Goal: Task Accomplishment & Management: Use online tool/utility

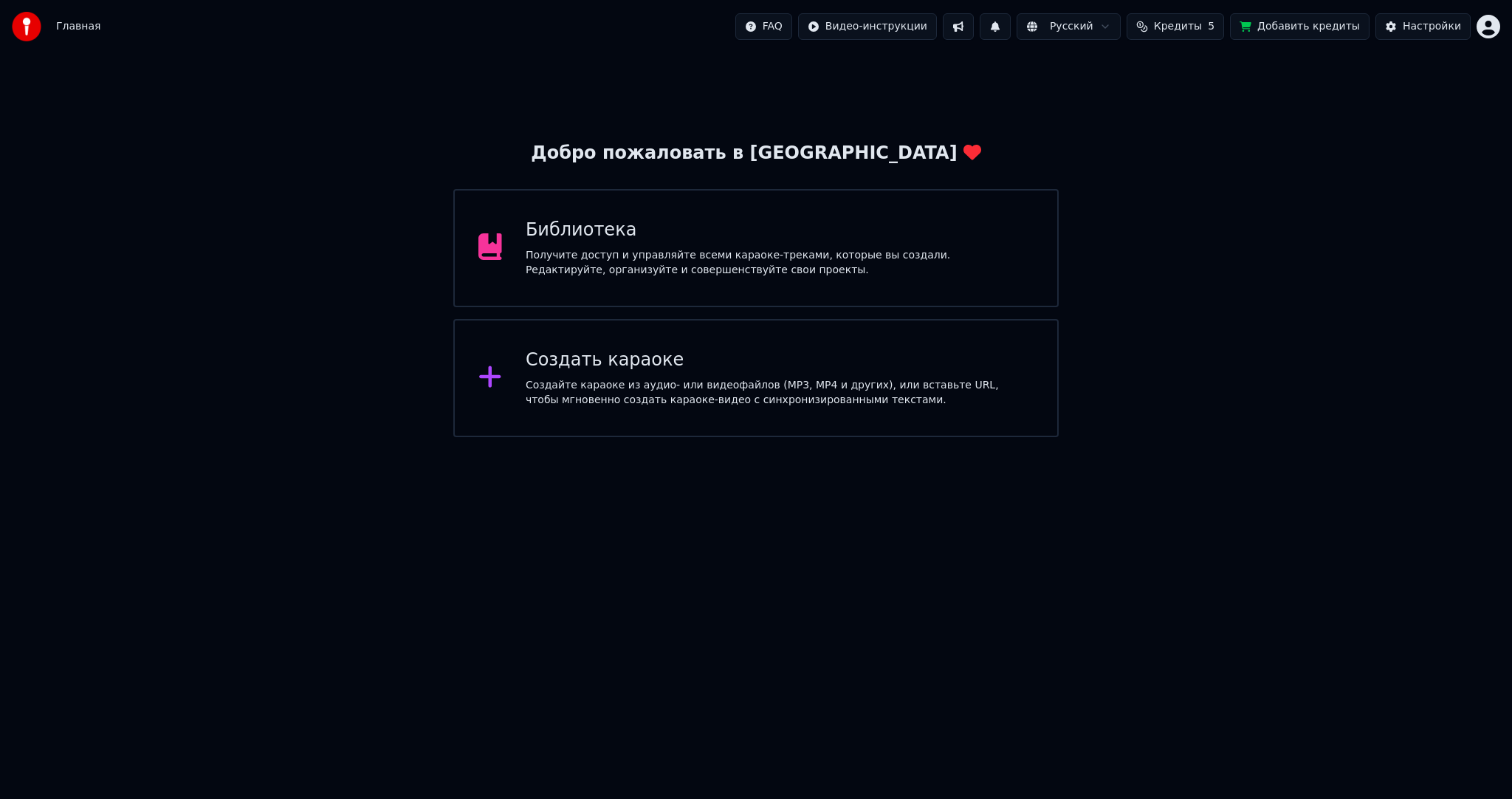
drag, startPoint x: 1293, startPoint y: 228, endPoint x: 1270, endPoint y: 229, distance: 23.0
click at [1292, 228] on div "Добро пожаловать в Youka Библиотека Получите доступ и управляйте всеми караоке-…" at bounding box center [756, 245] width 1512 height 384
click at [654, 366] on div "Создать караоке" at bounding box center [780, 360] width 508 height 23
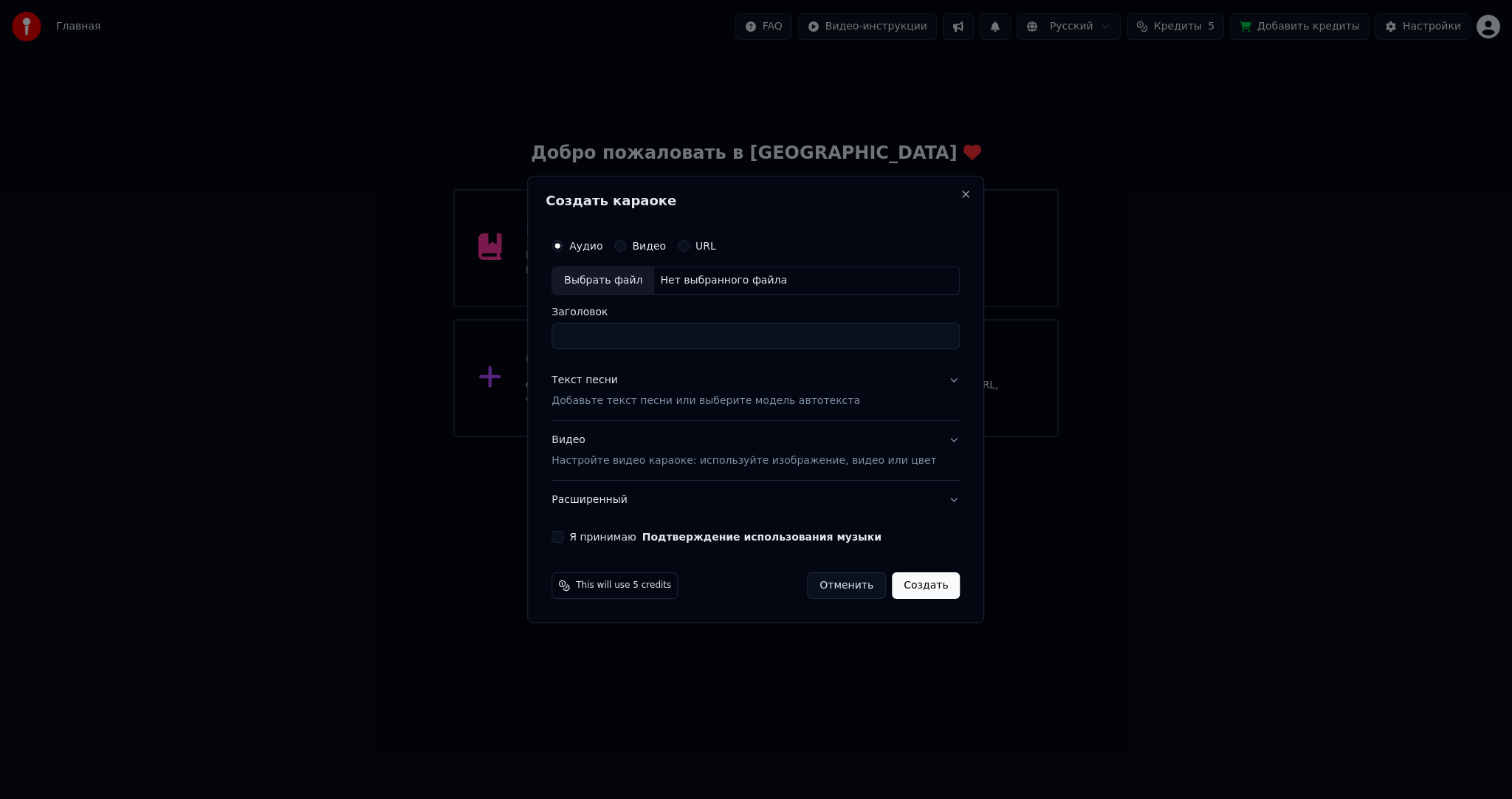
click at [609, 278] on div "Выбрать файл" at bounding box center [603, 281] width 102 height 27
type input "**********"
click at [609, 370] on button "Текст песни Добавьте текст песни или выберите модель автотекста" at bounding box center [756, 391] width 408 height 59
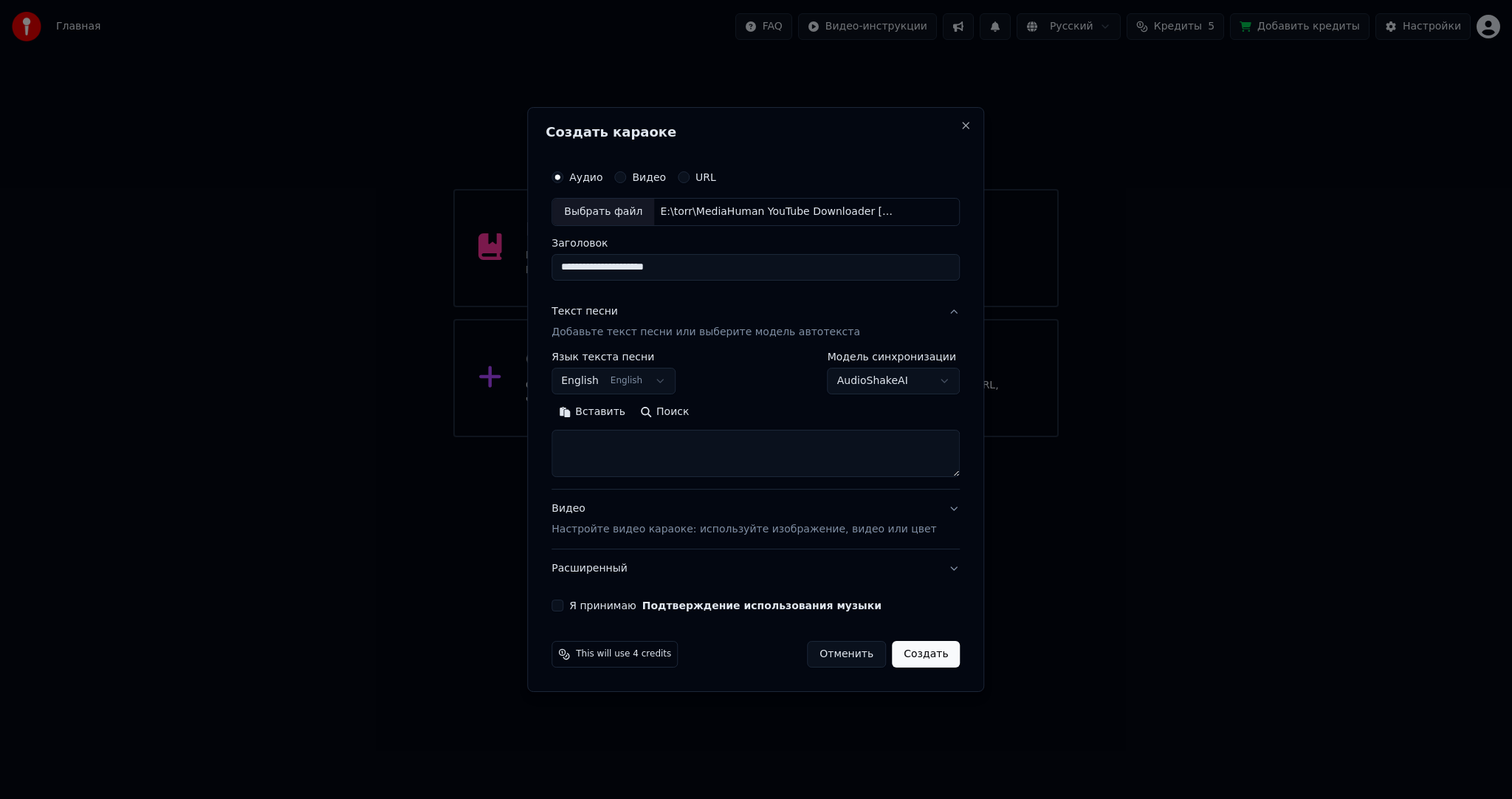
click at [611, 369] on body "Главная FAQ Видео-инструкции Русский Кредиты 5 Добавить кредиты Настройки Добро…" at bounding box center [756, 218] width 1512 height 437
select select "**"
click at [602, 408] on button "Вставить" at bounding box center [592, 412] width 82 height 23
click at [607, 531] on p "Настройте видео караоке: используйте изображение, видео или цвет" at bounding box center [744, 530] width 385 height 14
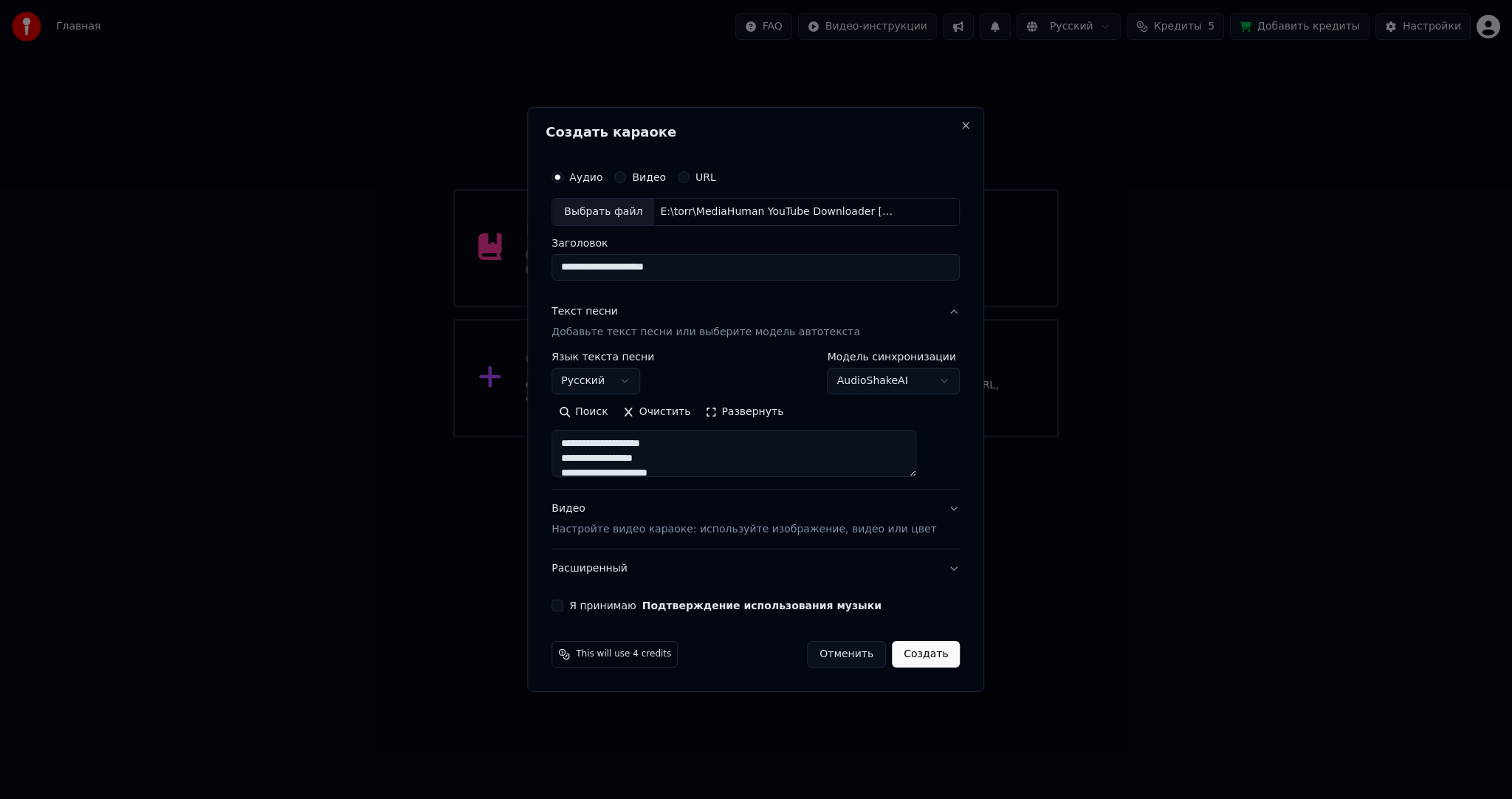
type textarea "**********"
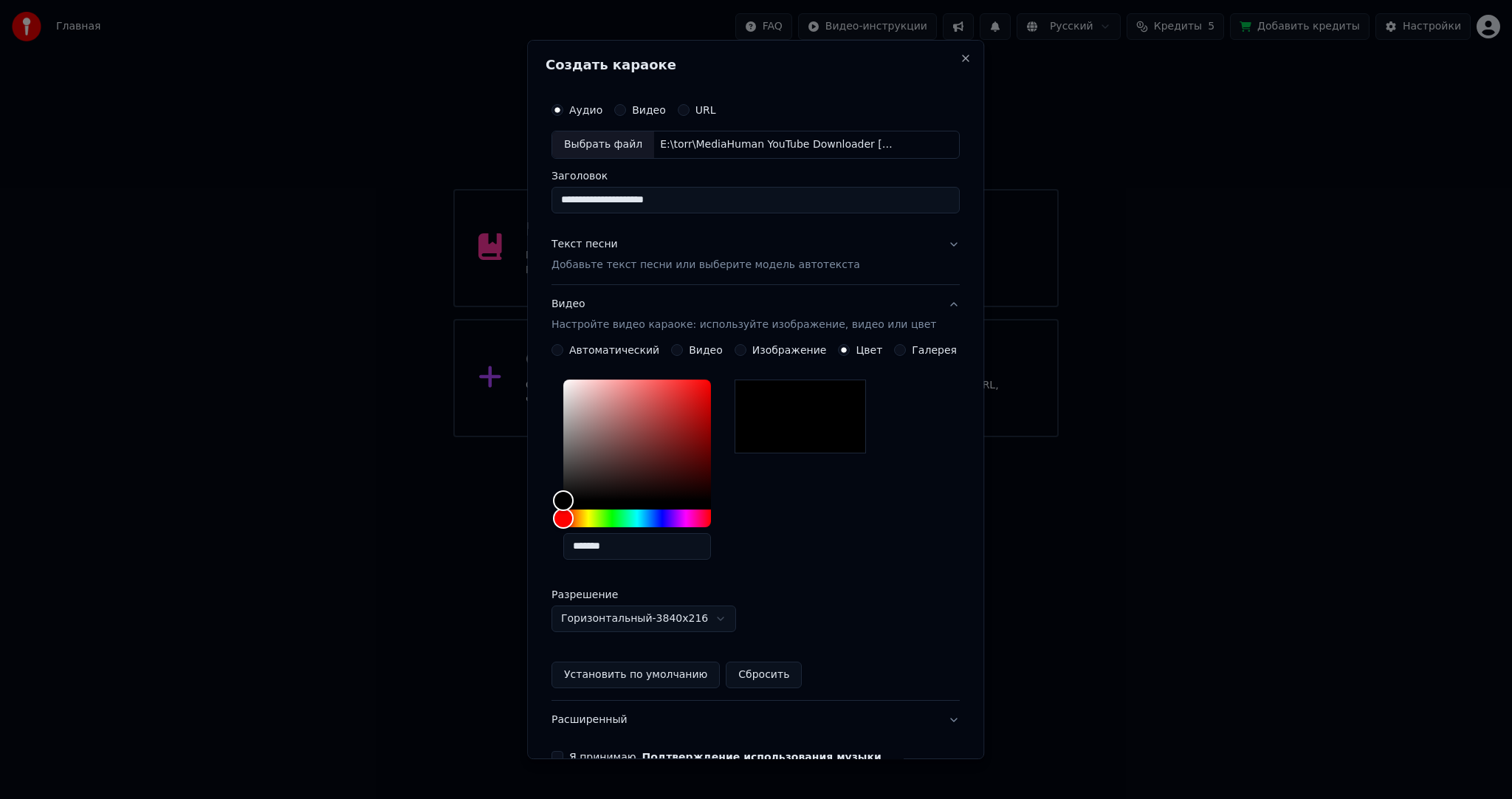
click at [676, 352] on button "Видео" at bounding box center [677, 349] width 12 height 12
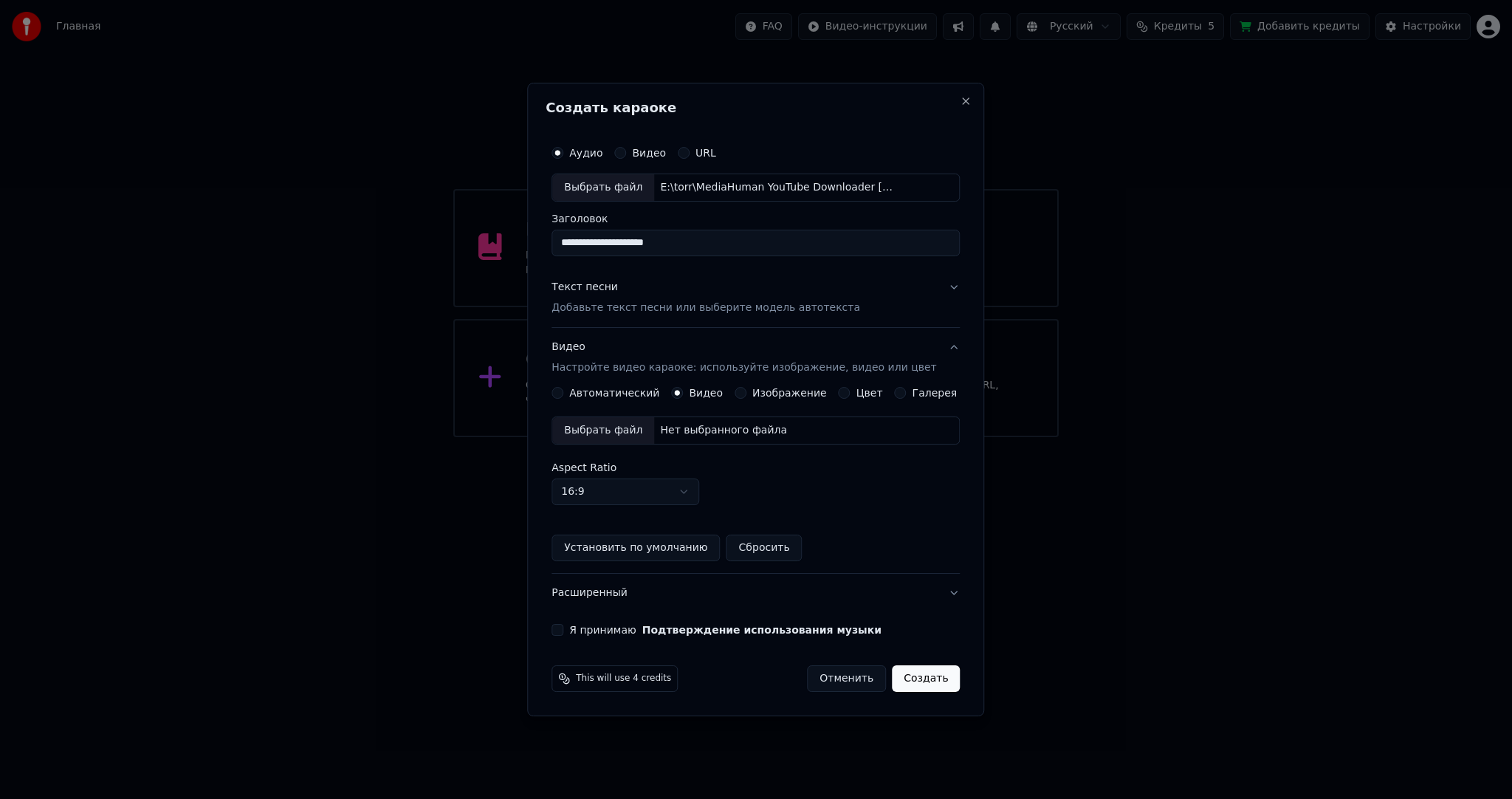
click at [593, 434] on div "Выбрать файл" at bounding box center [603, 431] width 102 height 27
click at [564, 624] on button "Я принимаю Подтверждение использования музыки" at bounding box center [557, 629] width 12 height 12
click at [919, 678] on button "Создать" at bounding box center [926, 679] width 68 height 27
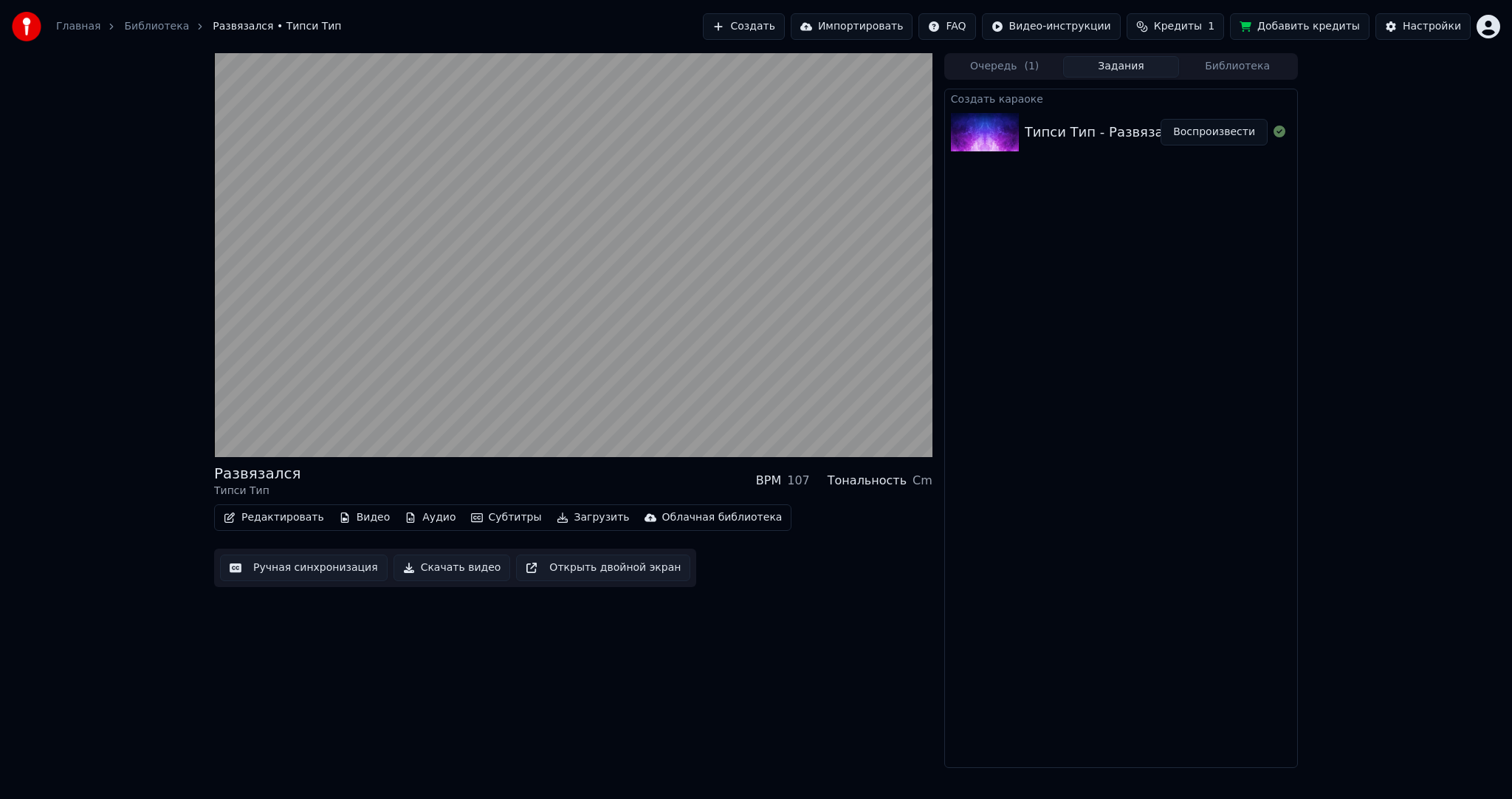
click at [527, 281] on video at bounding box center [573, 255] width 719 height 404
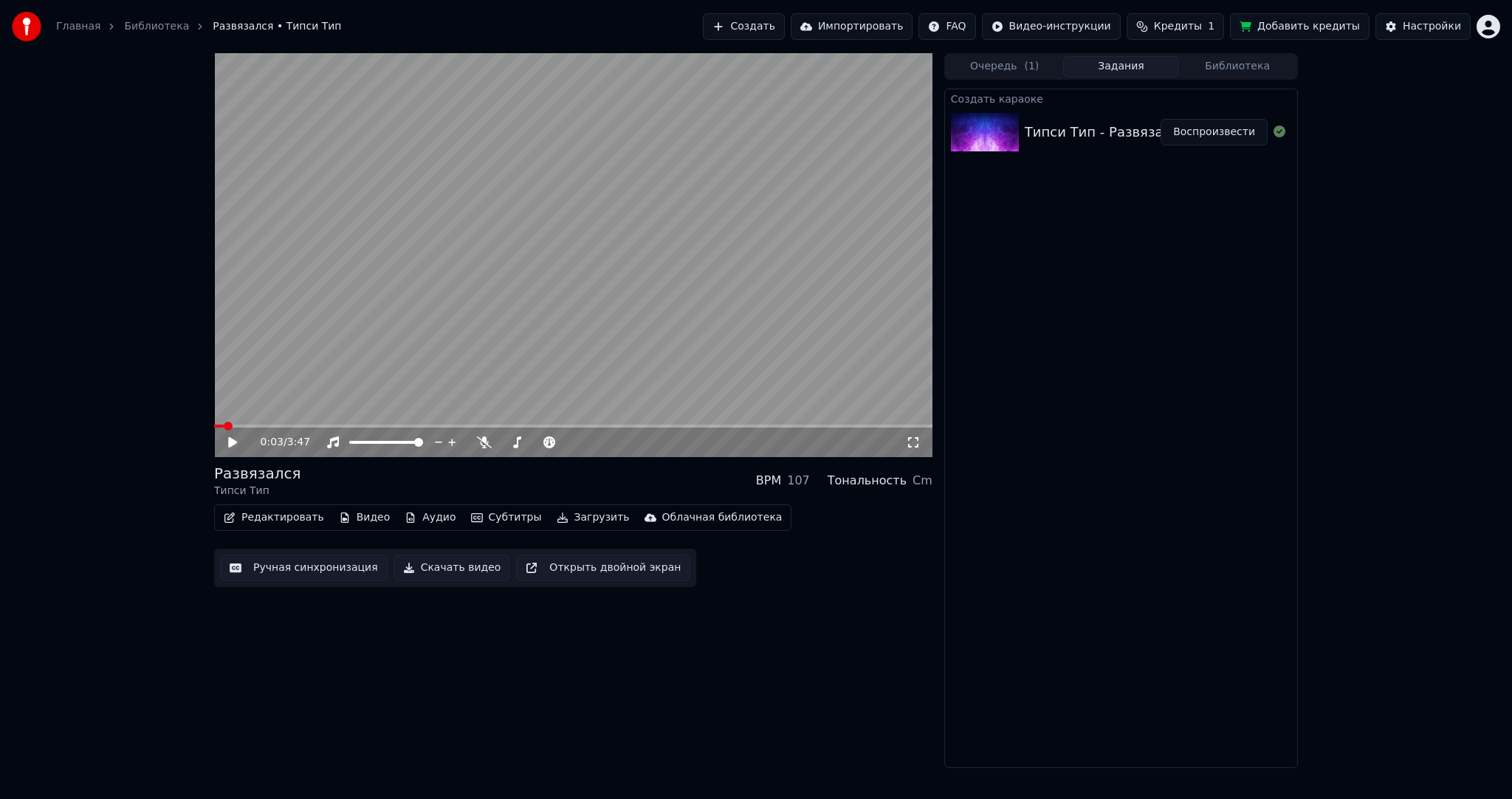
click at [502, 514] on button "Субтитры" at bounding box center [506, 517] width 83 height 21
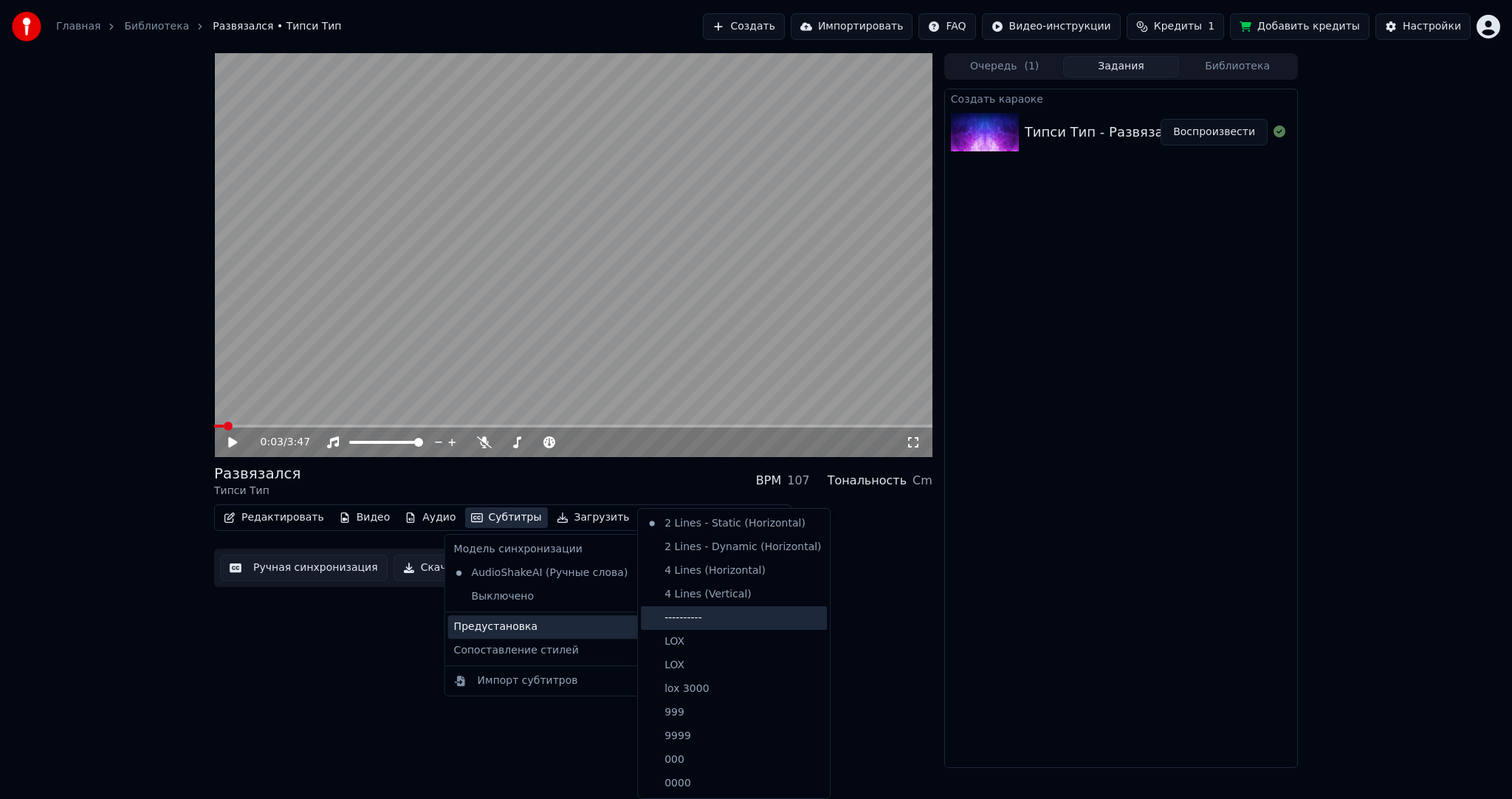
click at [695, 618] on div "----------" at bounding box center [733, 619] width 186 height 23
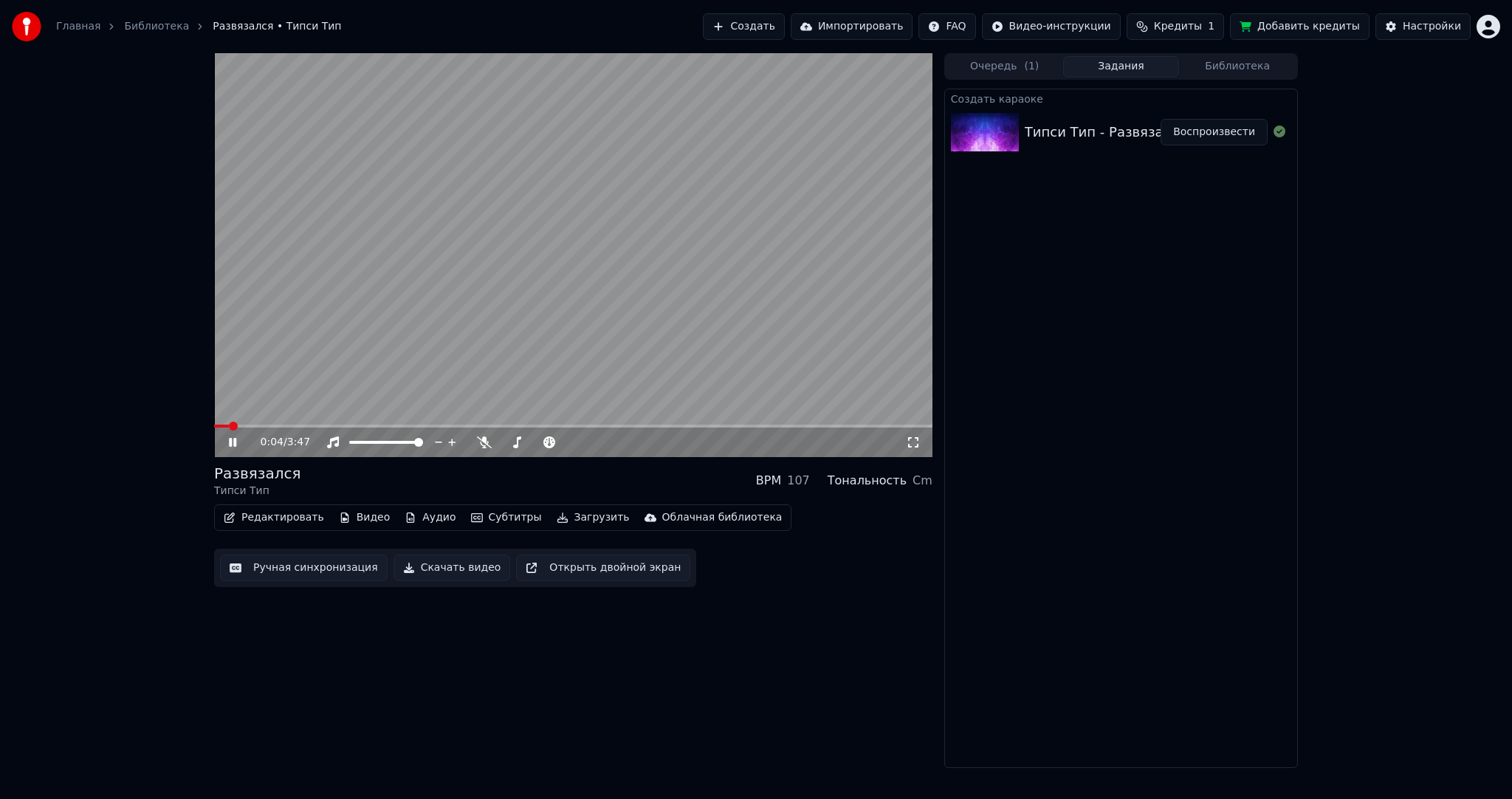
click at [298, 565] on button "Ручная синхронизация" at bounding box center [303, 568] width 168 height 27
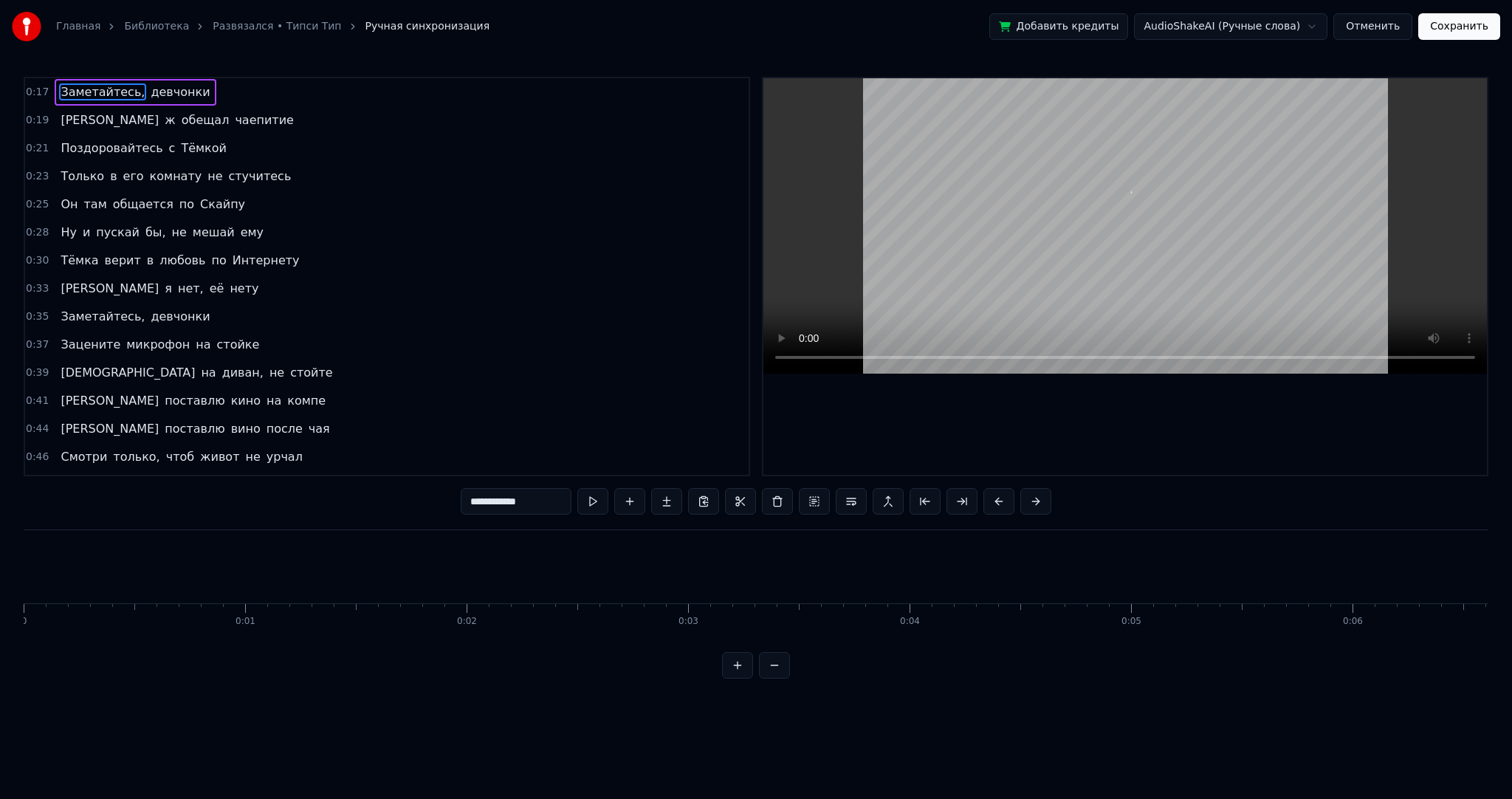
scroll to position [0, 3748]
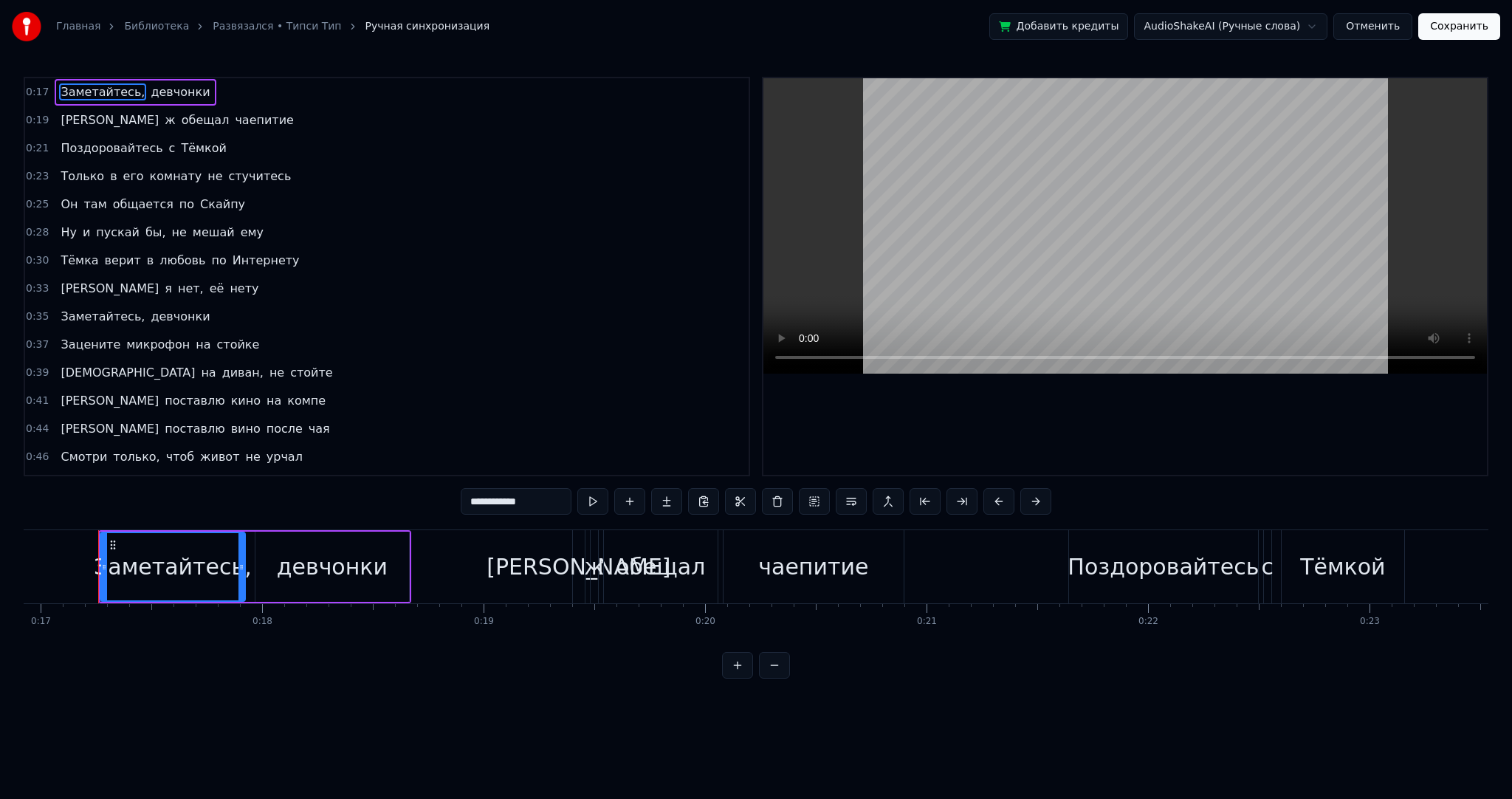
click at [13, 575] on div "Главная Библиотека Развязался • Типси Тип Ручная синхронизация Добавить кредиты…" at bounding box center [756, 339] width 1512 height 679
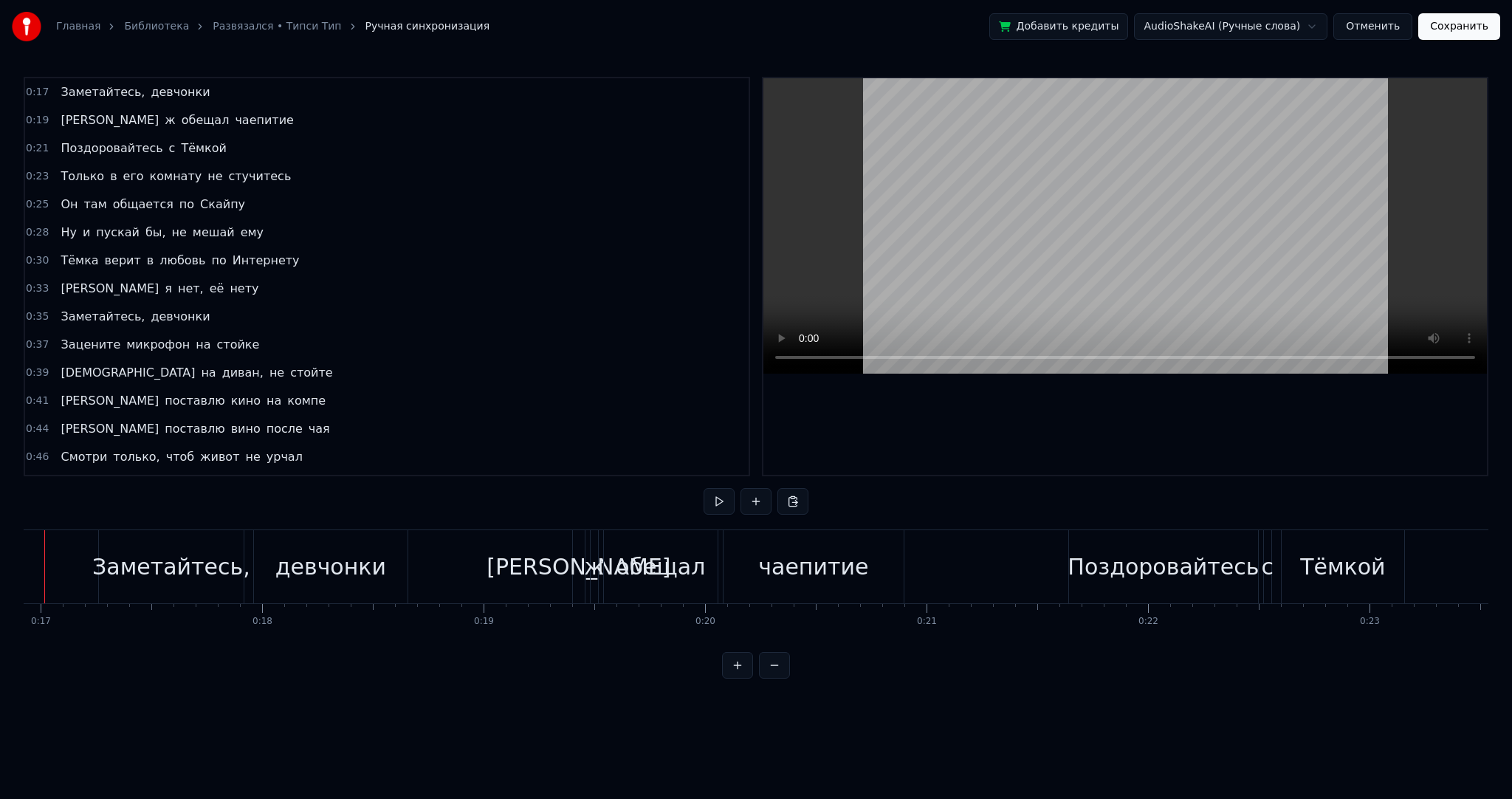
scroll to position [0, 3694]
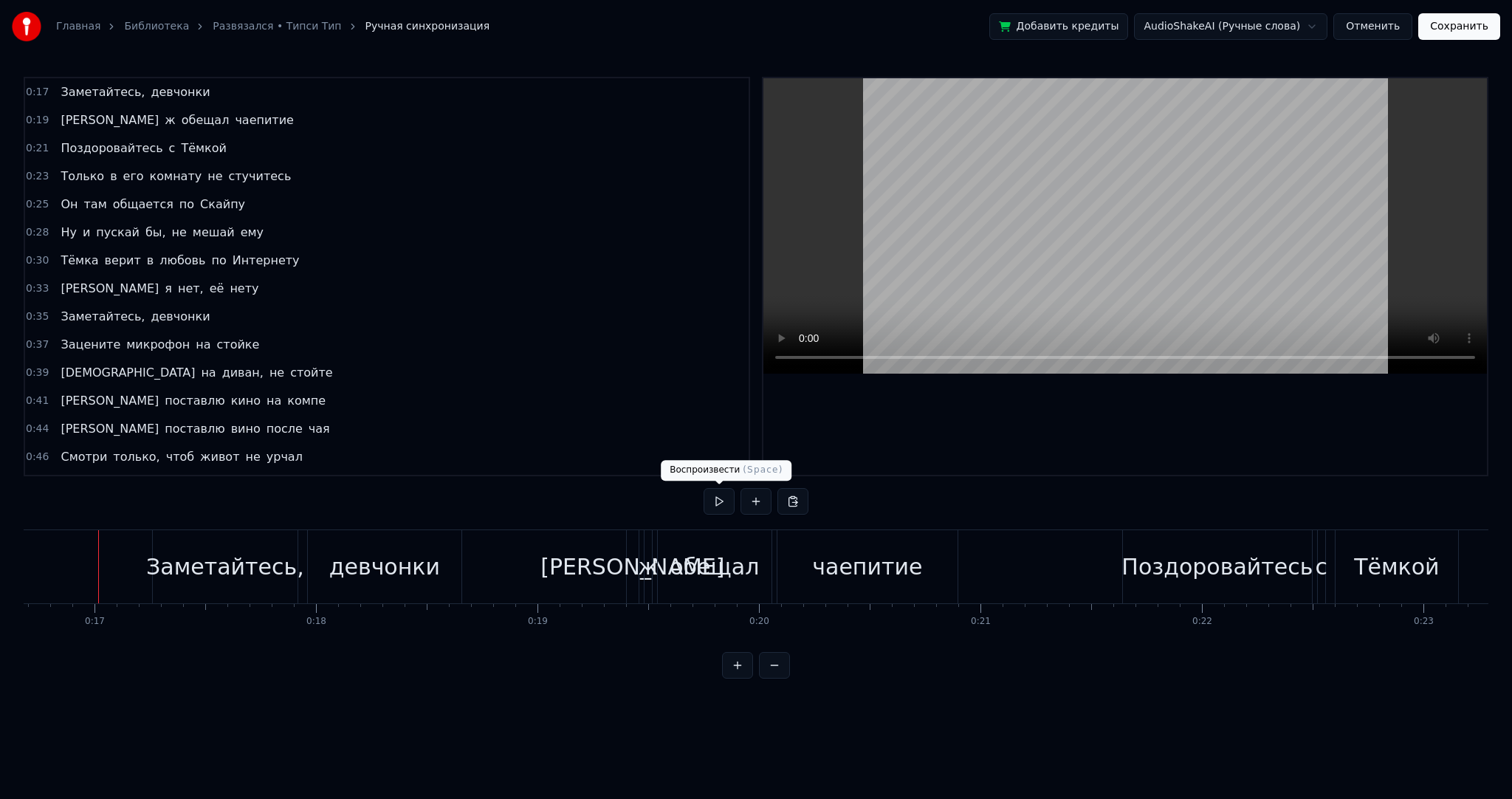
click at [719, 503] on button at bounding box center [719, 502] width 31 height 27
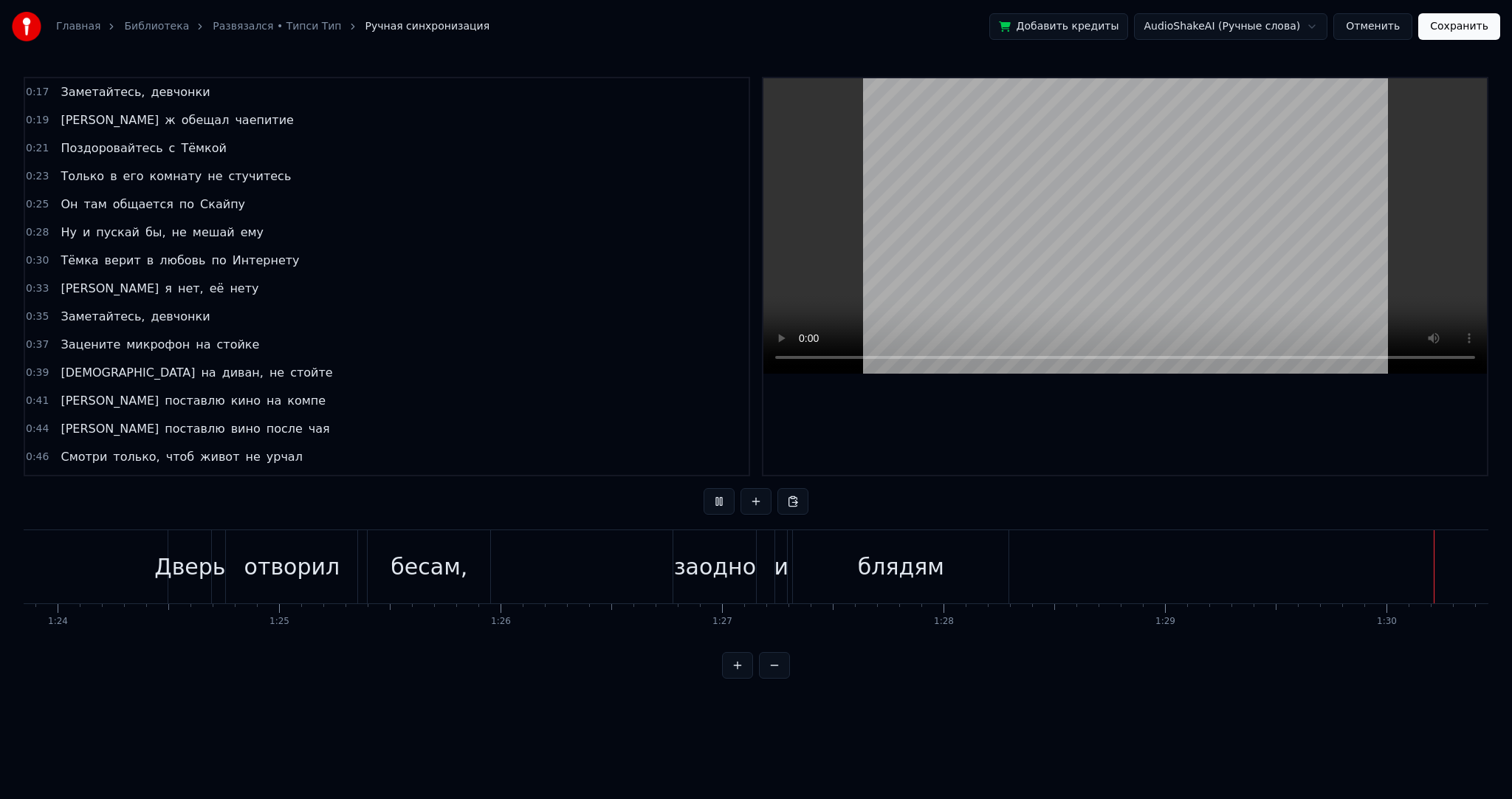
scroll to position [0, 19925]
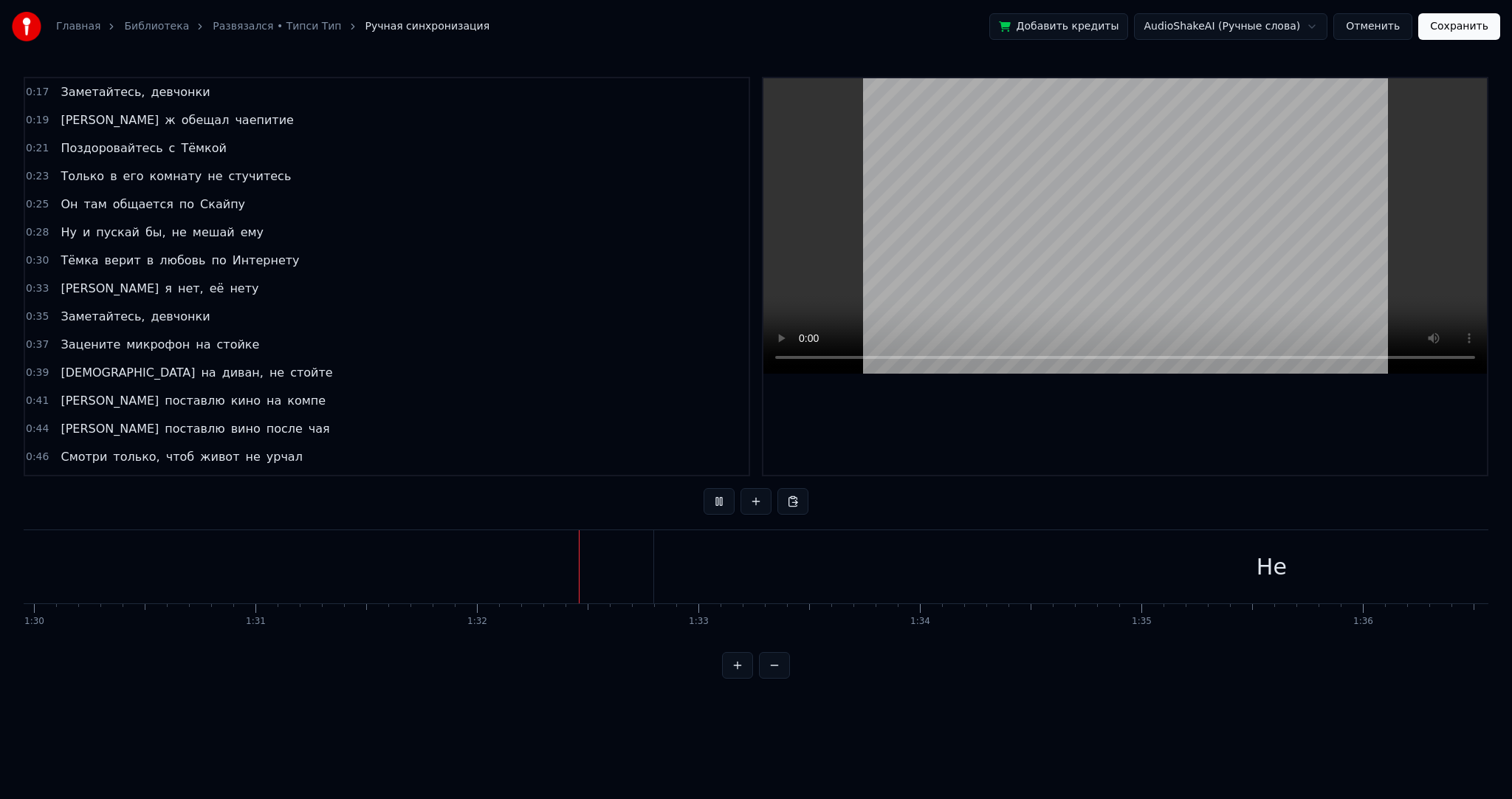
click at [982, 162] on video at bounding box center [1125, 225] width 723 height 295
click at [736, 558] on div "Не" at bounding box center [1272, 566] width 1235 height 73
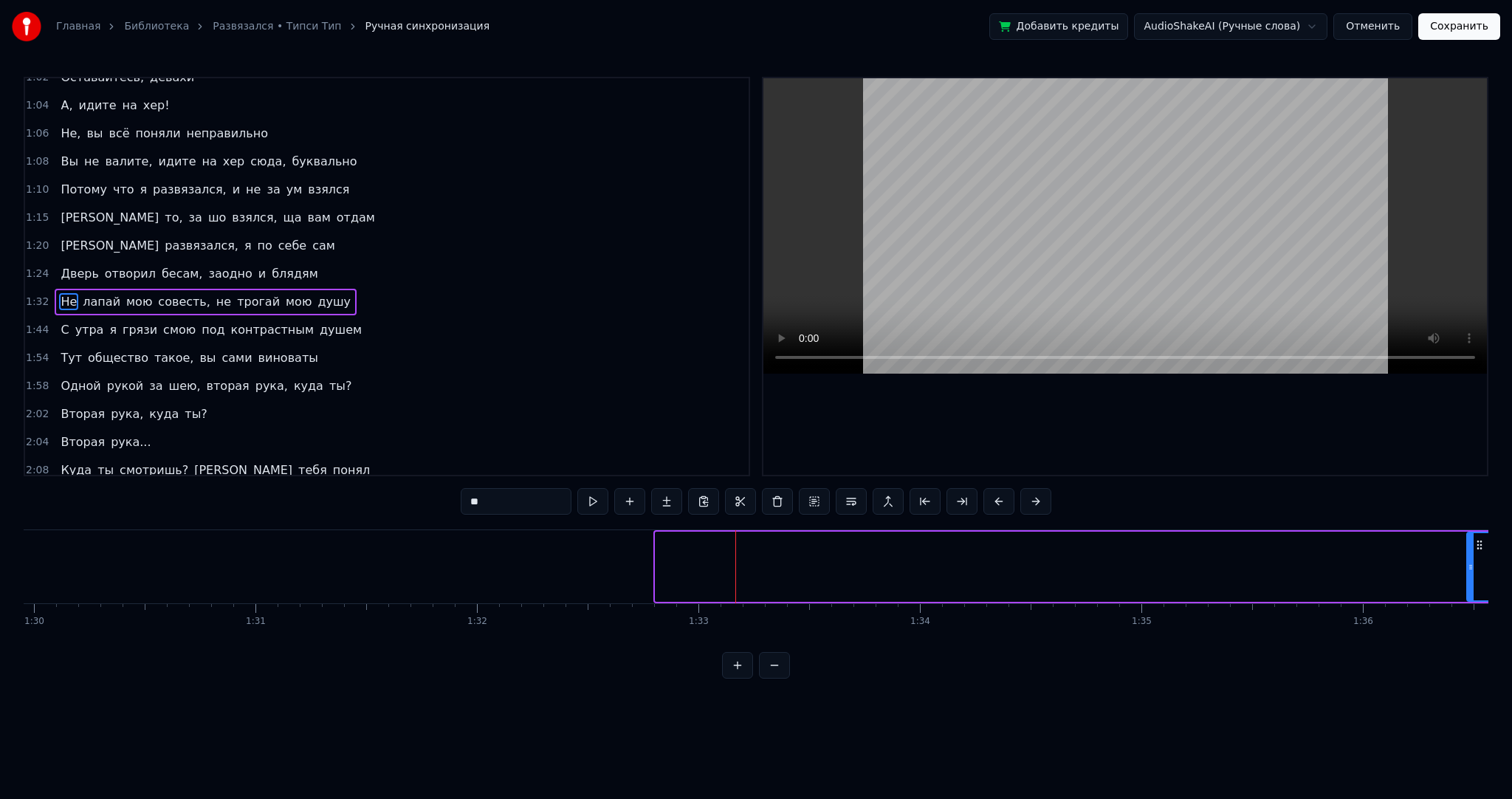
drag, startPoint x: 673, startPoint y: 552, endPoint x: 1468, endPoint y: 554, distance: 795.0
click at [1468, 554] on div at bounding box center [1471, 566] width 6 height 67
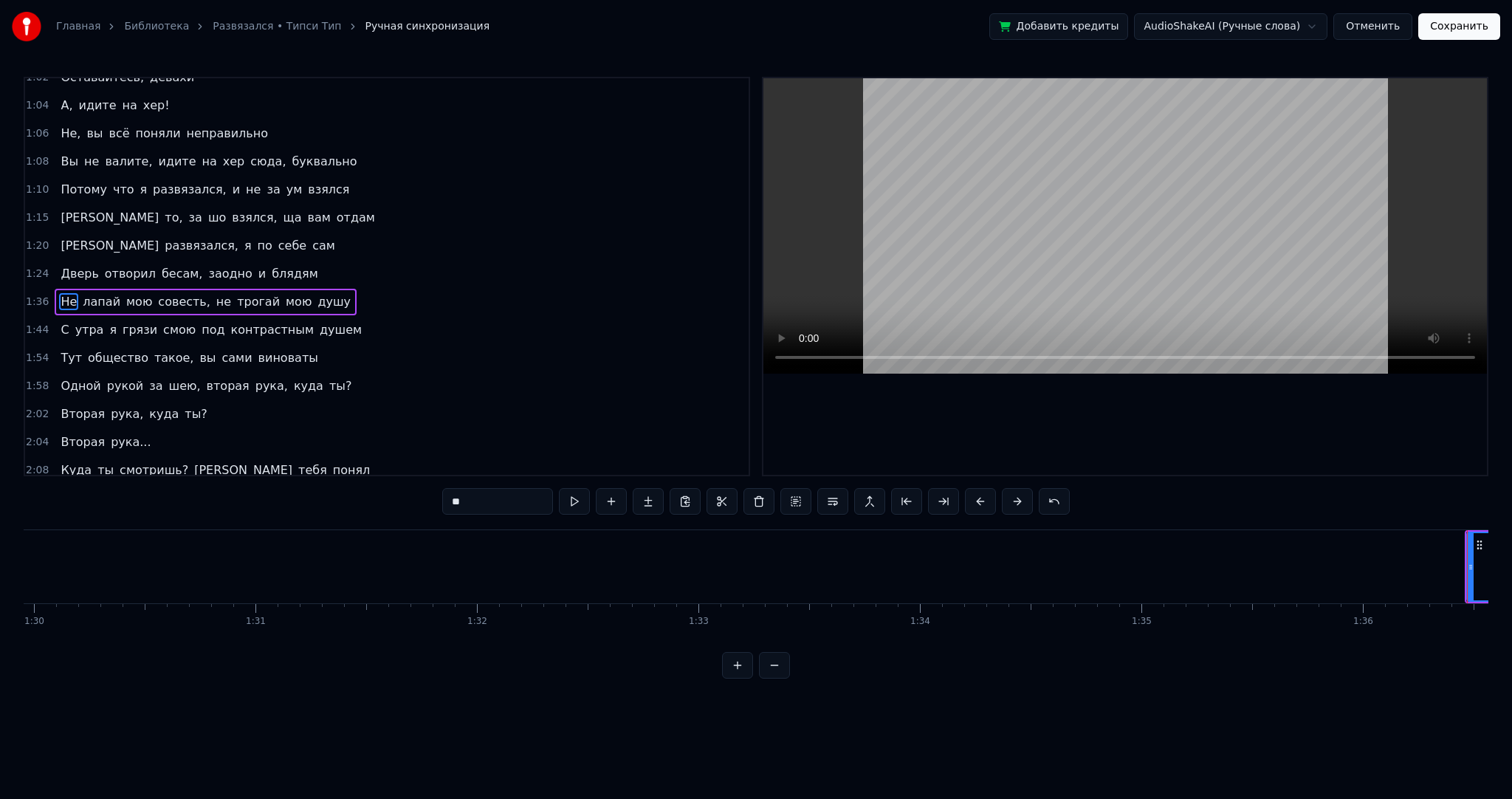
scroll to position [0, 21294]
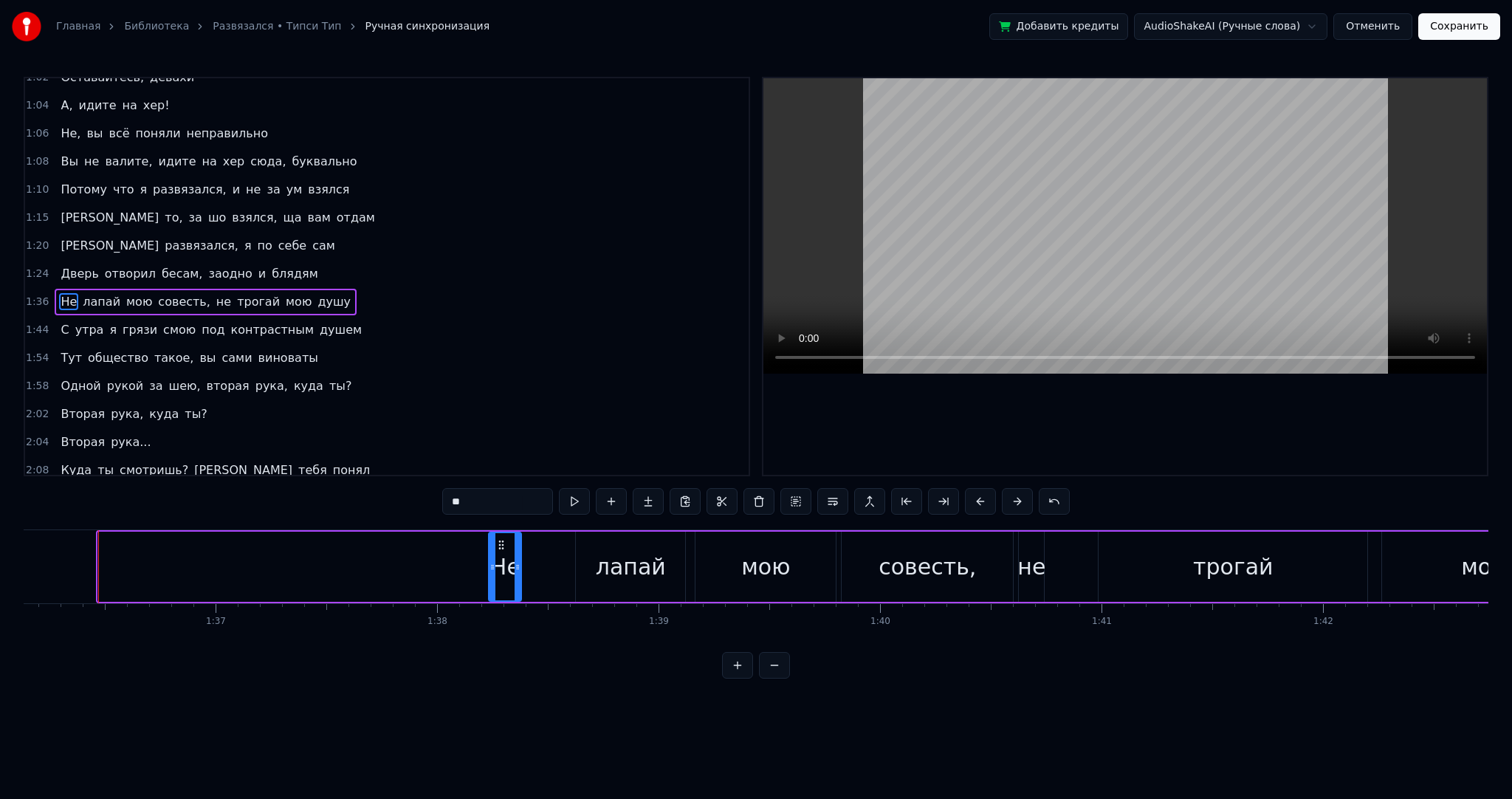
drag, startPoint x: 102, startPoint y: 549, endPoint x: 490, endPoint y: 551, distance: 388.0
click at [490, 551] on div at bounding box center [493, 566] width 6 height 67
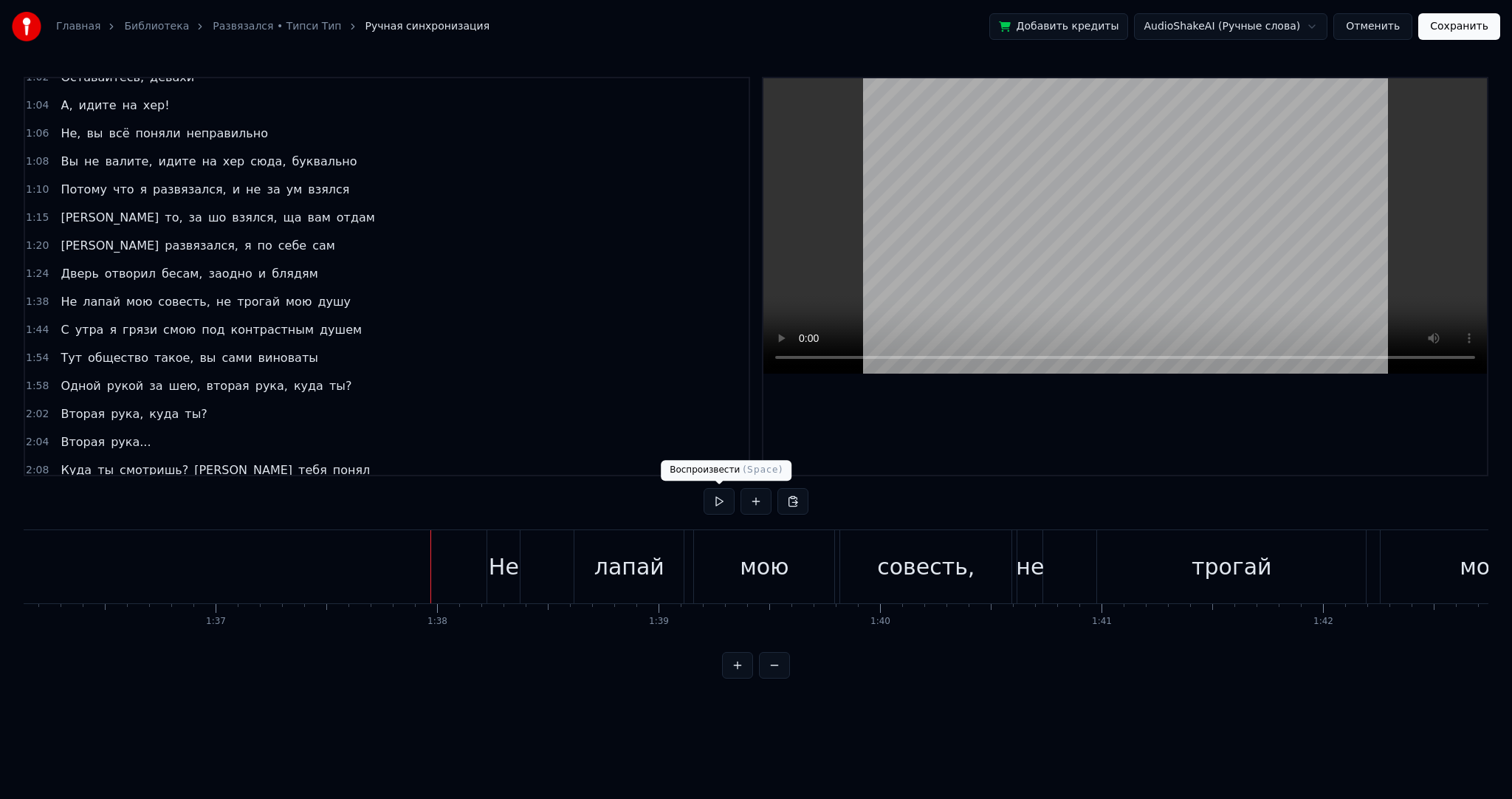
click at [723, 494] on button at bounding box center [719, 502] width 31 height 27
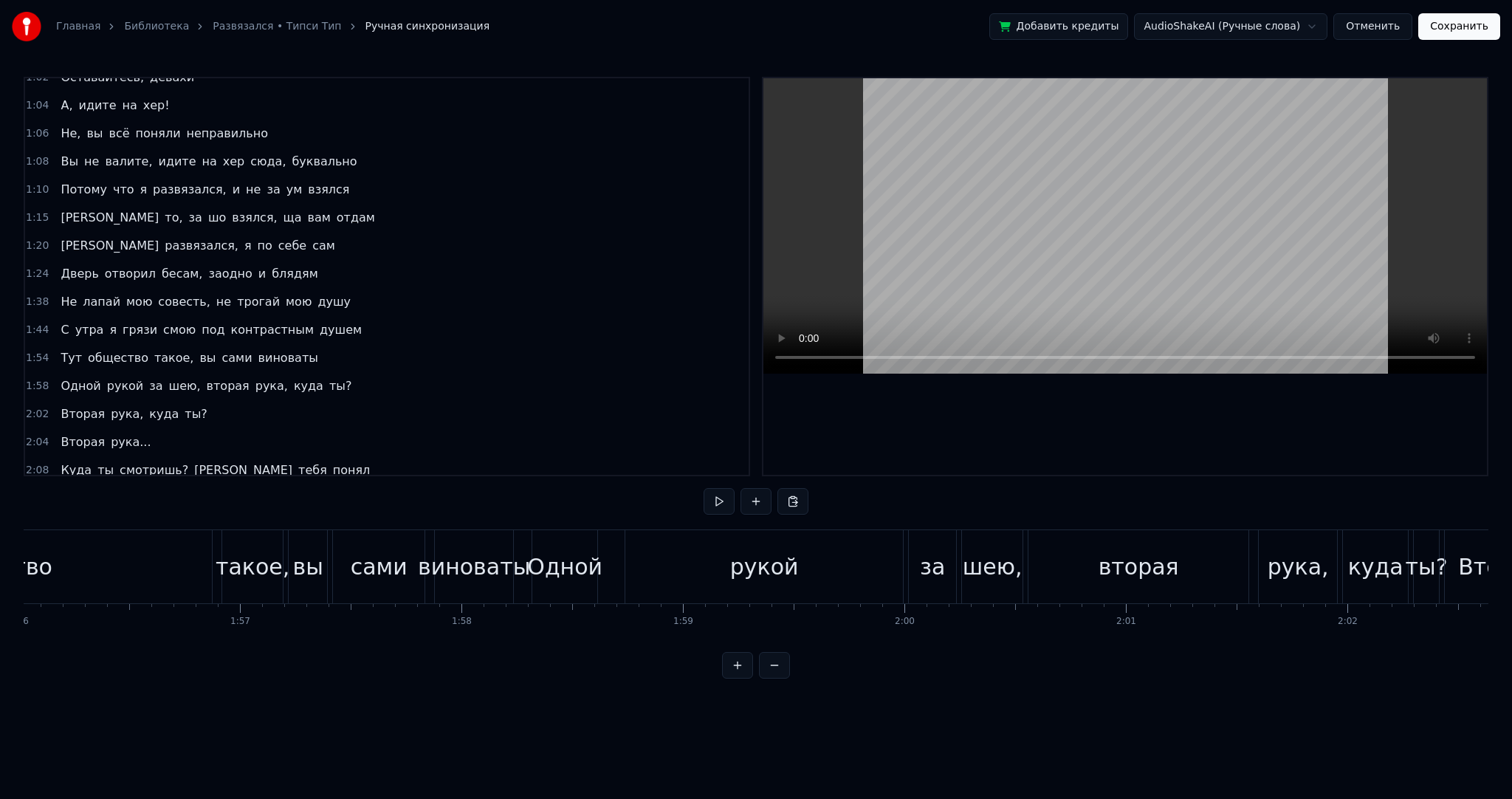
scroll to position [0, 25038]
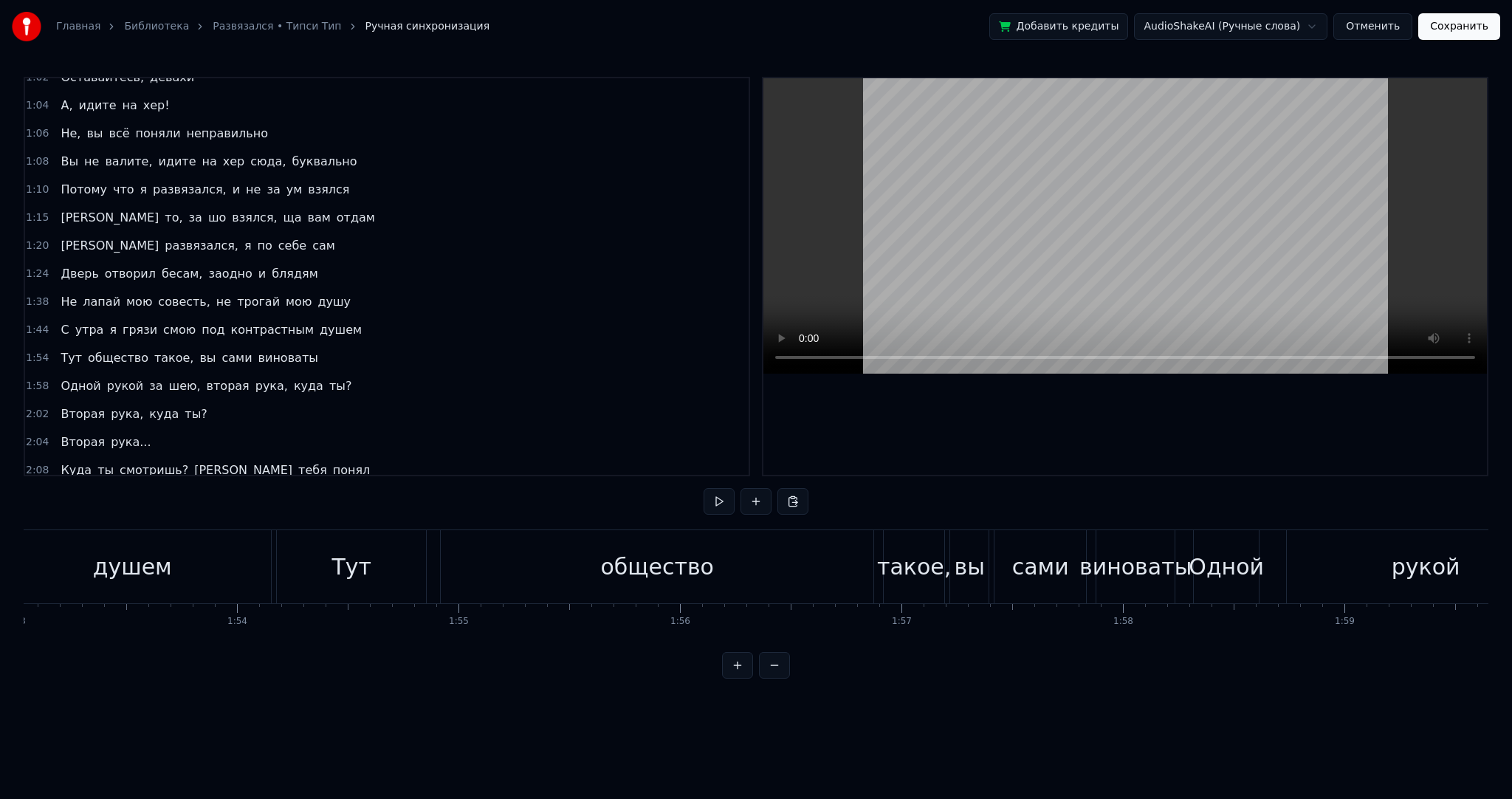
click at [881, 569] on div "Тут общество такое, вы сами виноваты" at bounding box center [727, 566] width 902 height 73
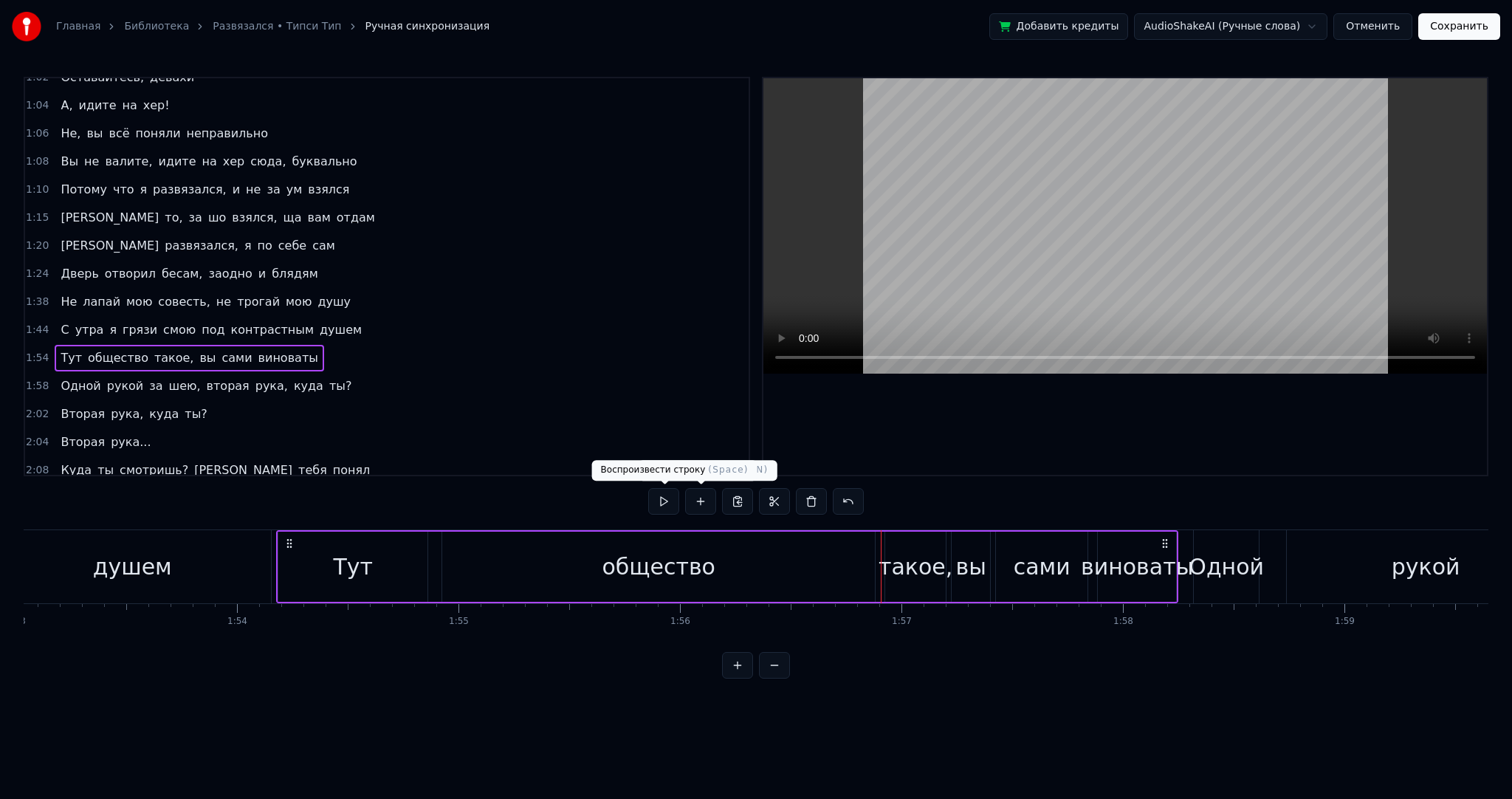
click at [668, 499] on button at bounding box center [663, 502] width 31 height 27
click at [673, 504] on button at bounding box center [663, 502] width 31 height 27
click at [1193, 592] on div "Одной" at bounding box center [1227, 566] width 66 height 73
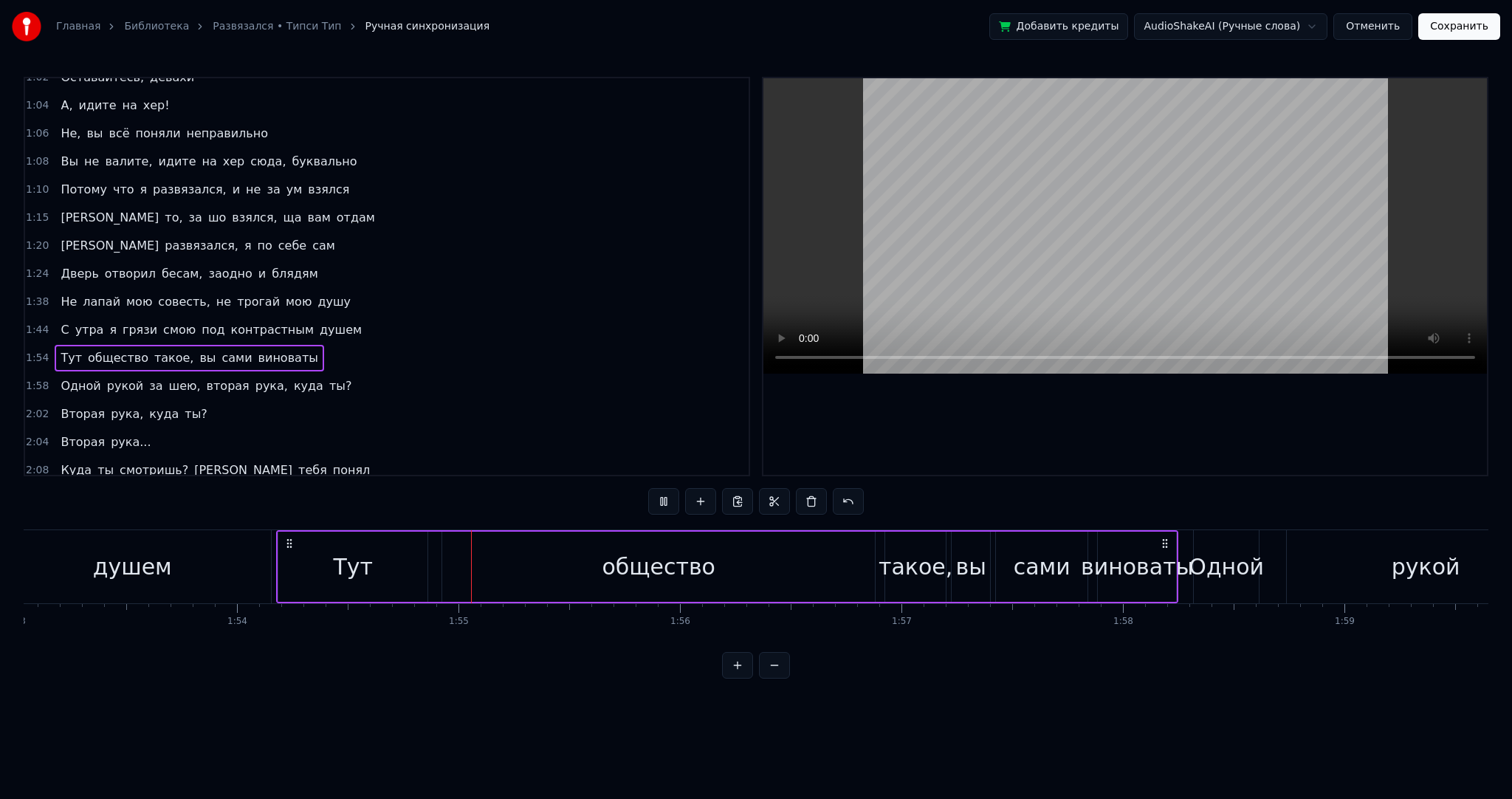
scroll to position [657, 0]
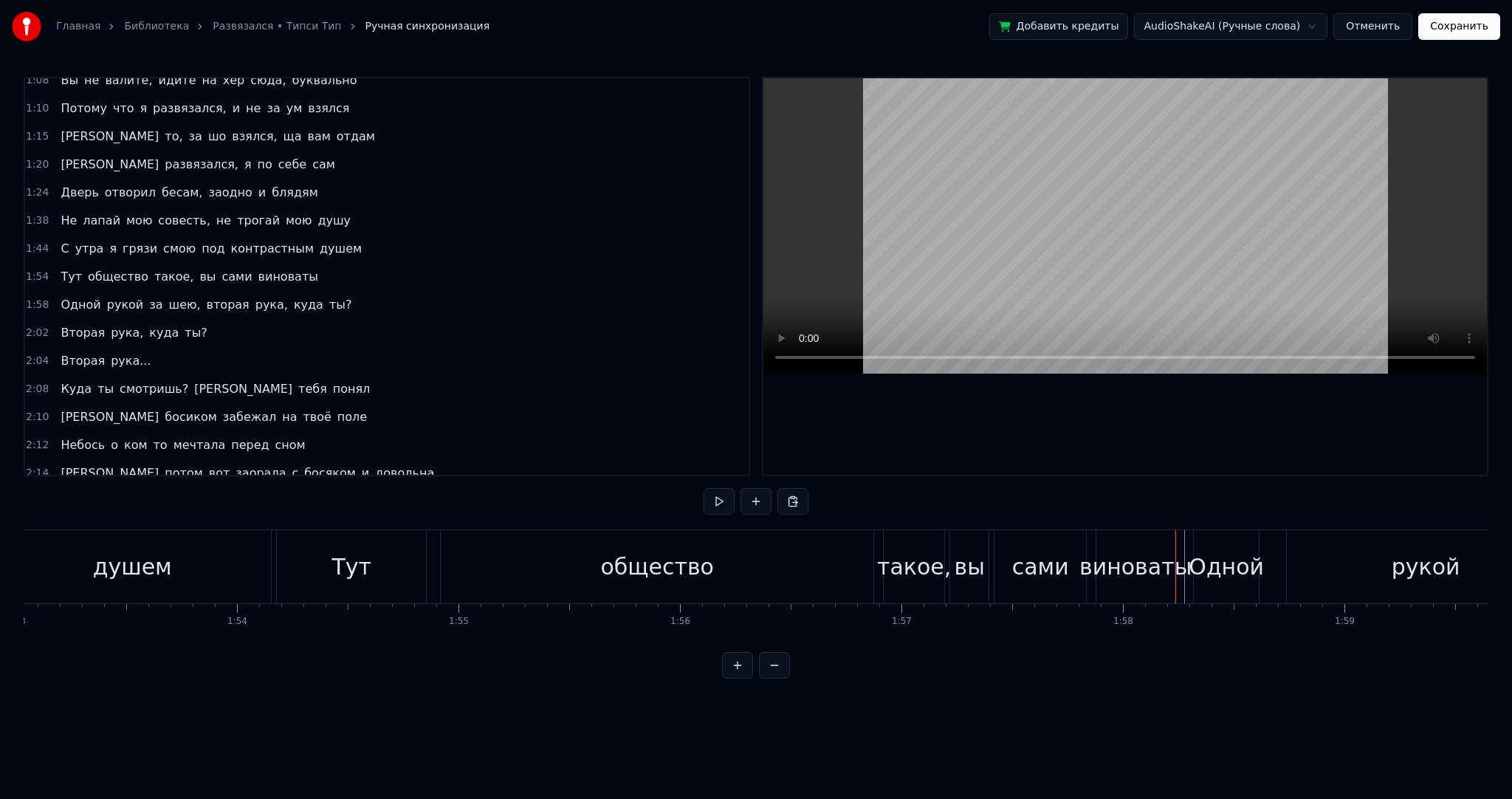
click at [698, 498] on div "0:17 Заметайтесь, девчонки 0:19 Я ж обещал чаепитие 0:21 Поздоровайтесь с Тёмко…" at bounding box center [756, 378] width 1464 height 602
click at [699, 498] on div "0:17 Заметайтесь, девчонки 0:19 Я ж обещал чаепитие 0:21 Поздоровайтесь с Тёмко…" at bounding box center [756, 378] width 1464 height 602
click at [709, 503] on button at bounding box center [719, 502] width 31 height 27
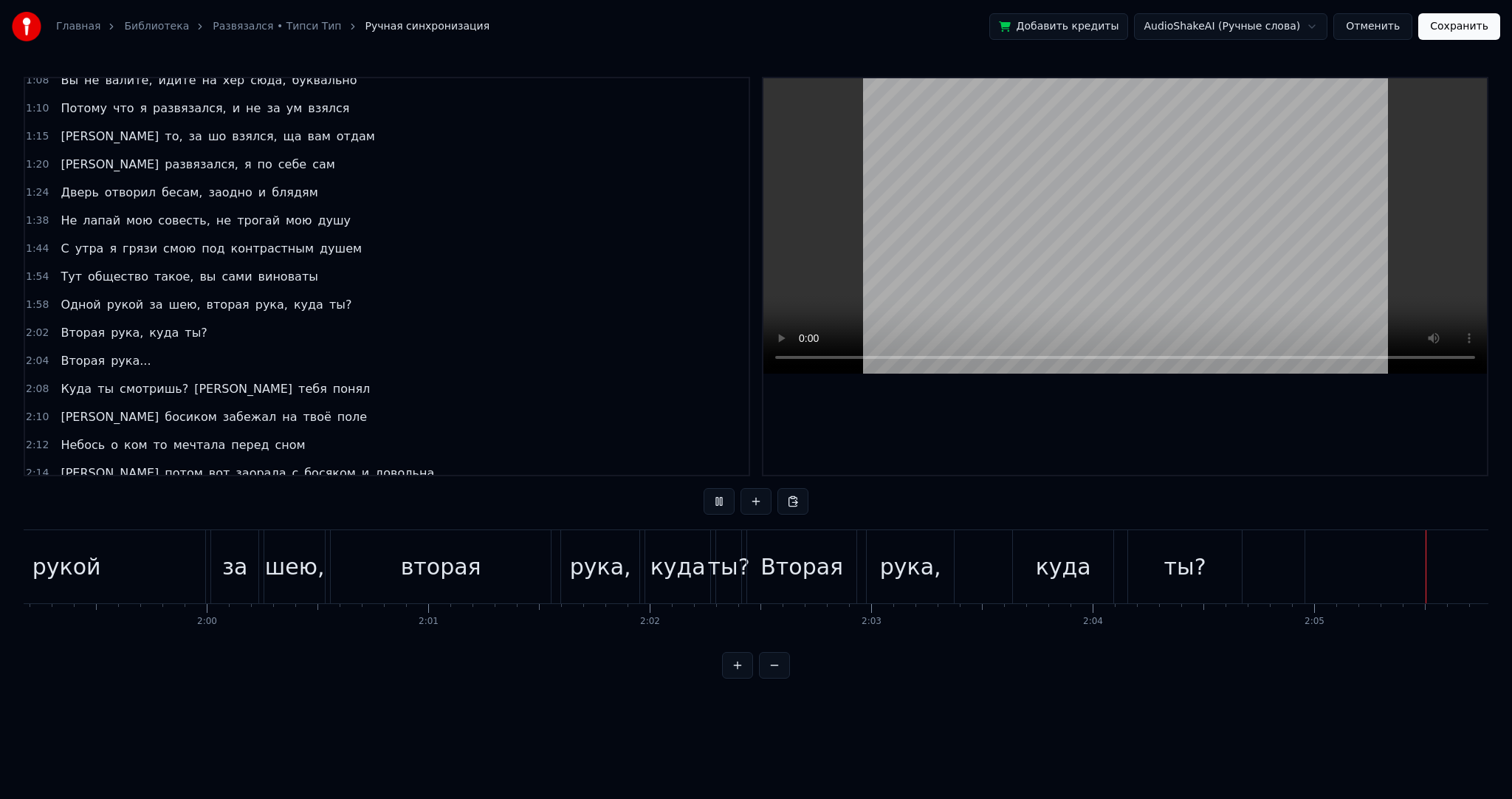
scroll to position [0, 27753]
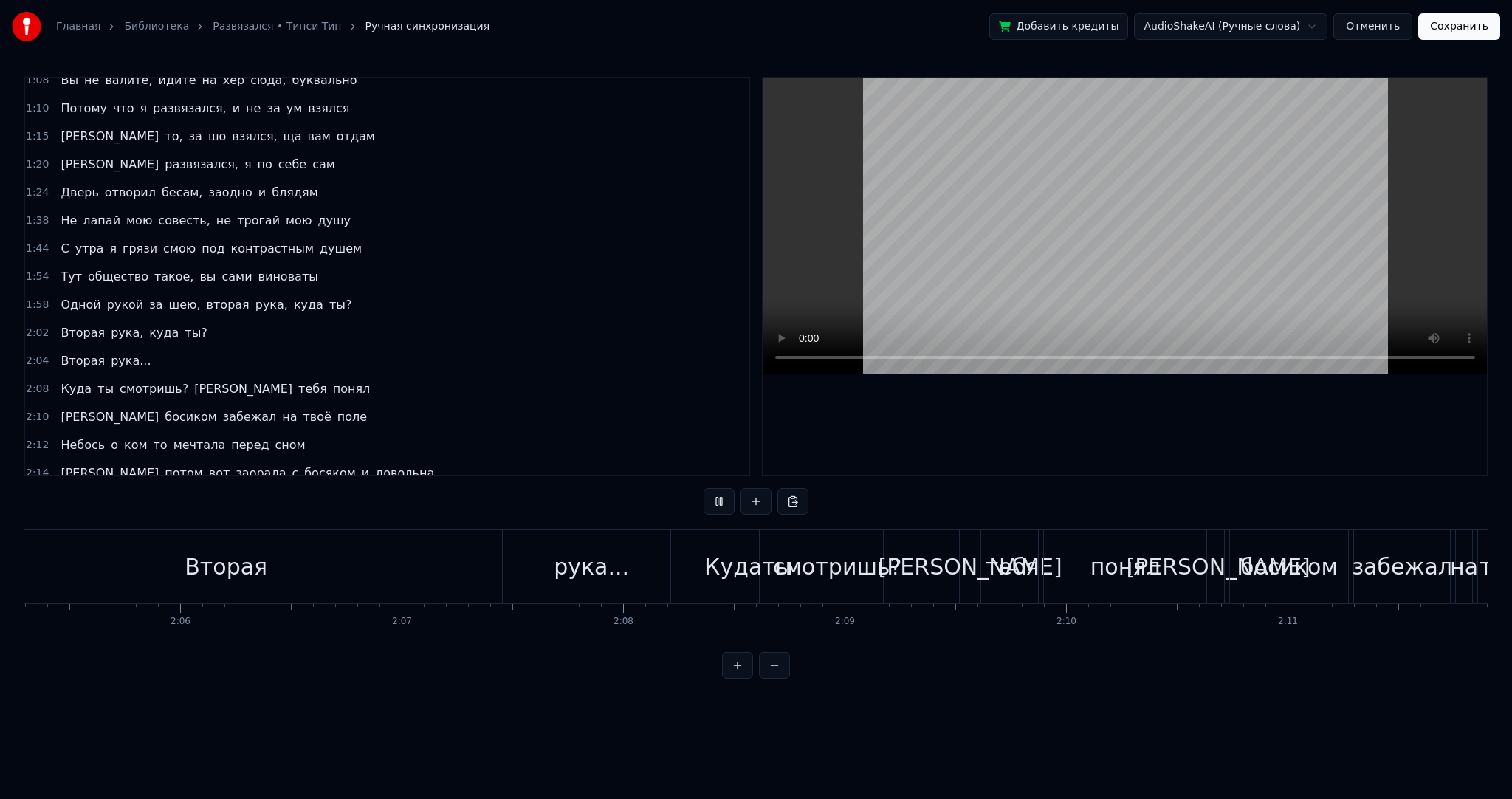
click at [721, 503] on button at bounding box center [719, 502] width 31 height 27
click at [398, 561] on div "Вторая" at bounding box center [225, 566] width 552 height 73
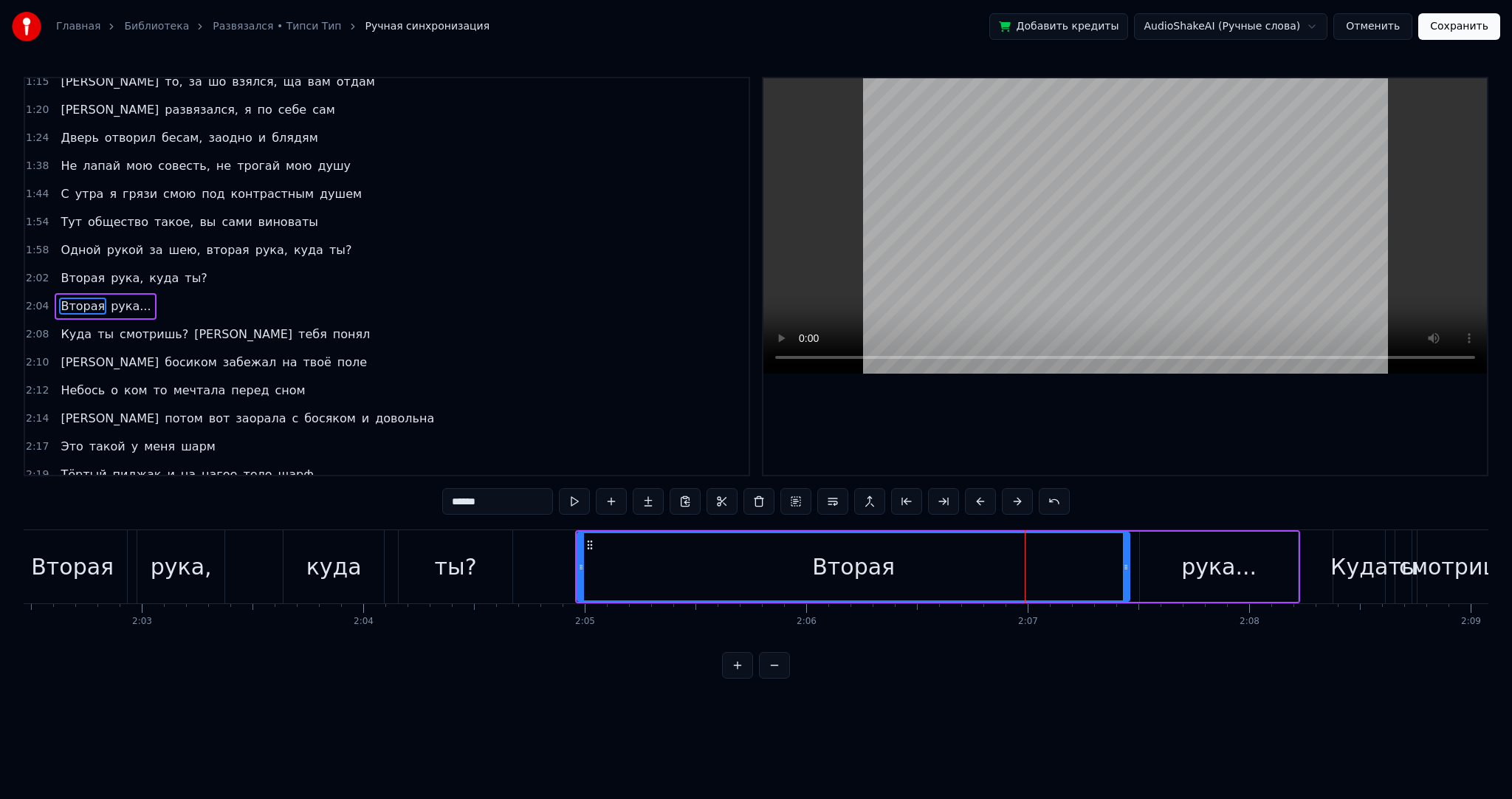
scroll to position [0, 27106]
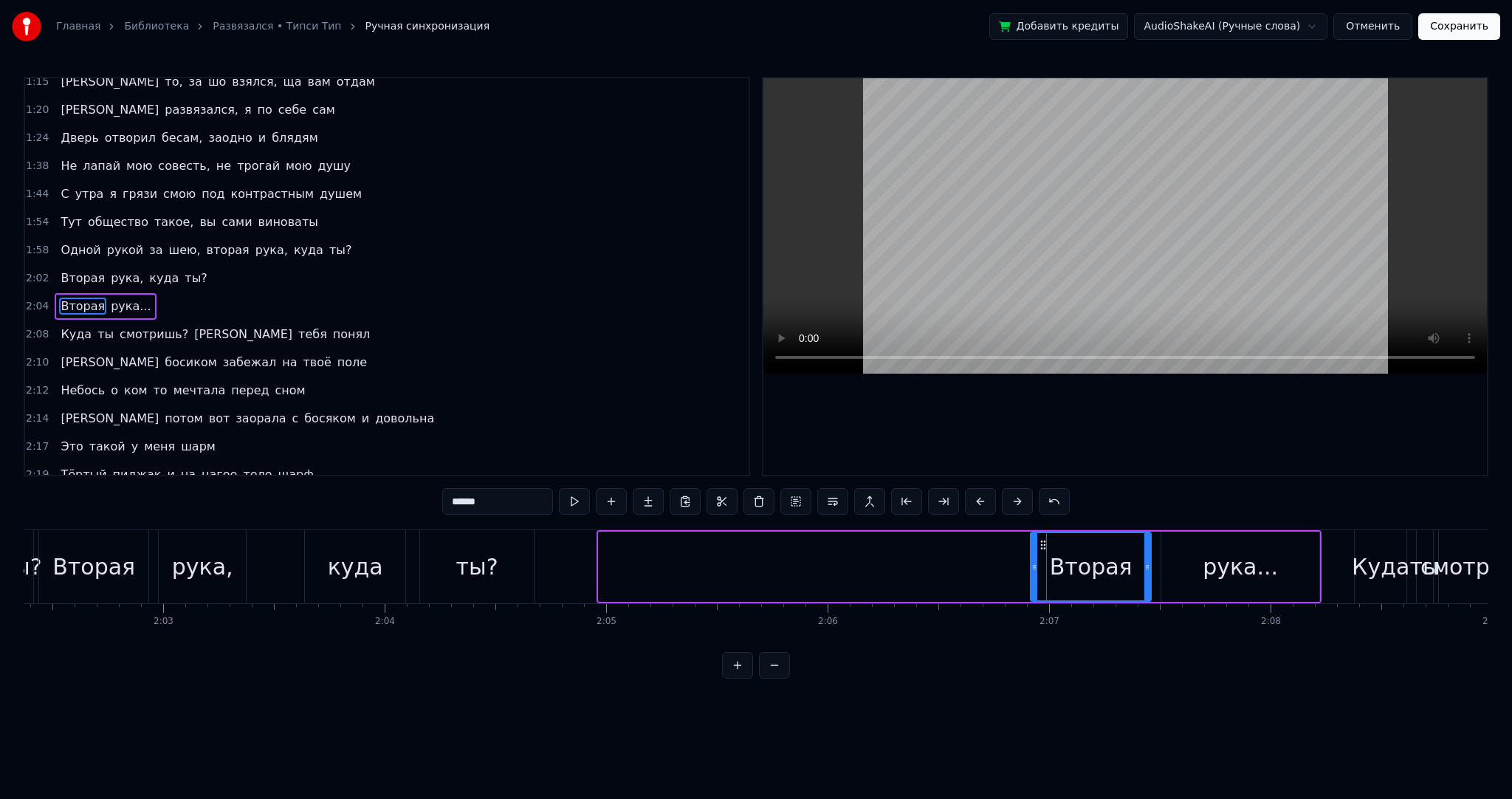
drag, startPoint x: 599, startPoint y: 558, endPoint x: 1031, endPoint y: 574, distance: 432.3
click at [1031, 574] on div at bounding box center [1034, 566] width 6 height 67
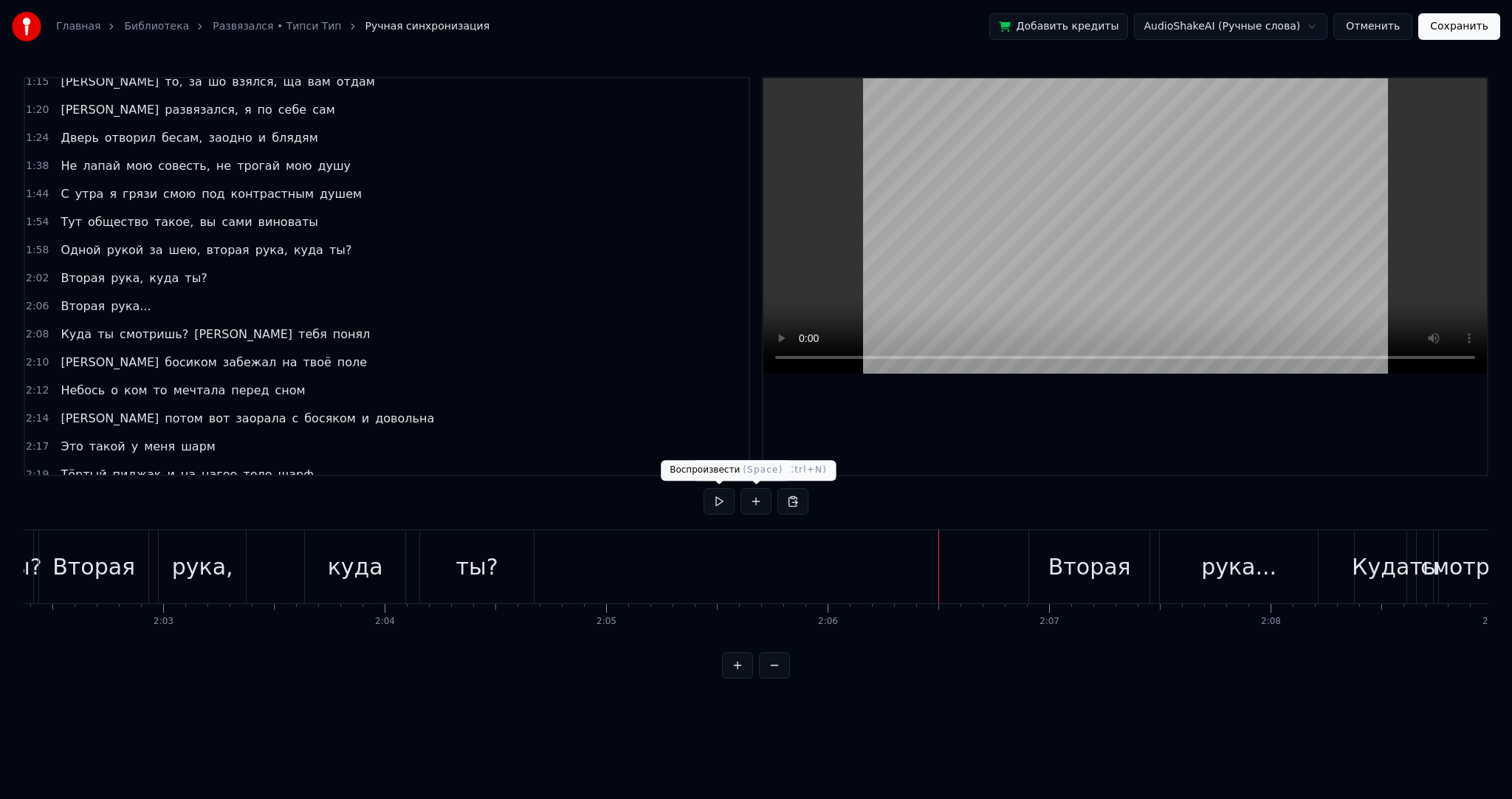
click at [711, 505] on button at bounding box center [719, 502] width 31 height 27
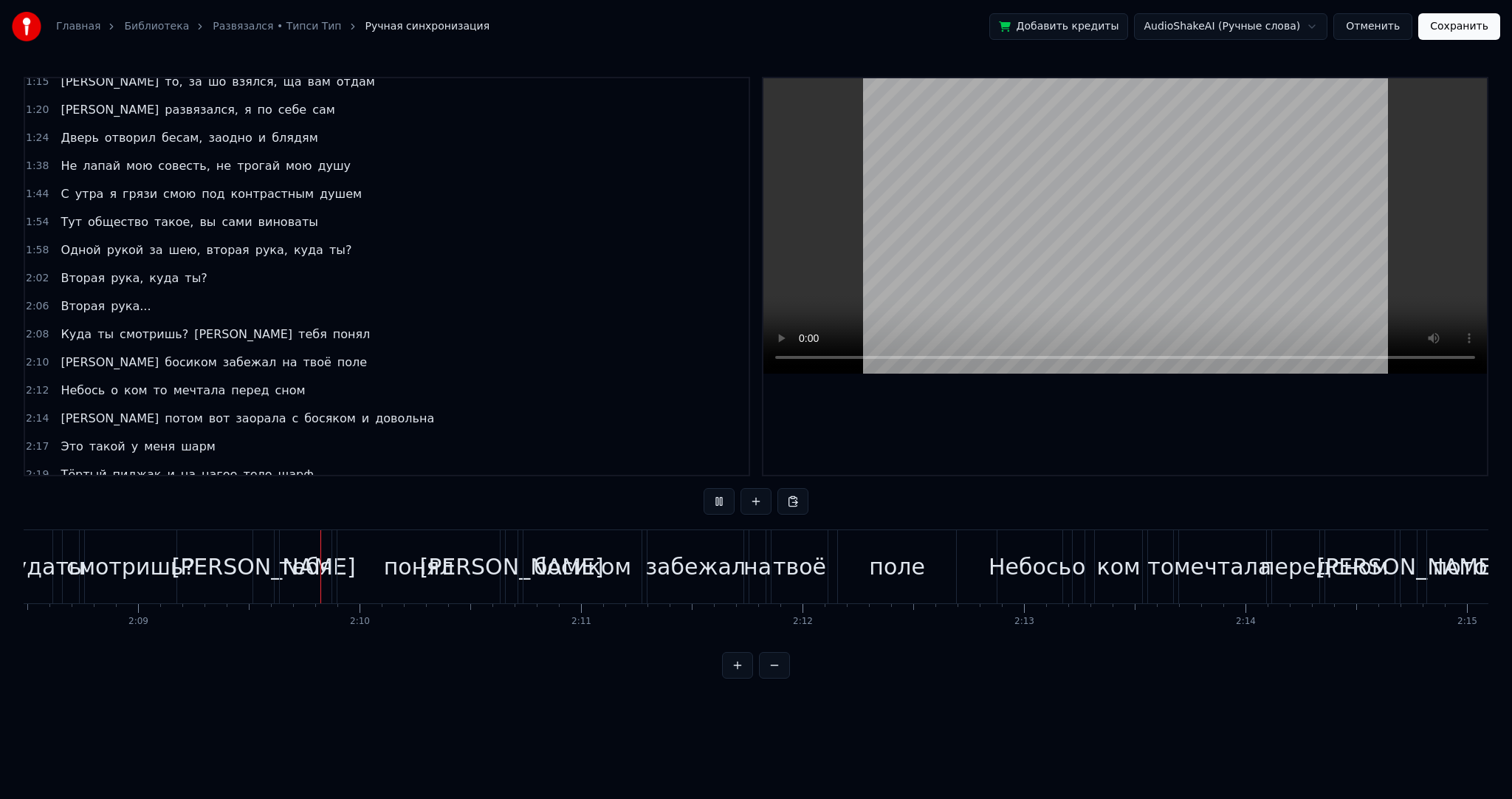
click at [711, 505] on button at bounding box center [719, 502] width 31 height 27
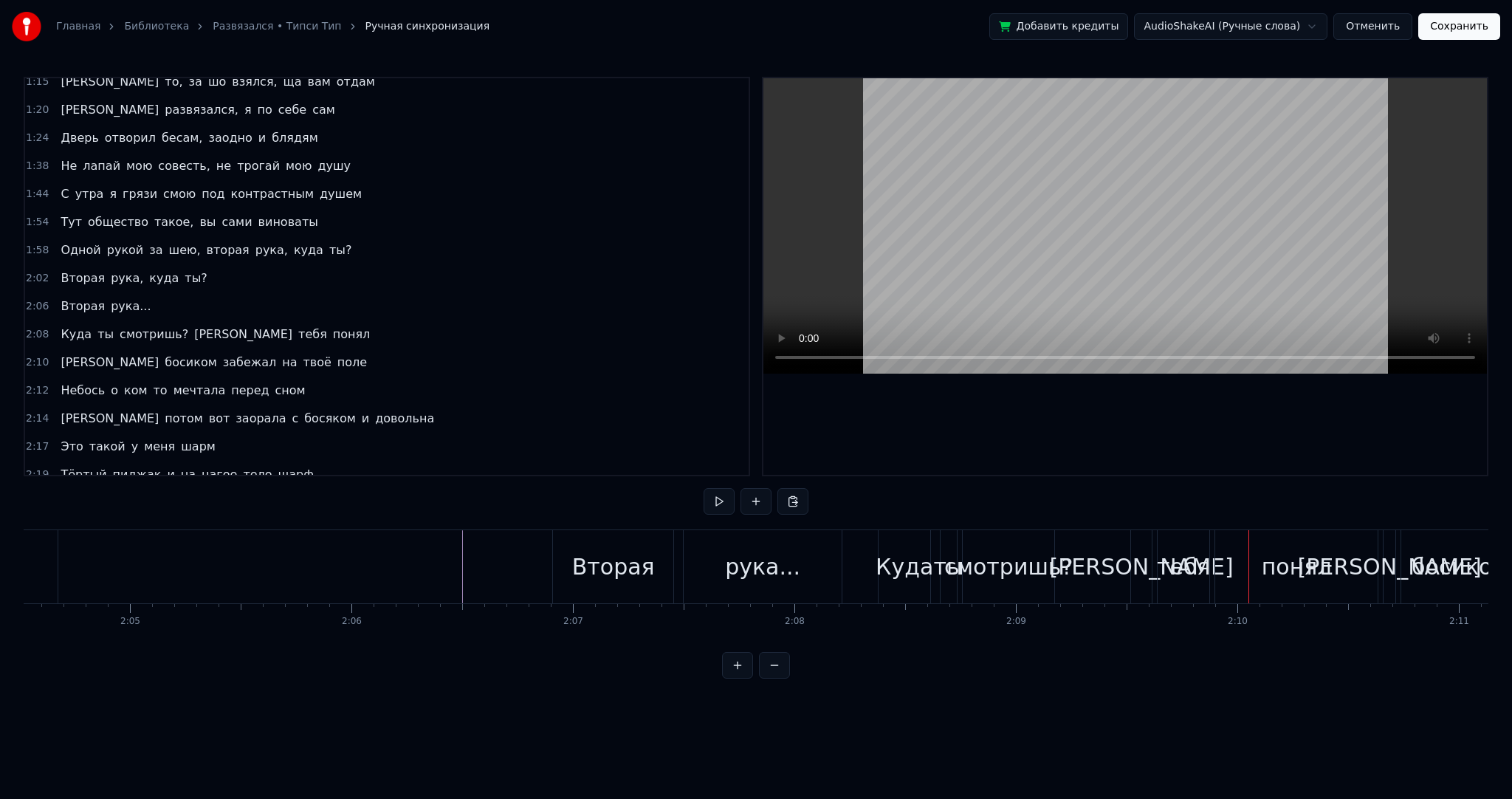
scroll to position [0, 26857]
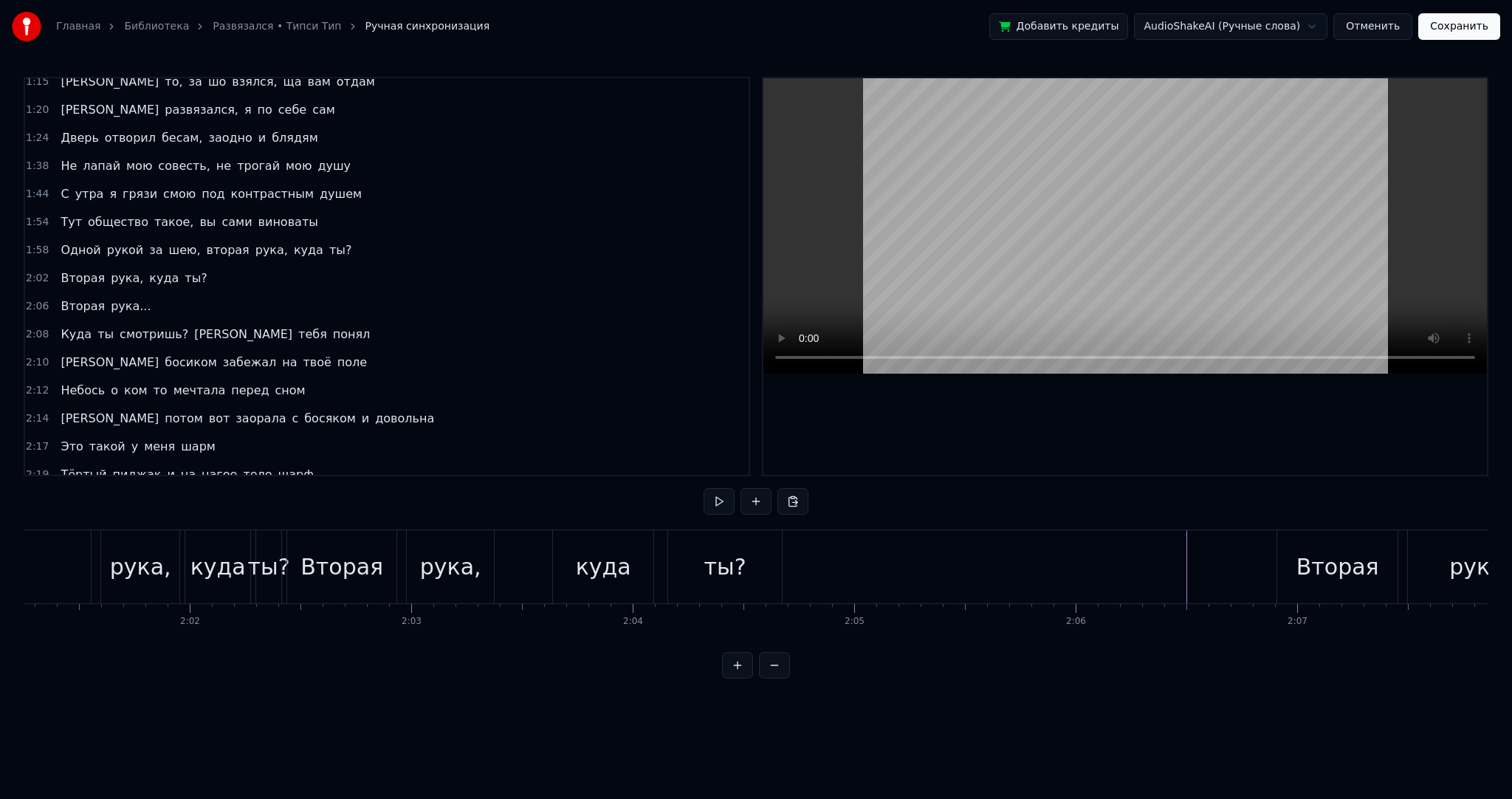
click at [1309, 588] on div "Вторая" at bounding box center [1337, 566] width 120 height 73
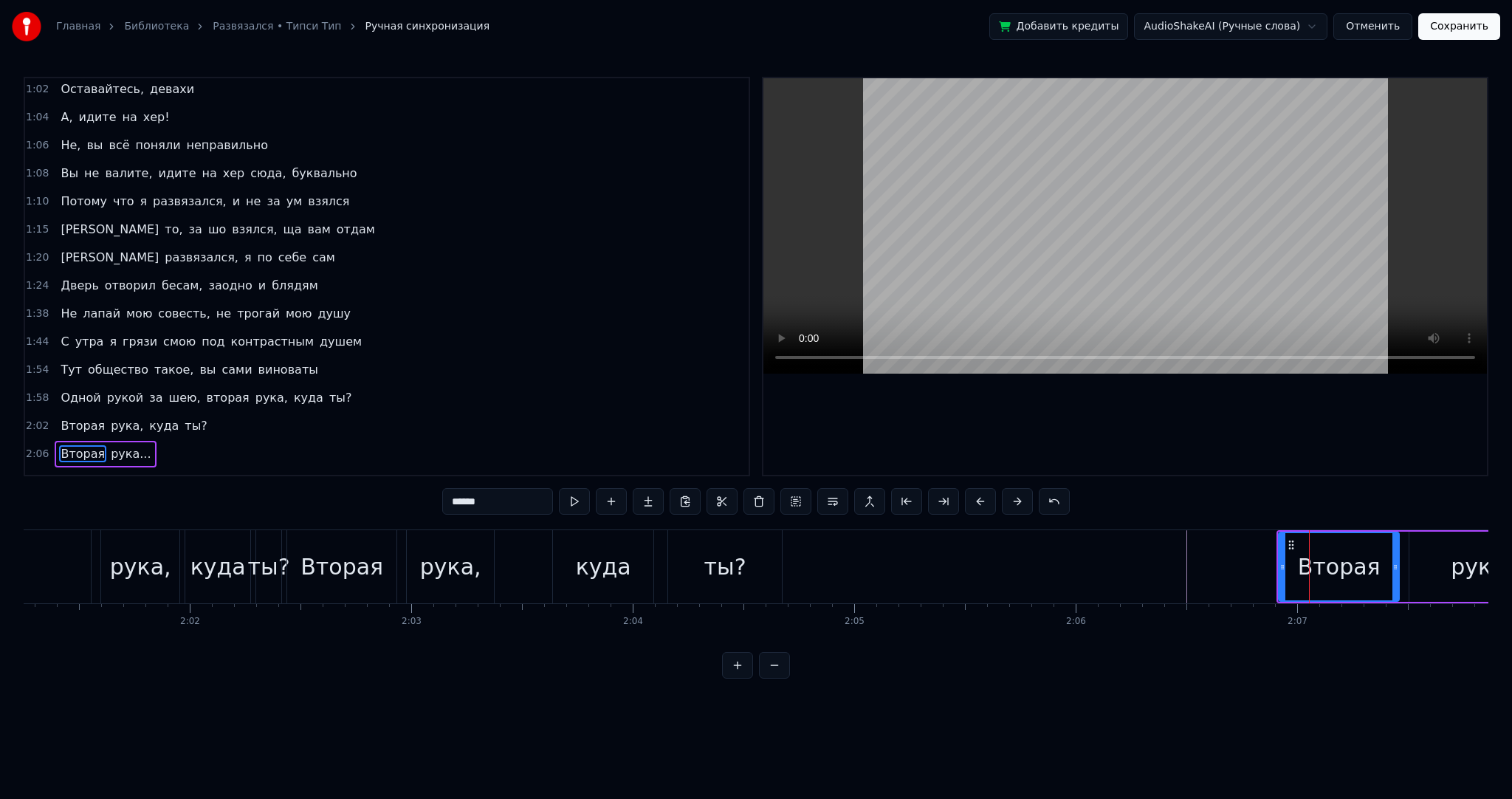
scroll to position [490, 0]
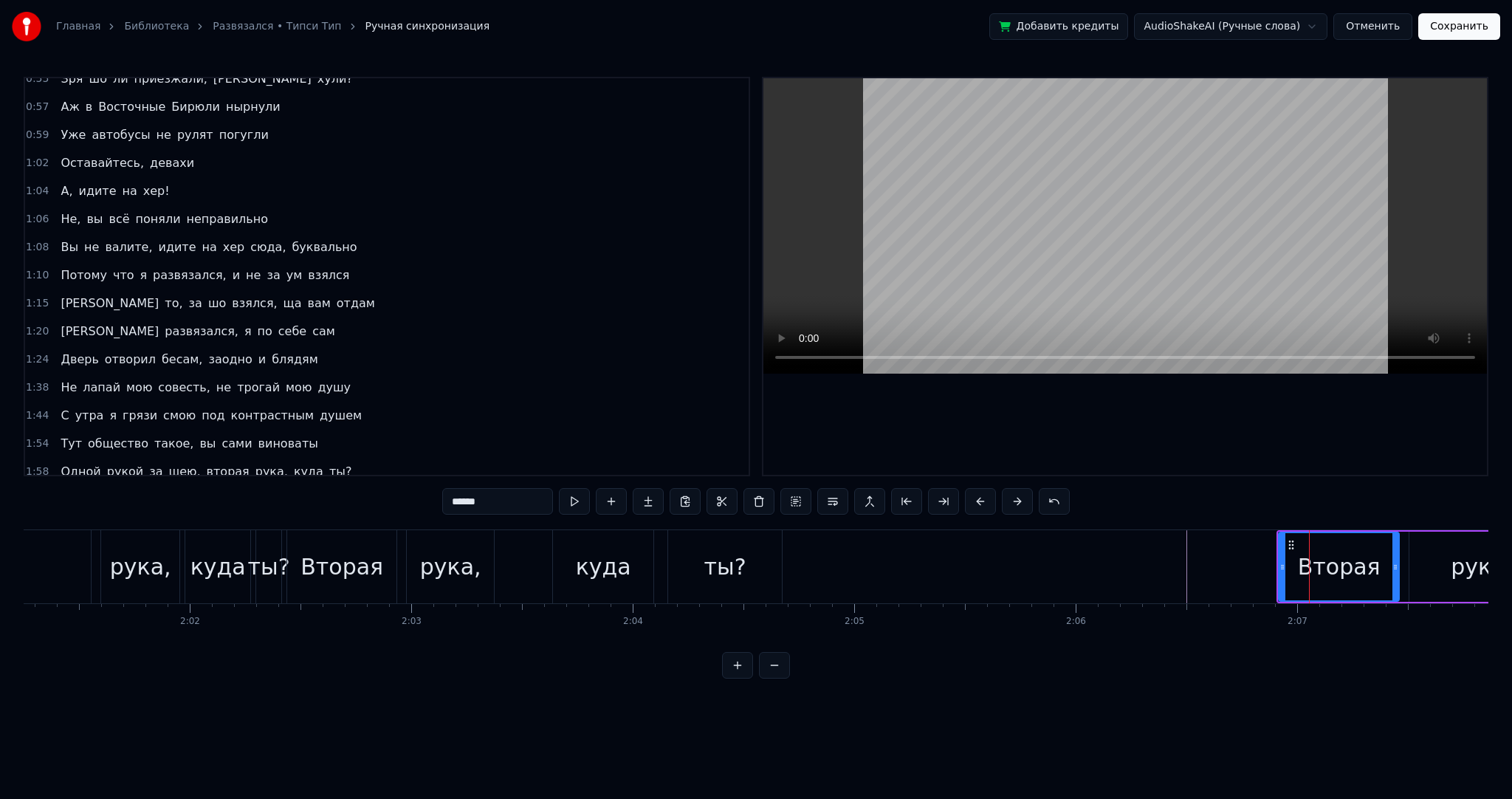
click at [70, 211] on span "Не," at bounding box center [71, 219] width 23 height 17
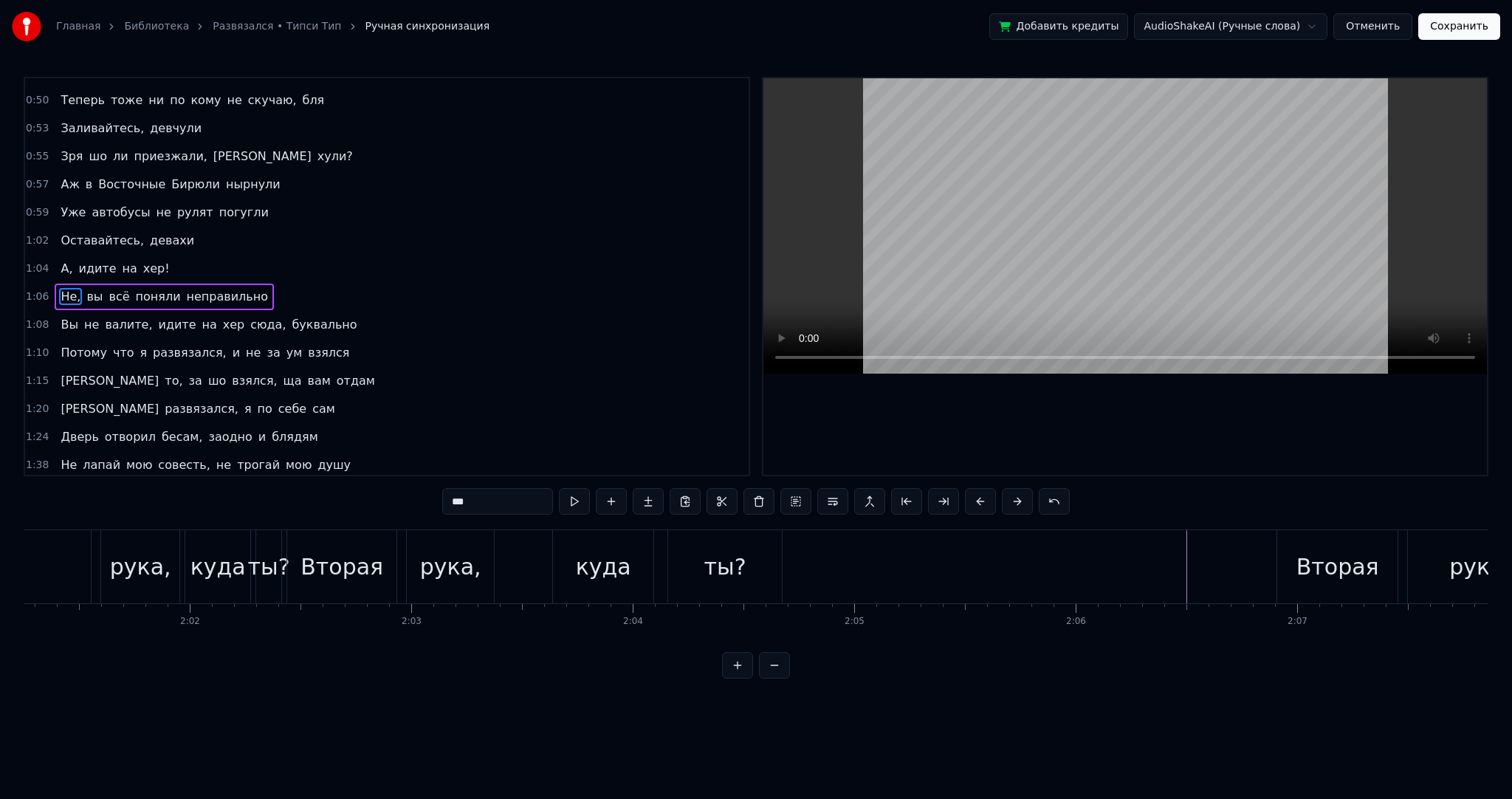
scroll to position [0, 14592]
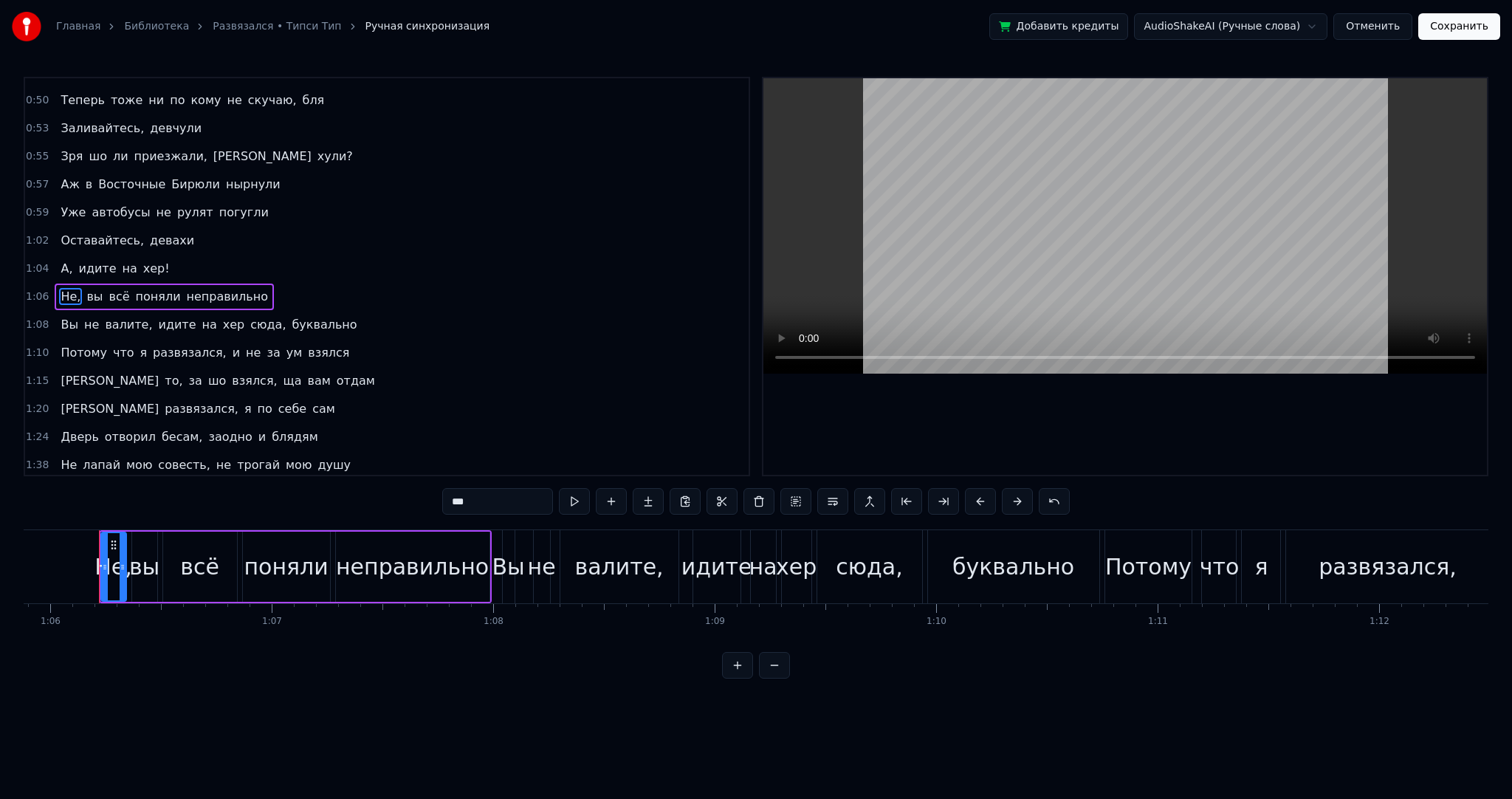
click at [496, 550] on div "Вы" at bounding box center [508, 566] width 32 height 33
type input "**"
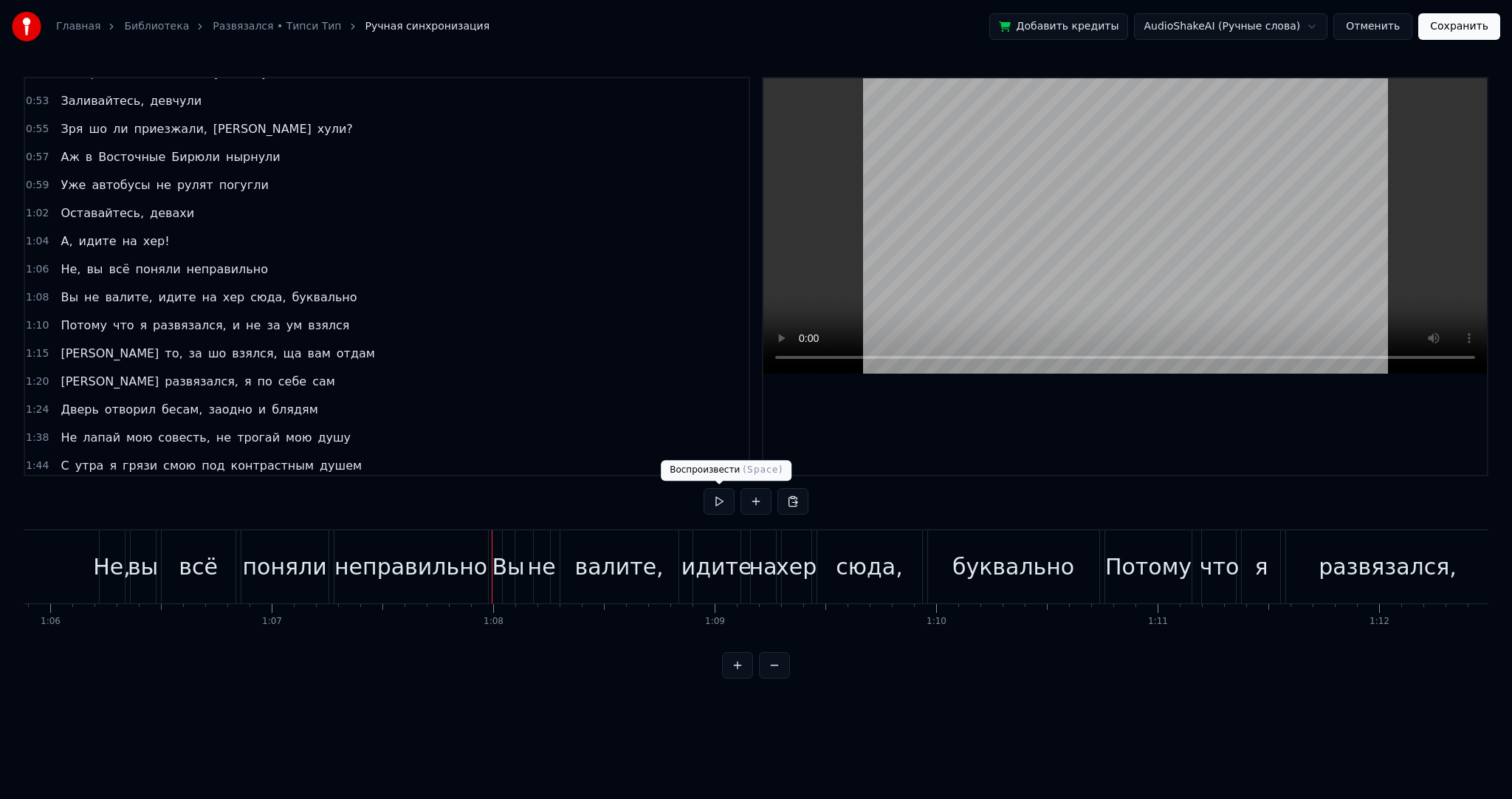
click at [721, 495] on button at bounding box center [719, 502] width 31 height 27
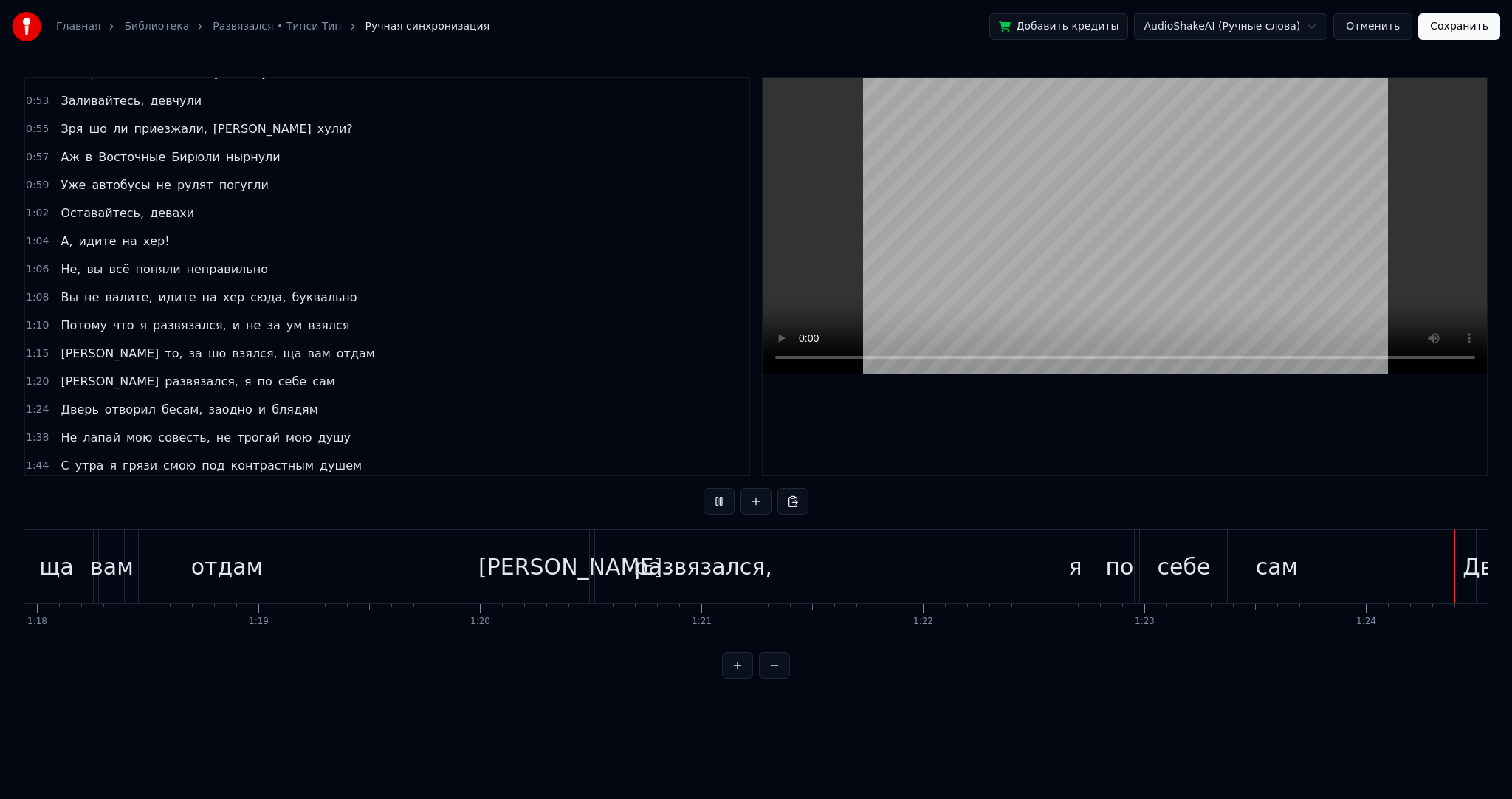
scroll to position [0, 18620]
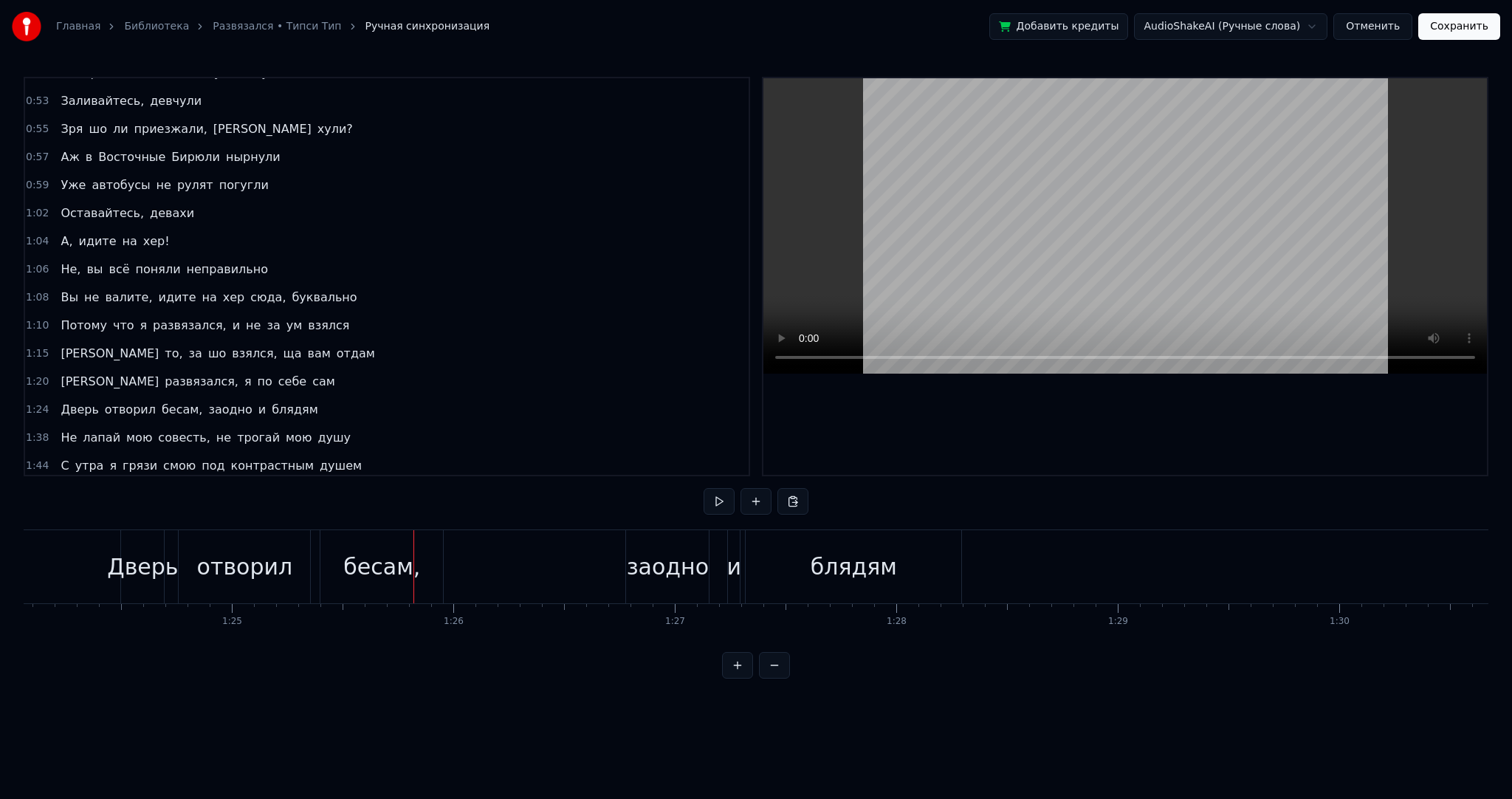
click at [704, 488] on button at bounding box center [719, 502] width 31 height 27
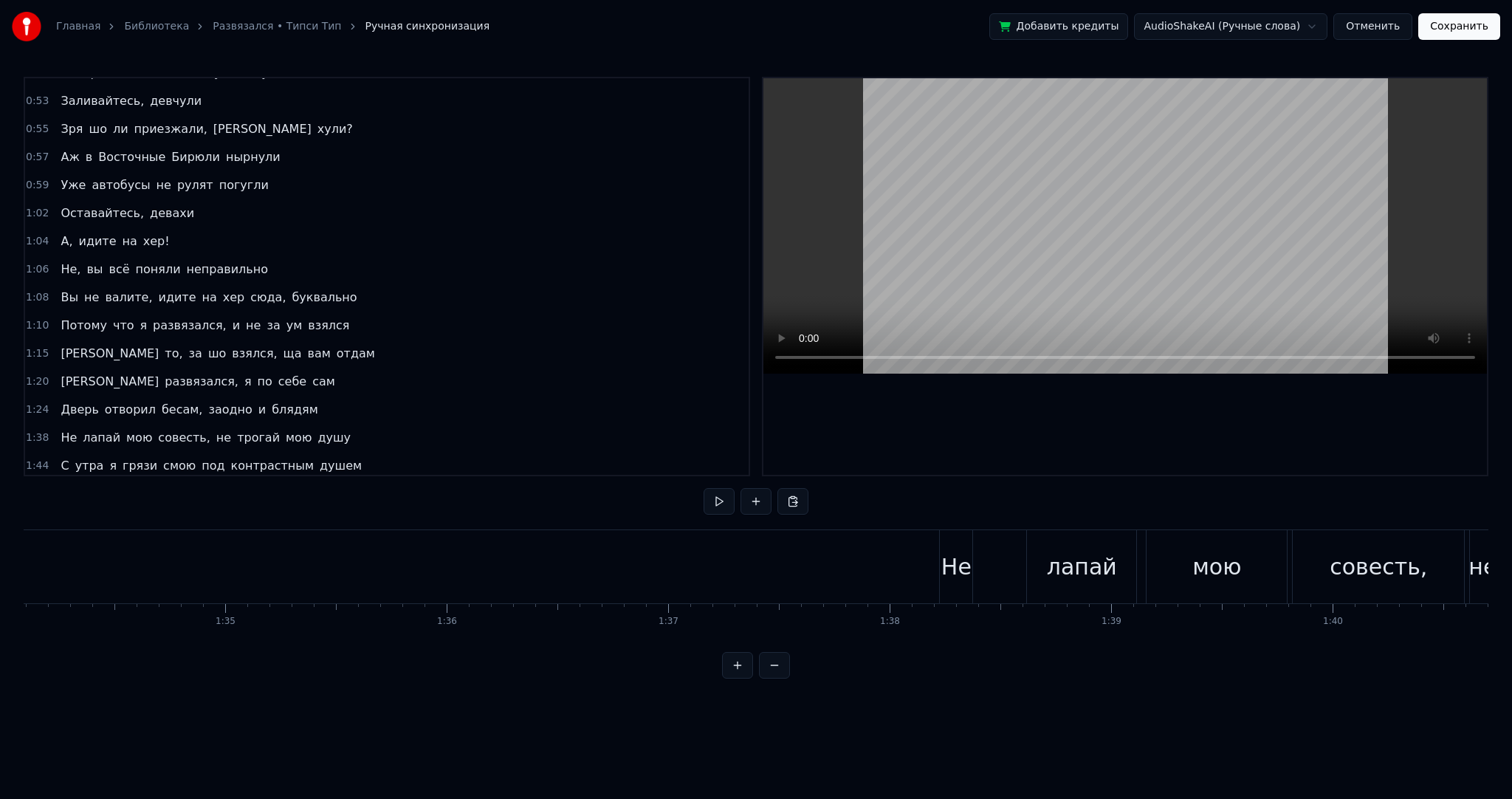
scroll to position [0, 21068]
click at [747, 567] on div "Не лапай мою совесть, не трогай мою душу" at bounding box center [1370, 566] width 1317 height 73
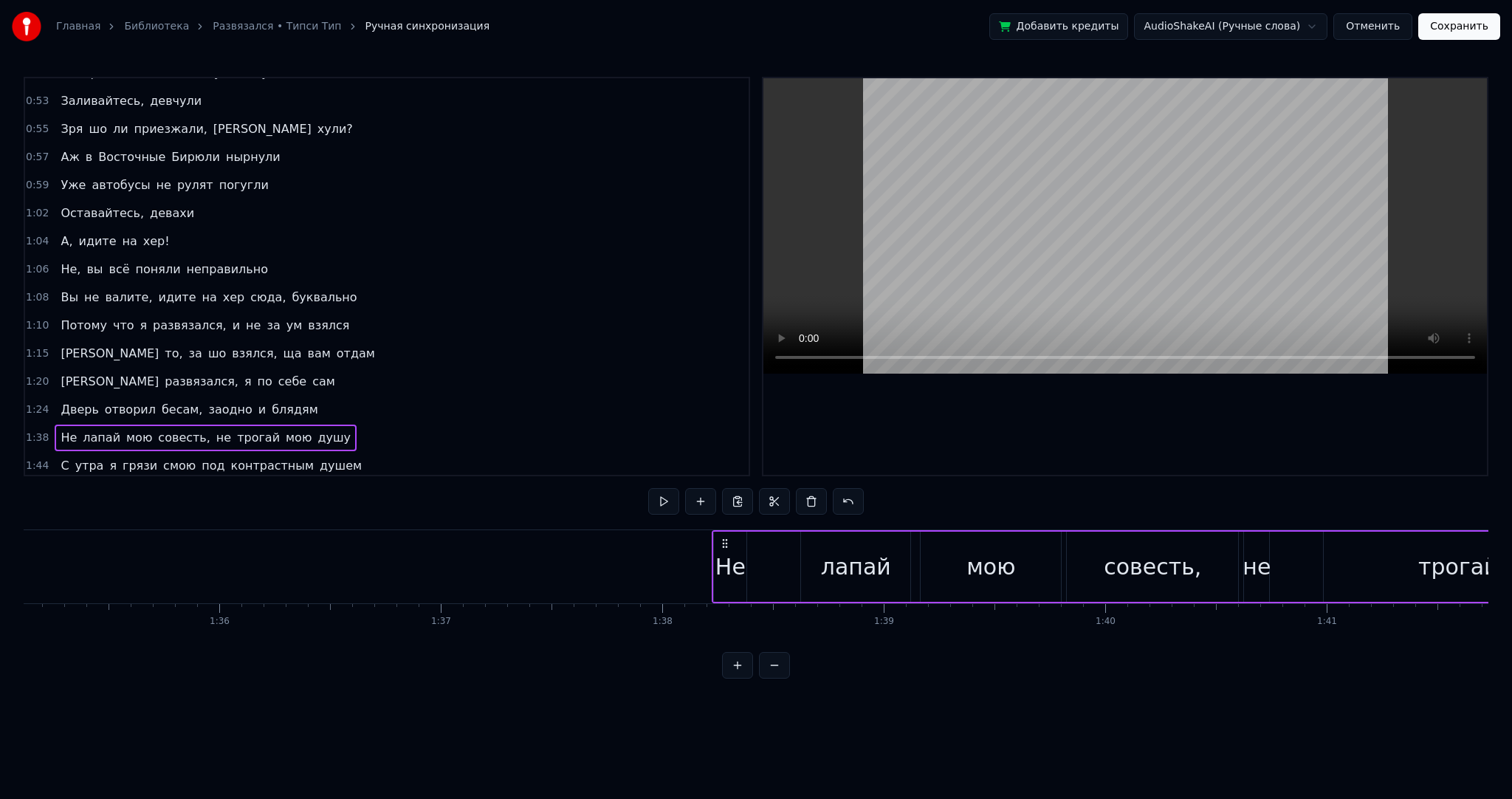
click at [732, 561] on div "Не" at bounding box center [730, 566] width 31 height 33
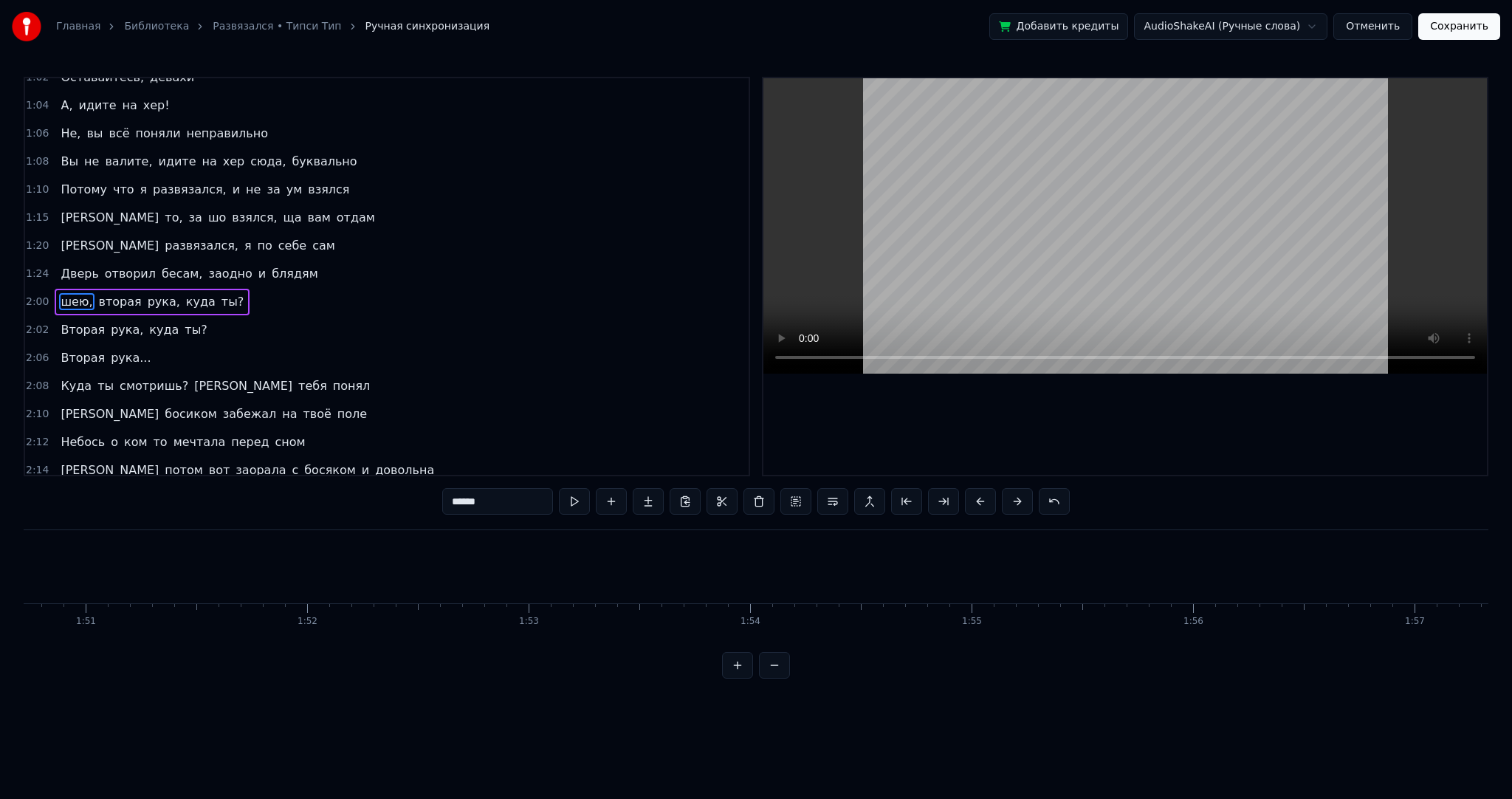
scroll to position [0, 26563]
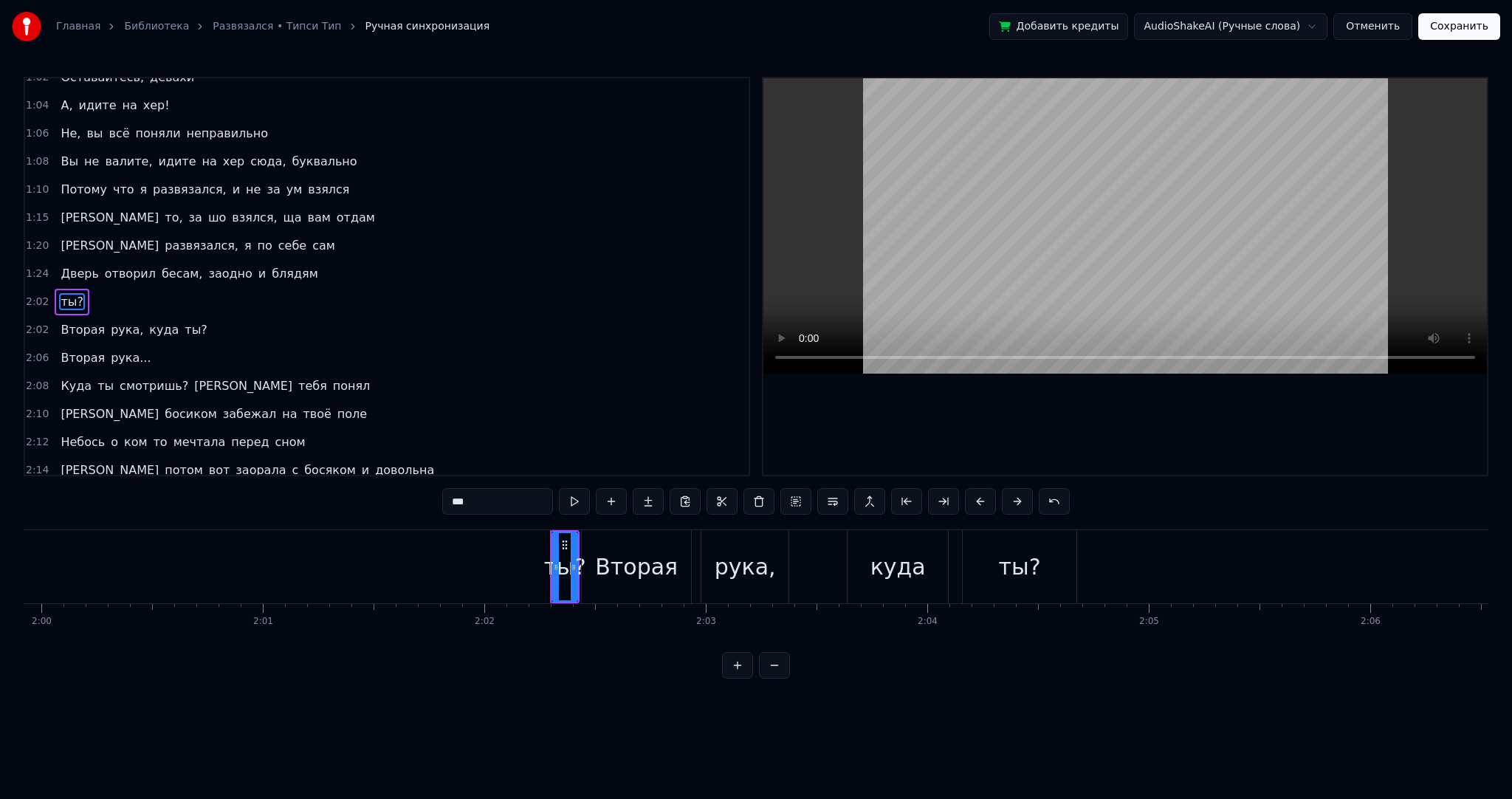
type input "******"
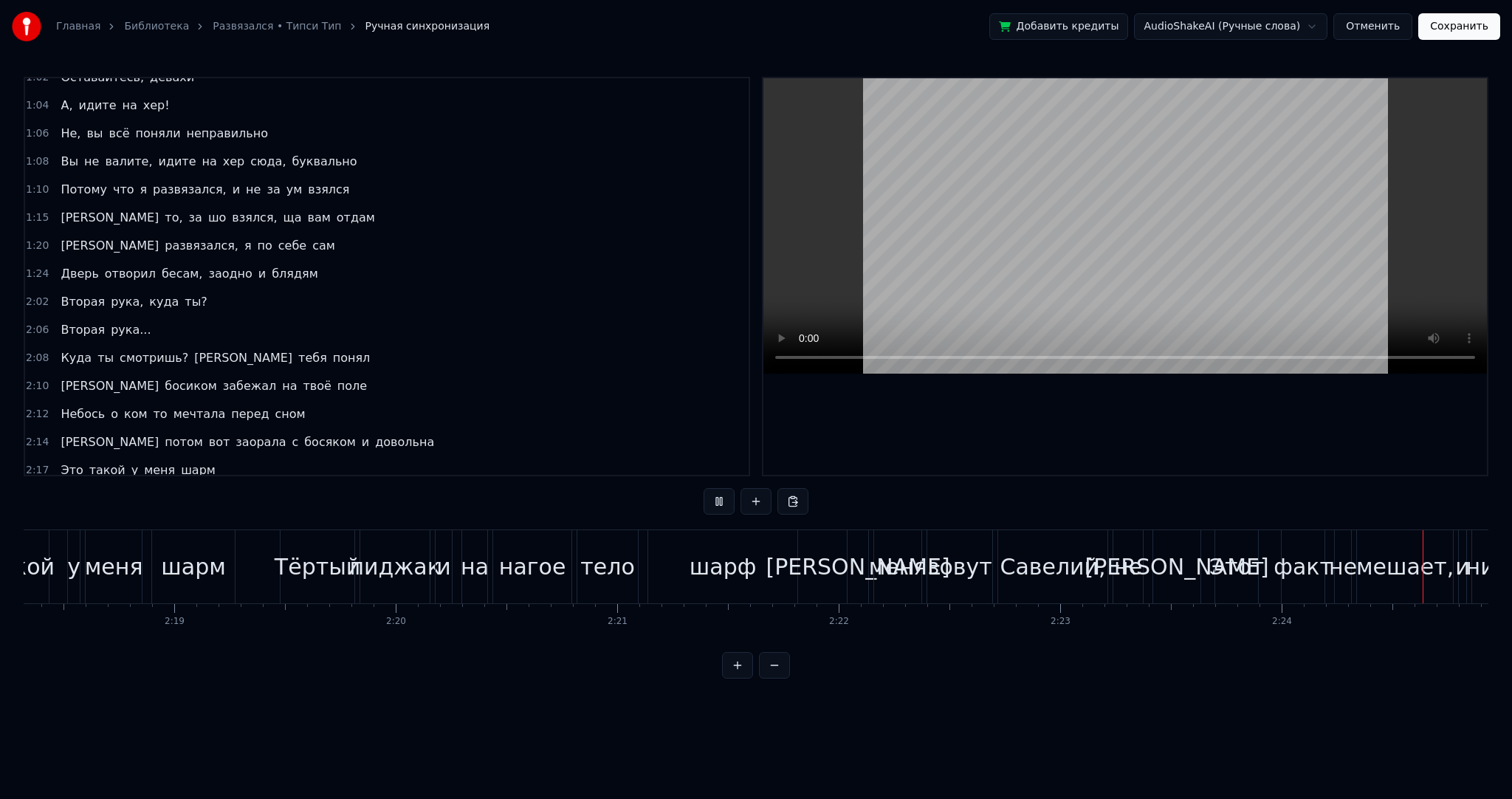
scroll to position [0, 31991]
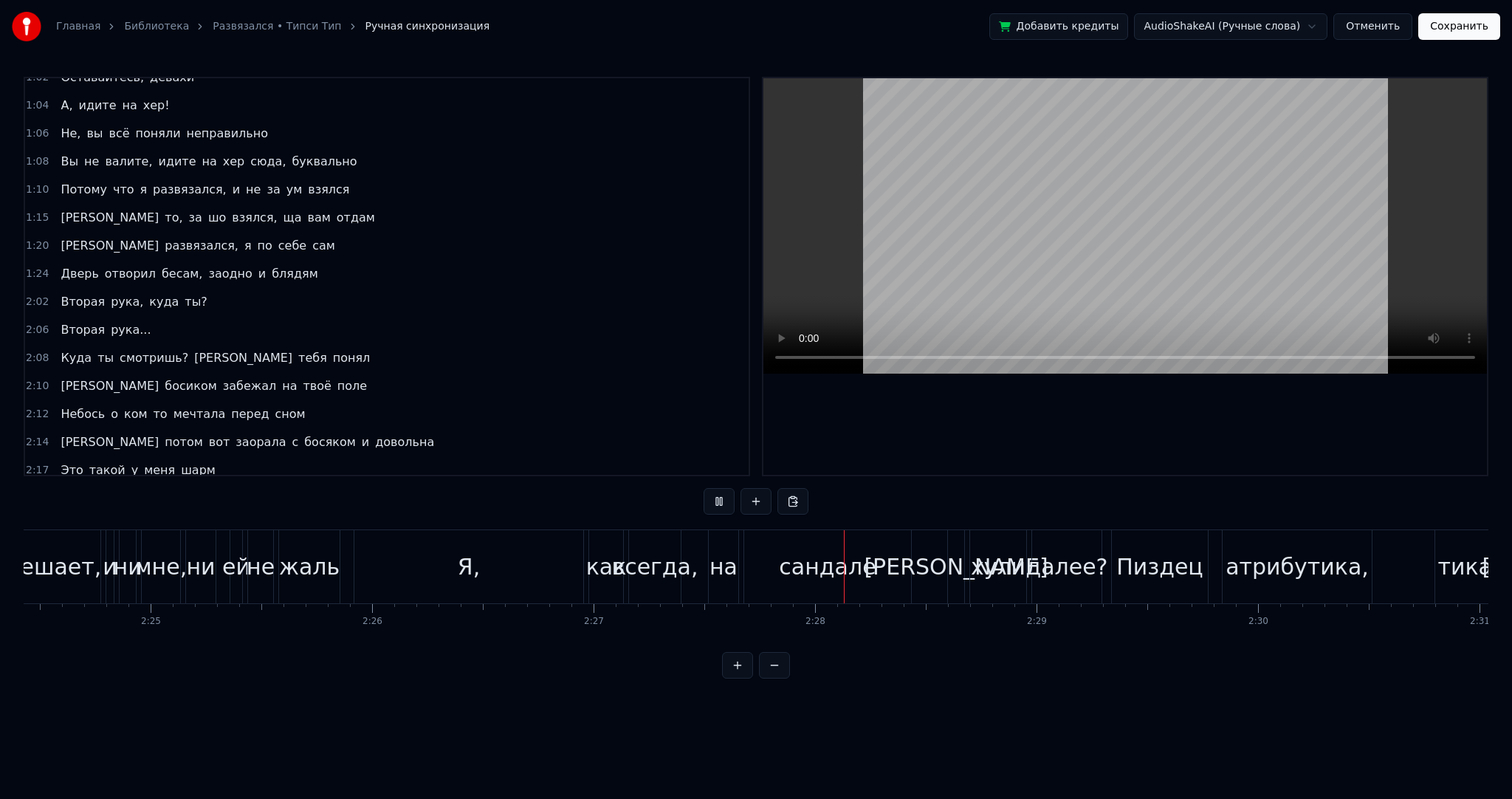
click at [1088, 214] on video at bounding box center [1125, 225] width 723 height 295
click at [481, 572] on div "Я," at bounding box center [468, 566] width 229 height 73
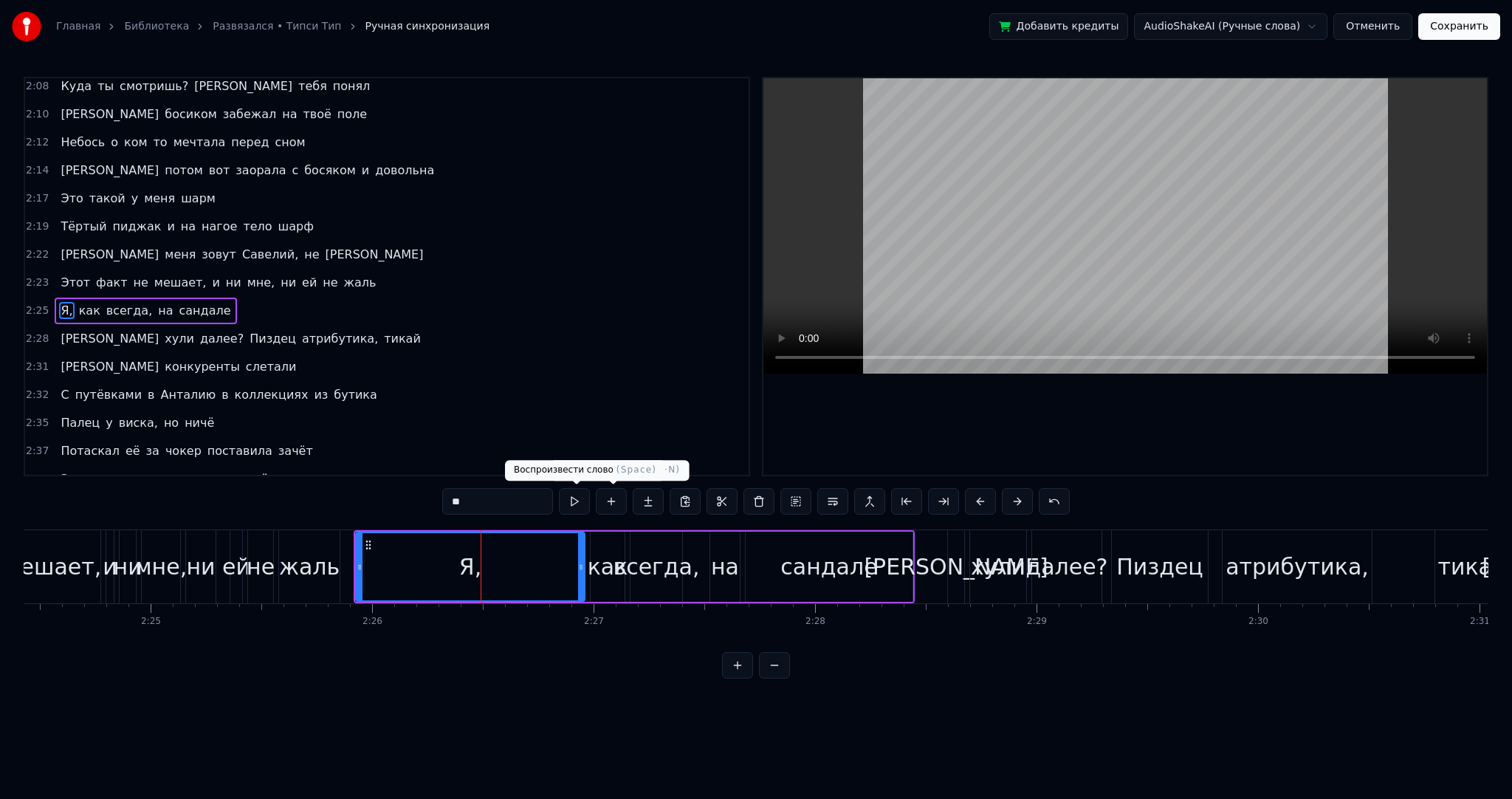
click at [577, 501] on button at bounding box center [574, 502] width 31 height 27
click at [578, 501] on button at bounding box center [574, 502] width 31 height 27
click at [503, 573] on div "Я," at bounding box center [469, 566] width 227 height 67
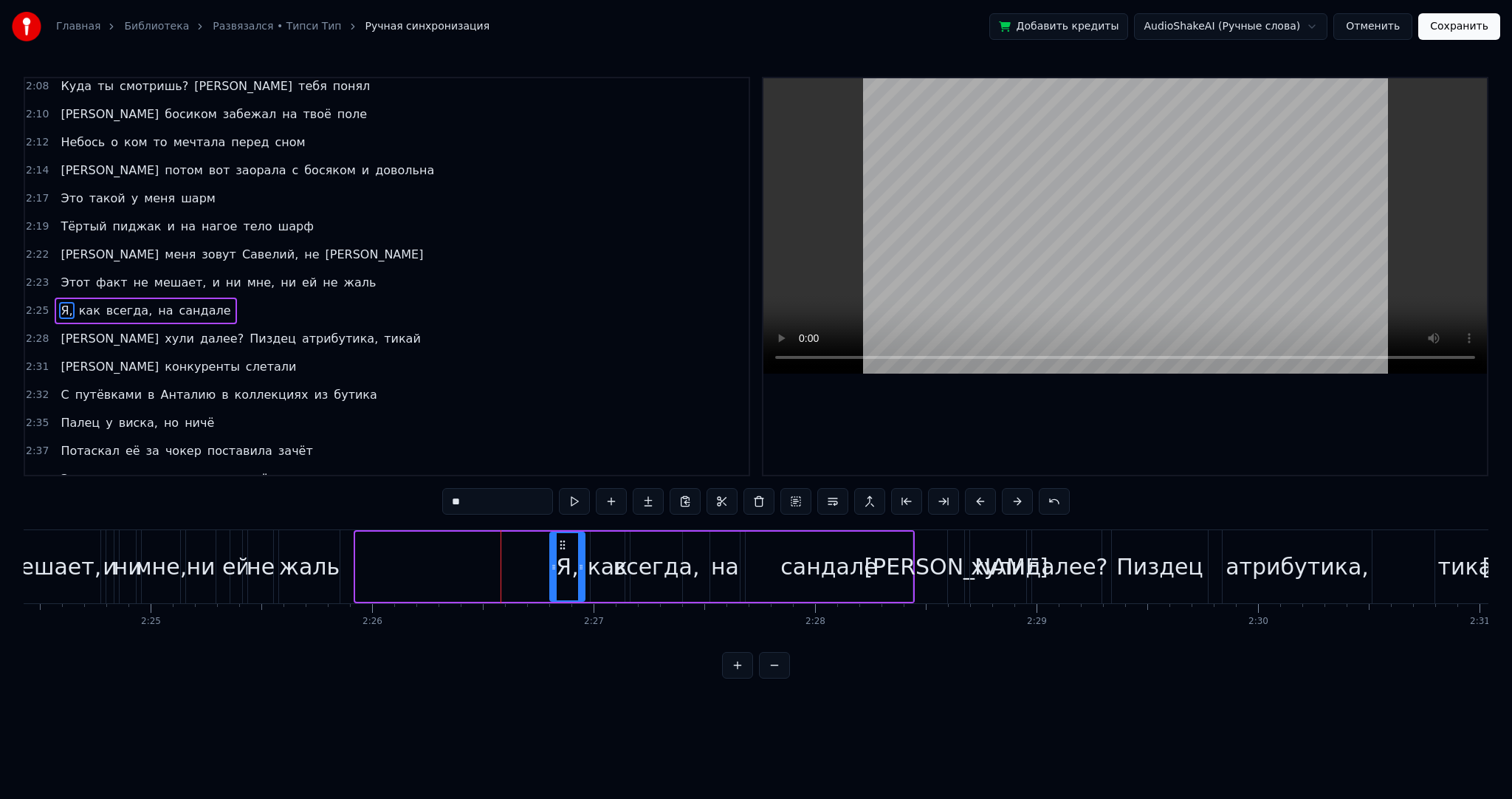
drag, startPoint x: 361, startPoint y: 561, endPoint x: 555, endPoint y: 553, distance: 194.2
click at [555, 553] on div at bounding box center [554, 566] width 6 height 67
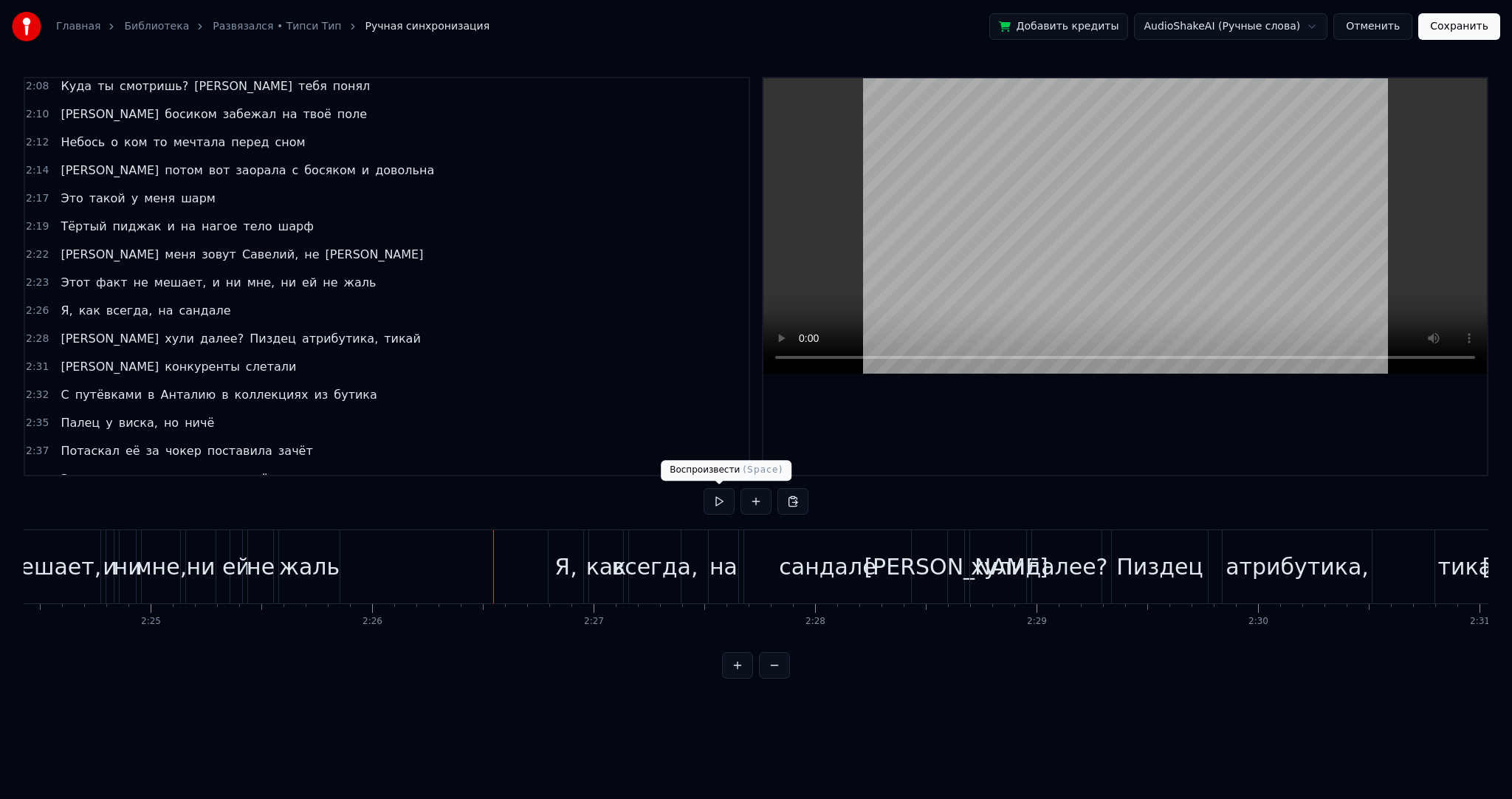
click at [724, 506] on button at bounding box center [719, 502] width 31 height 27
click at [721, 505] on button at bounding box center [719, 502] width 31 height 27
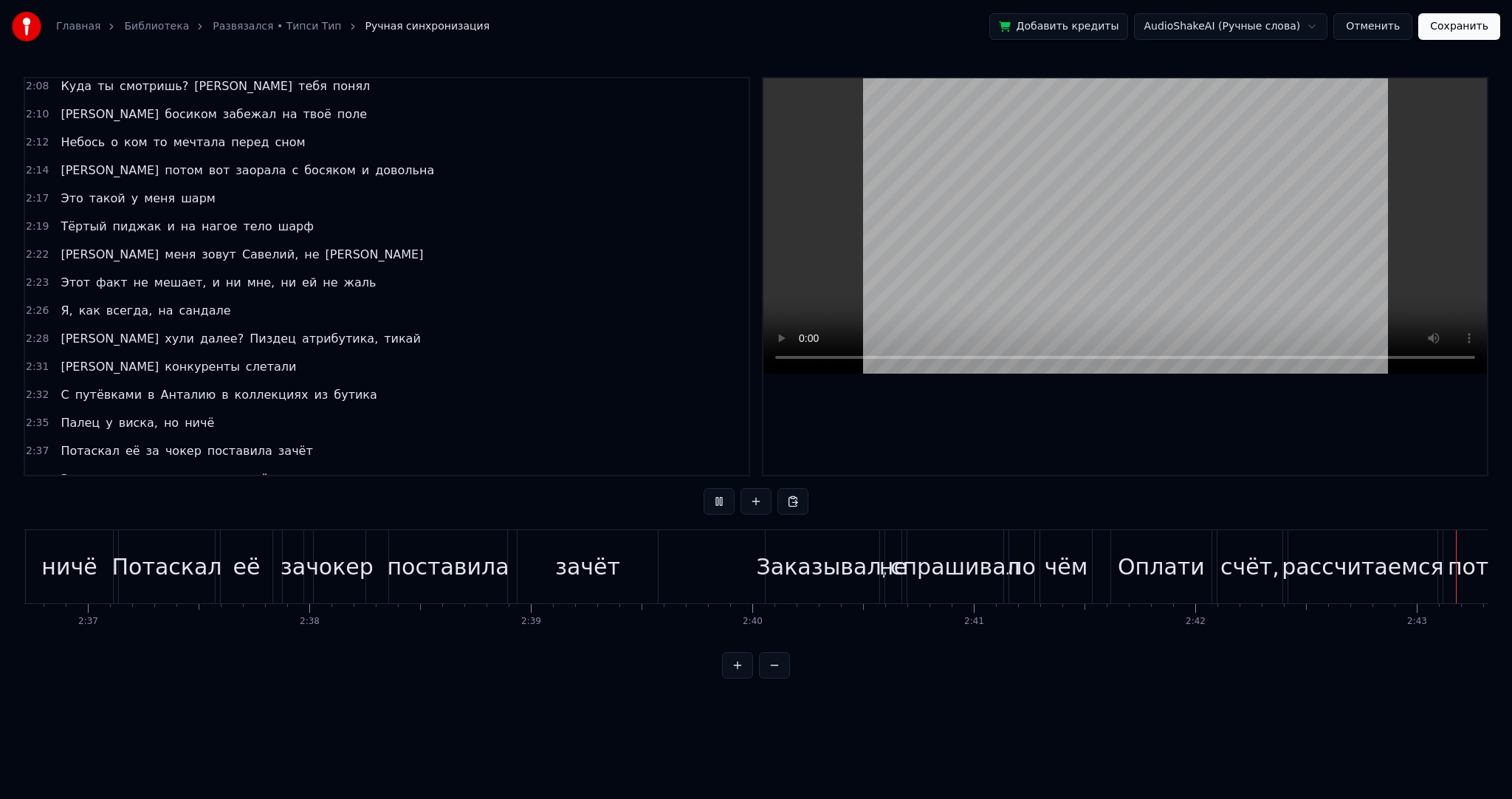
scroll to position [0, 36068]
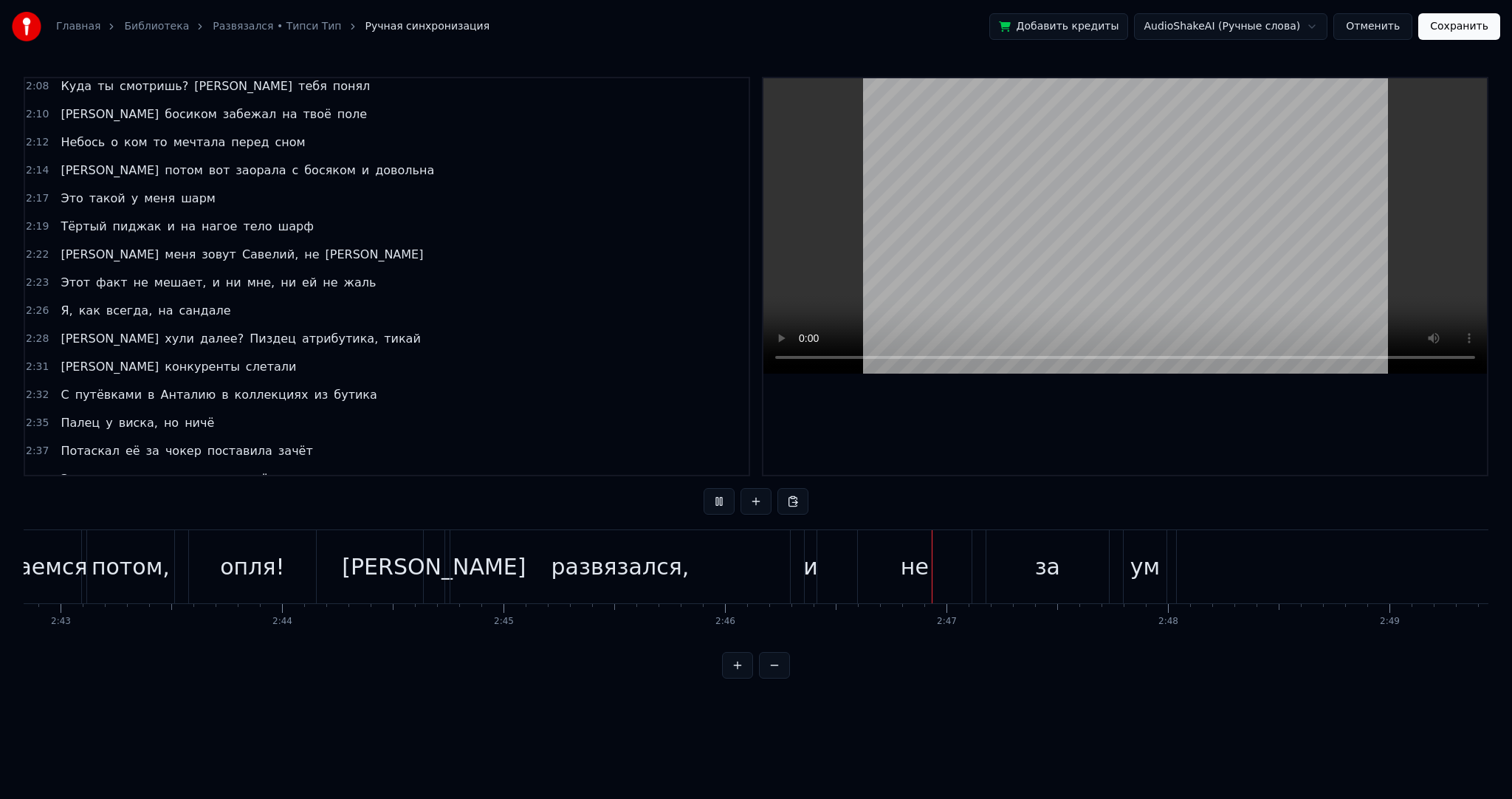
click at [1027, 222] on video at bounding box center [1125, 225] width 723 height 295
click at [437, 554] on div "[PERSON_NAME]" at bounding box center [433, 566] width 184 height 33
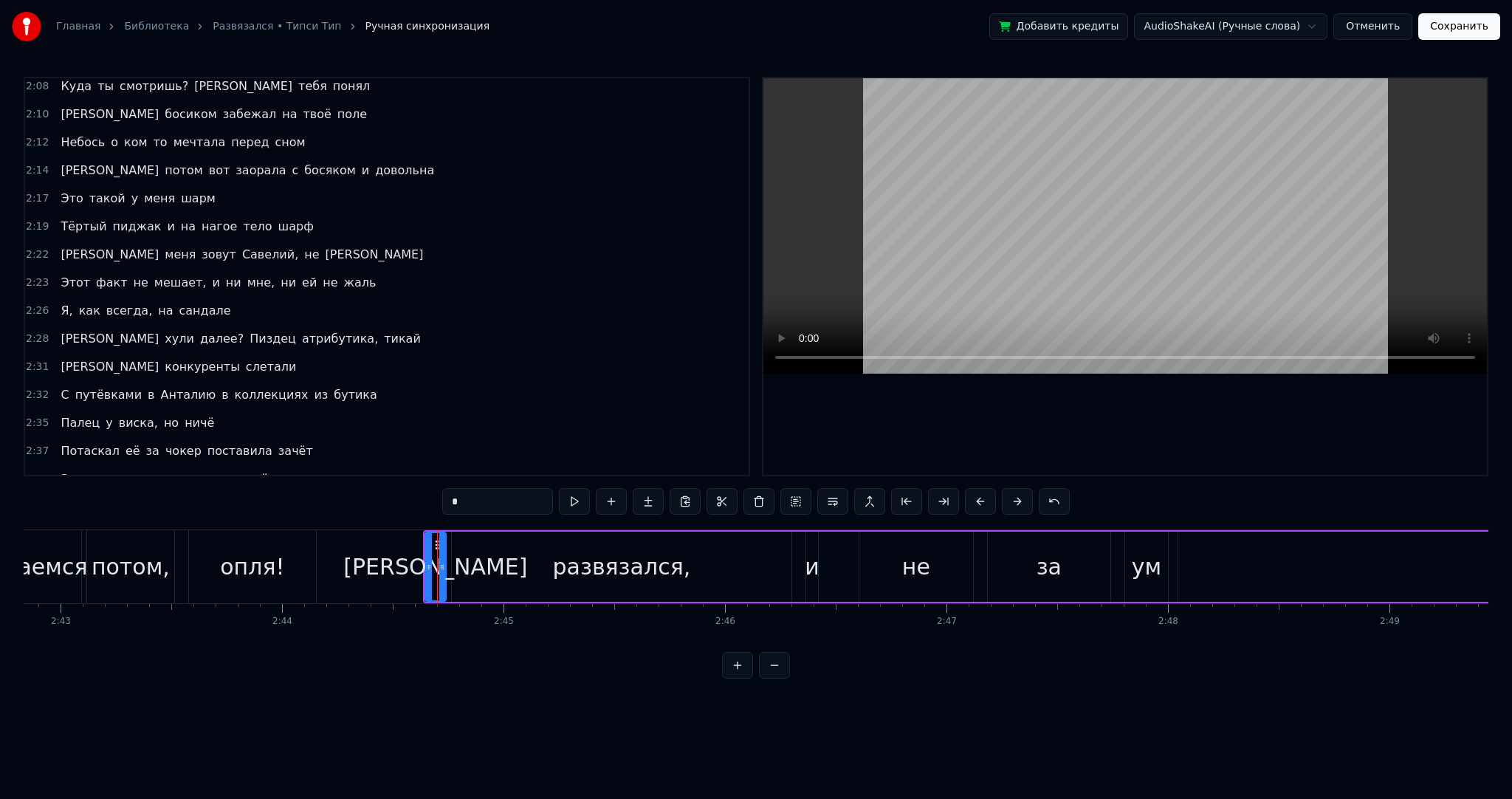
scroll to position [1066, 0]
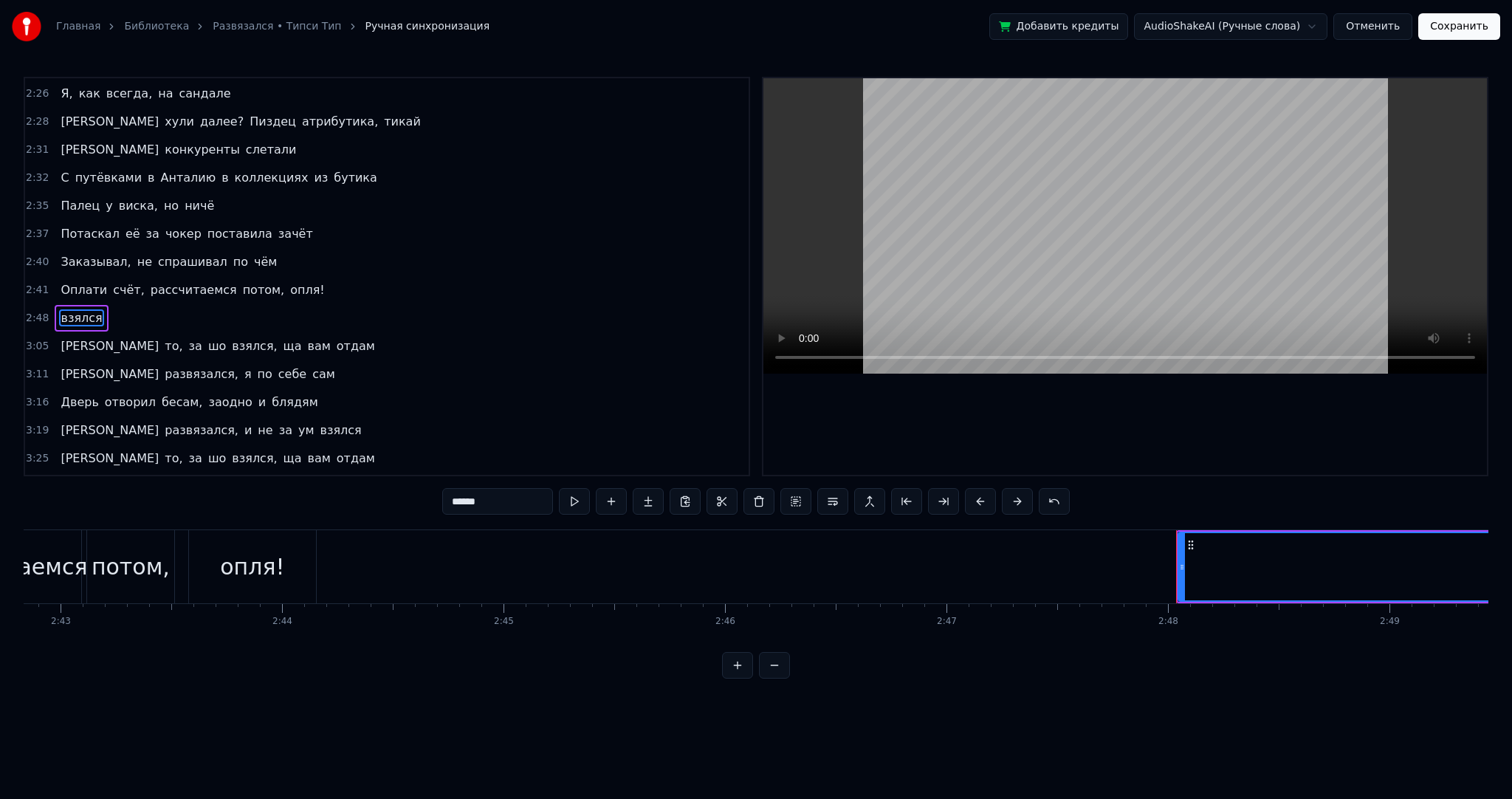
type input "*"
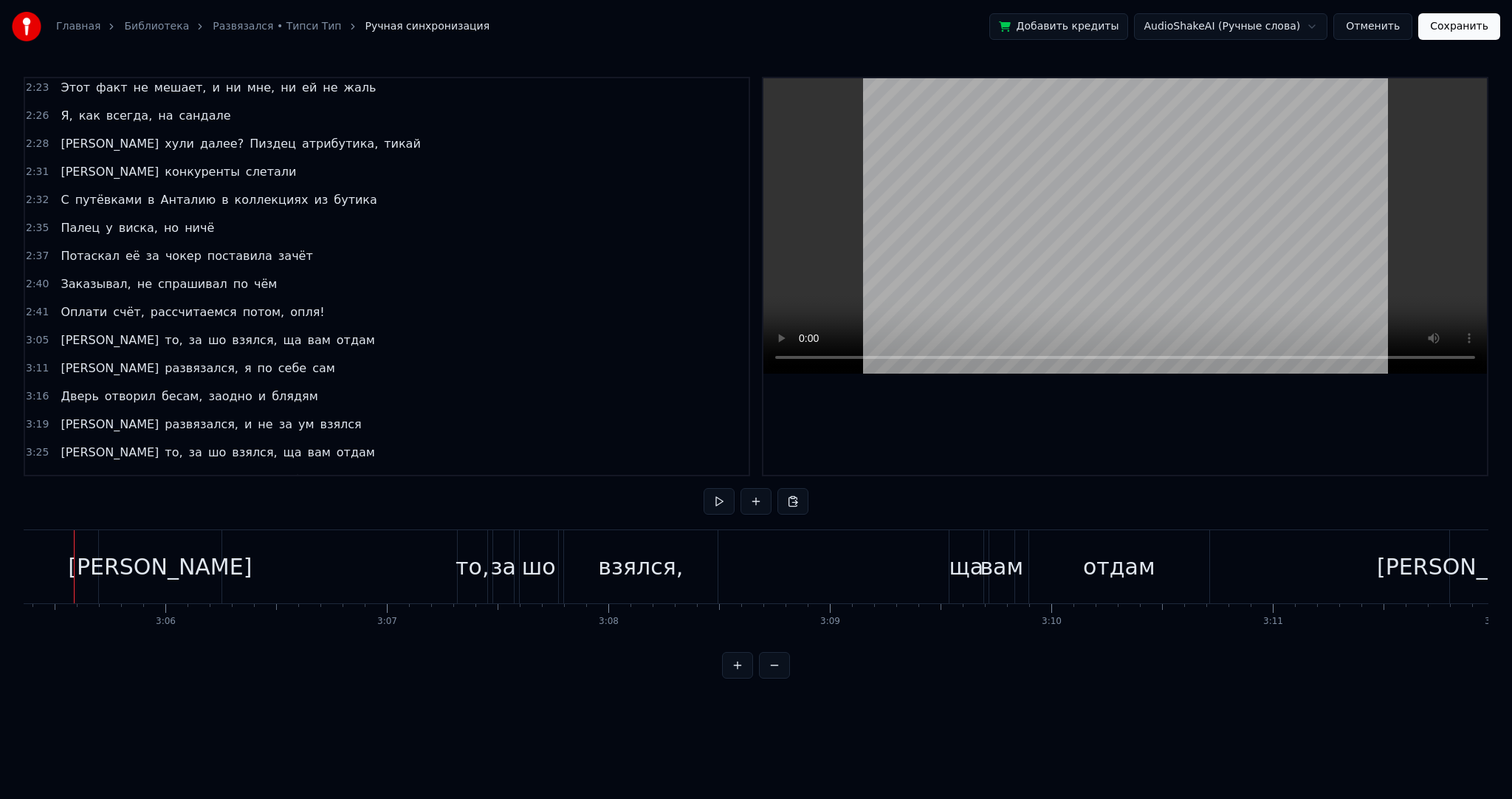
scroll to position [0, 41034]
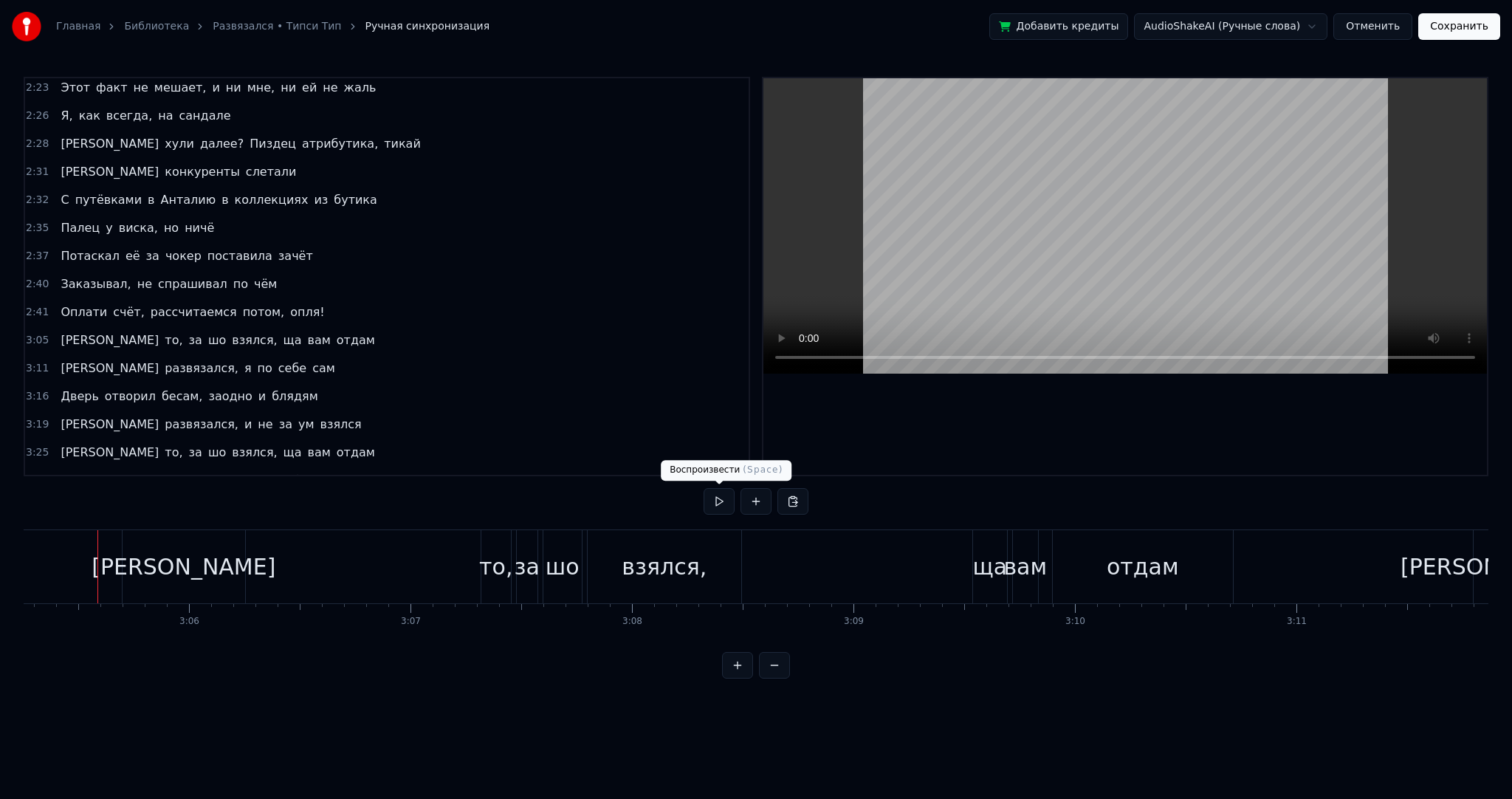
click at [719, 499] on button at bounding box center [719, 502] width 31 height 27
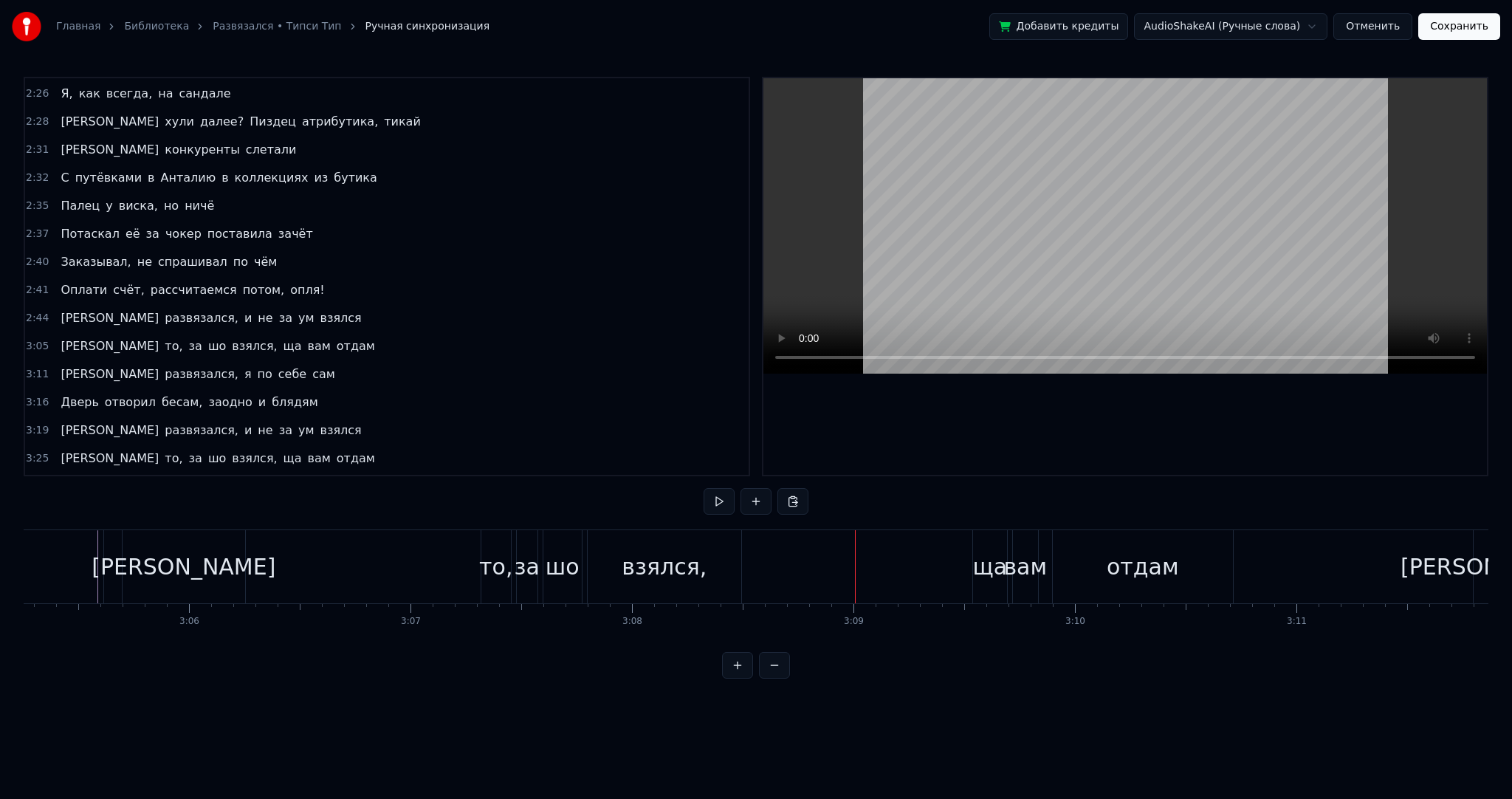
click at [319, 310] on span "взялся" at bounding box center [340, 318] width 44 height 17
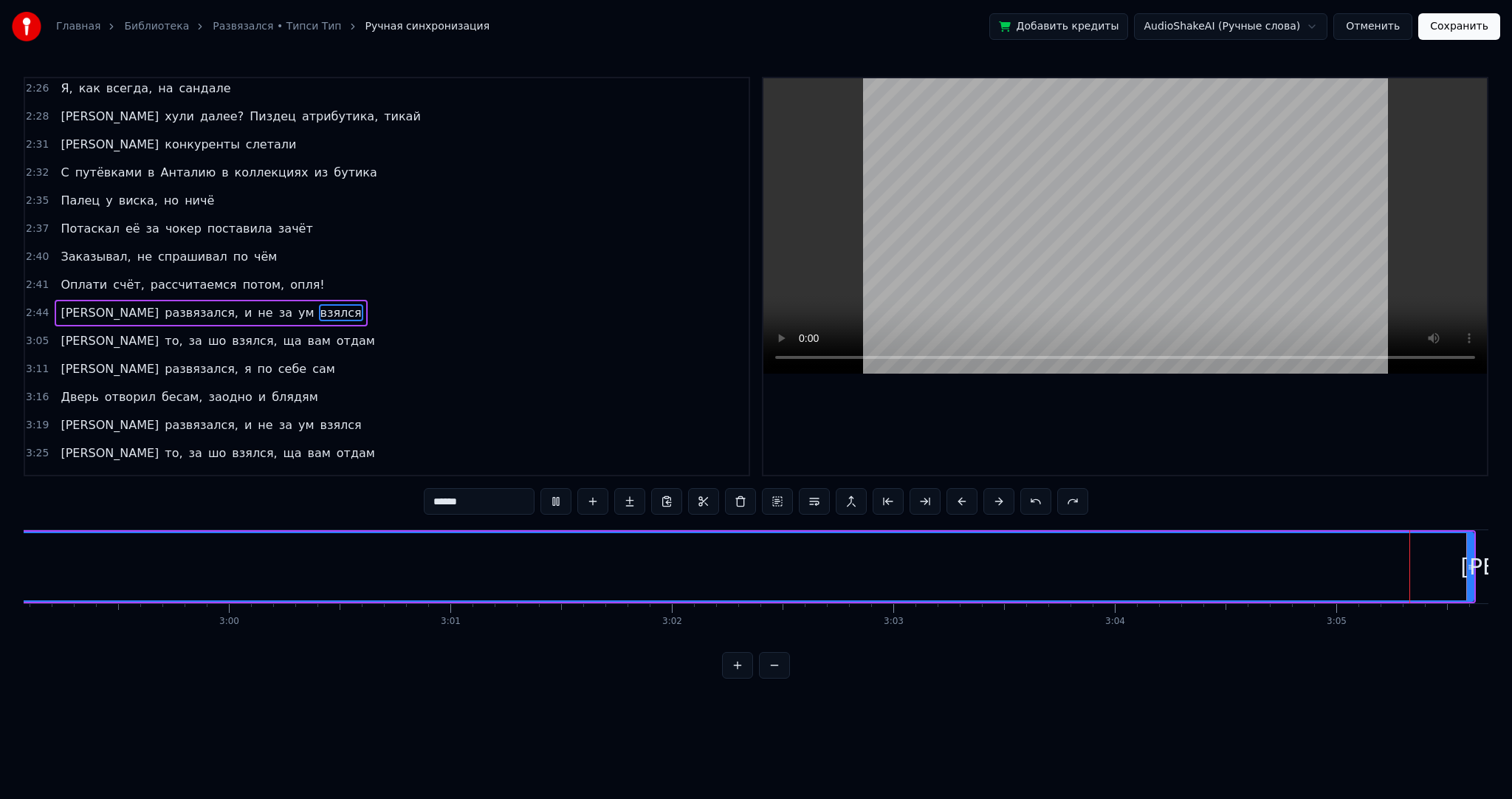
scroll to position [0, 40993]
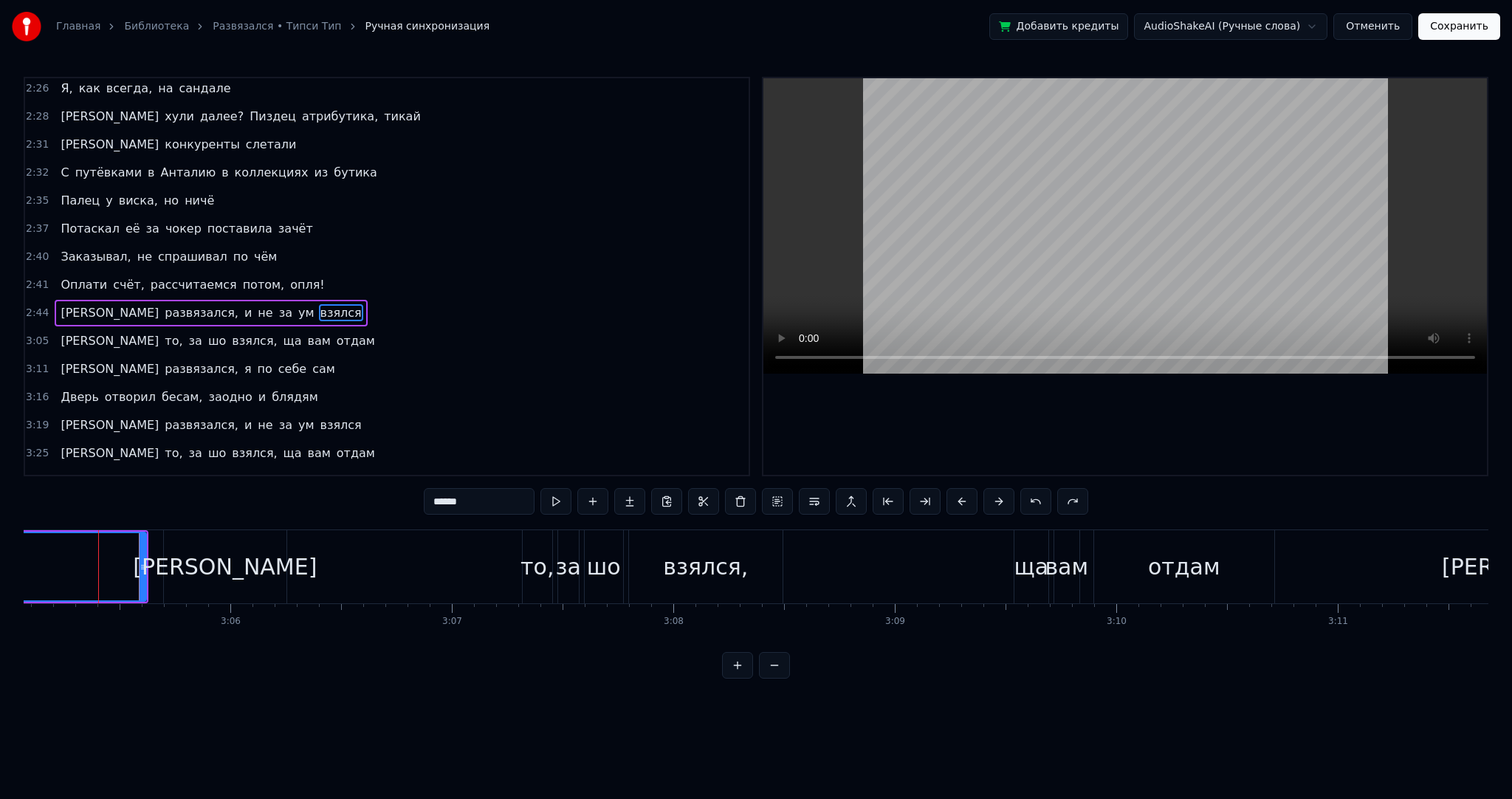
click at [62, 304] on span "[PERSON_NAME]" at bounding box center [109, 312] width 101 height 17
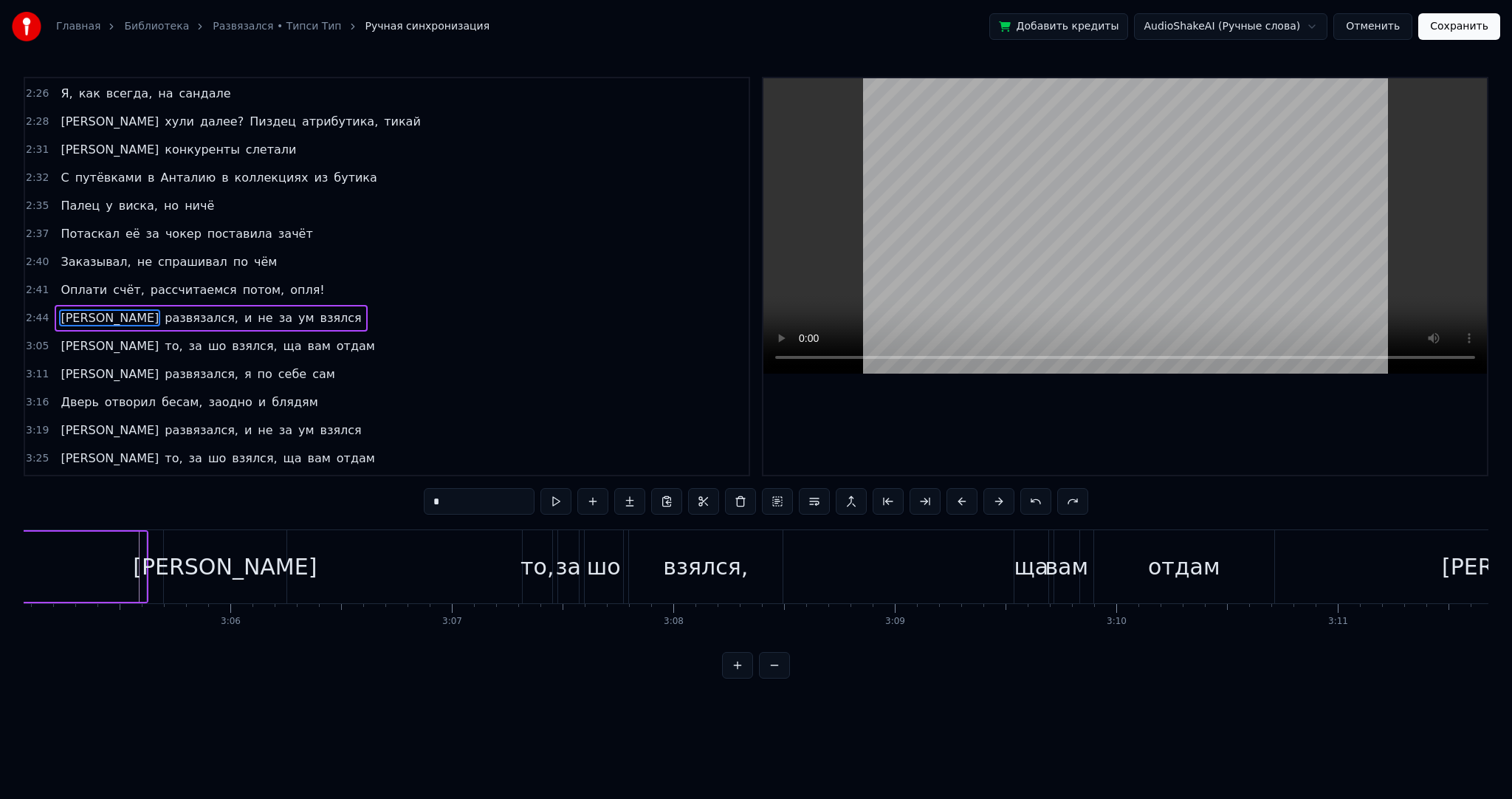
scroll to position [0, 36393]
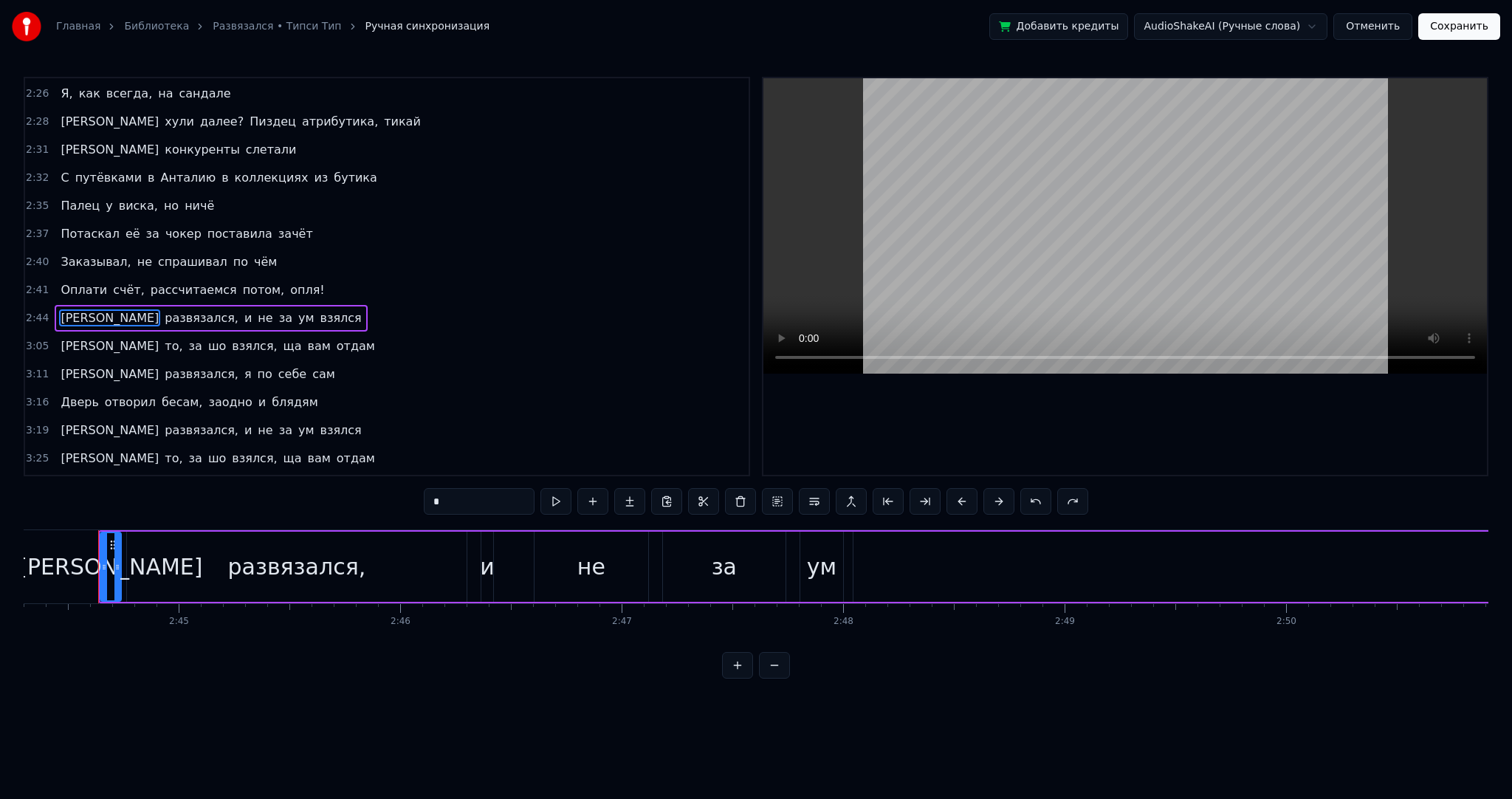
click at [361, 549] on div "развязался," at bounding box center [297, 566] width 339 height 70
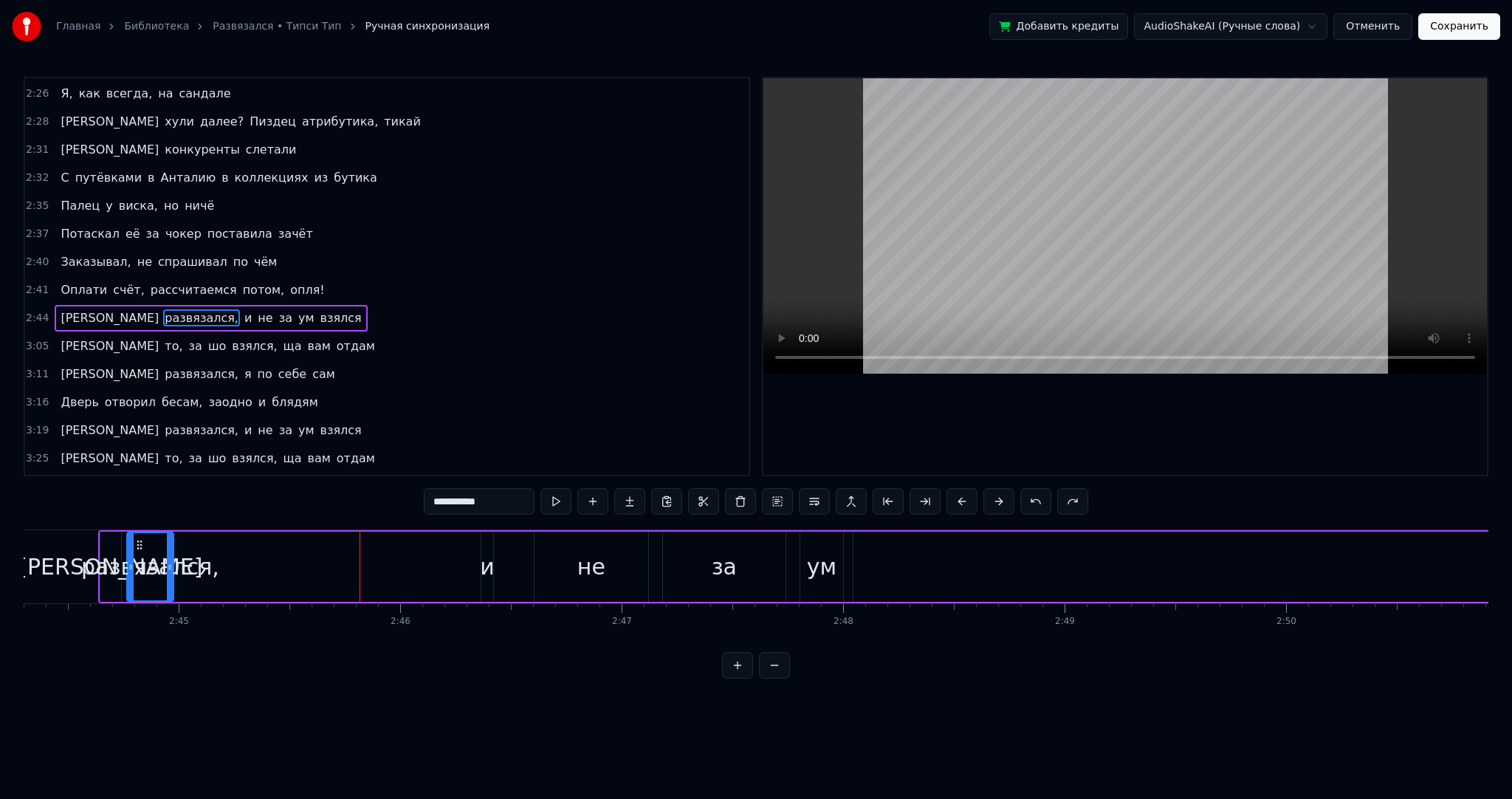
drag, startPoint x: 465, startPoint y: 554, endPoint x: 171, endPoint y: 555, distance: 294.0
click at [171, 555] on div at bounding box center [170, 566] width 6 height 67
click at [491, 560] on div "и" at bounding box center [487, 566] width 14 height 33
type input "*"
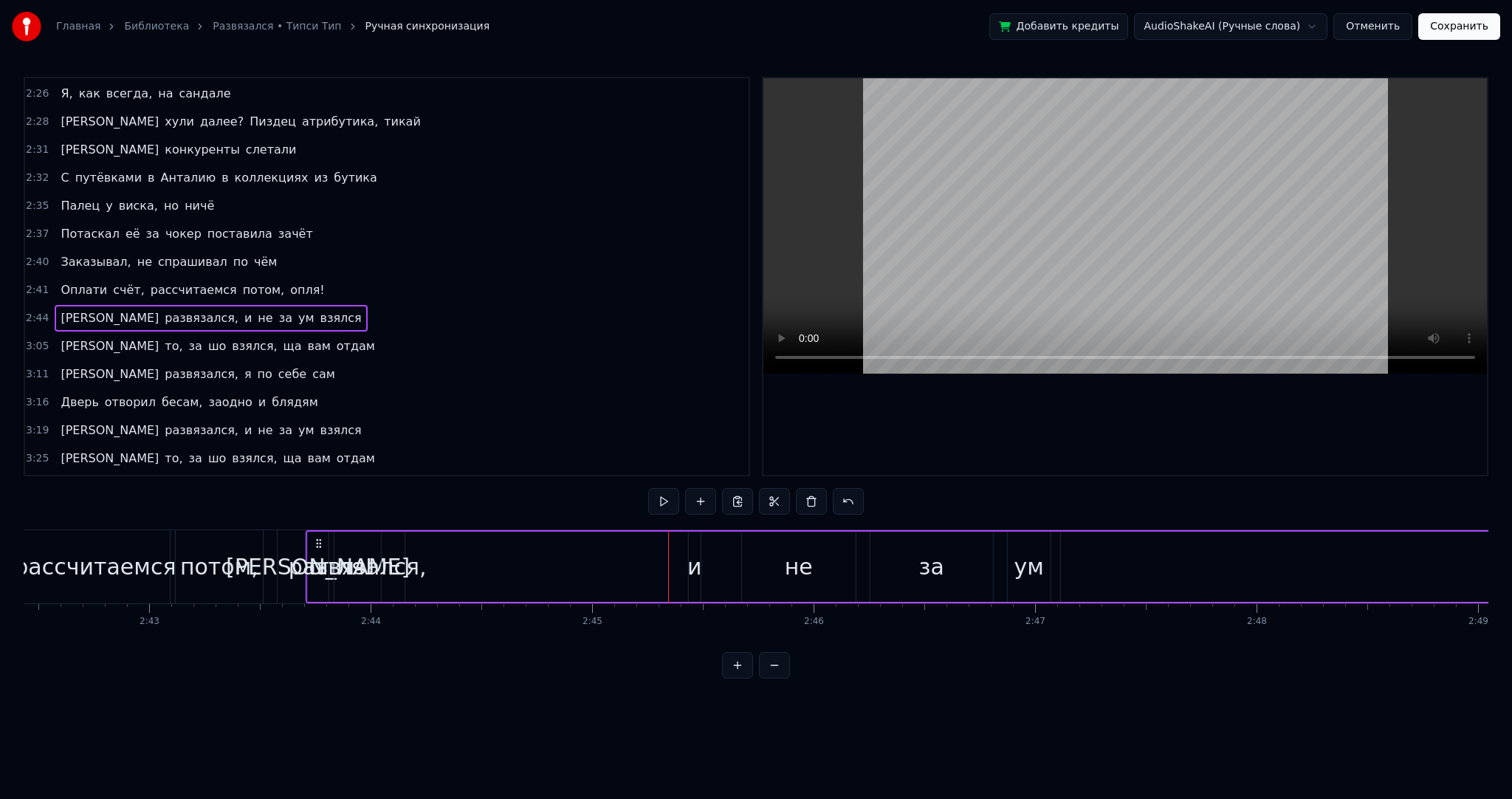
scroll to position [0, 35978]
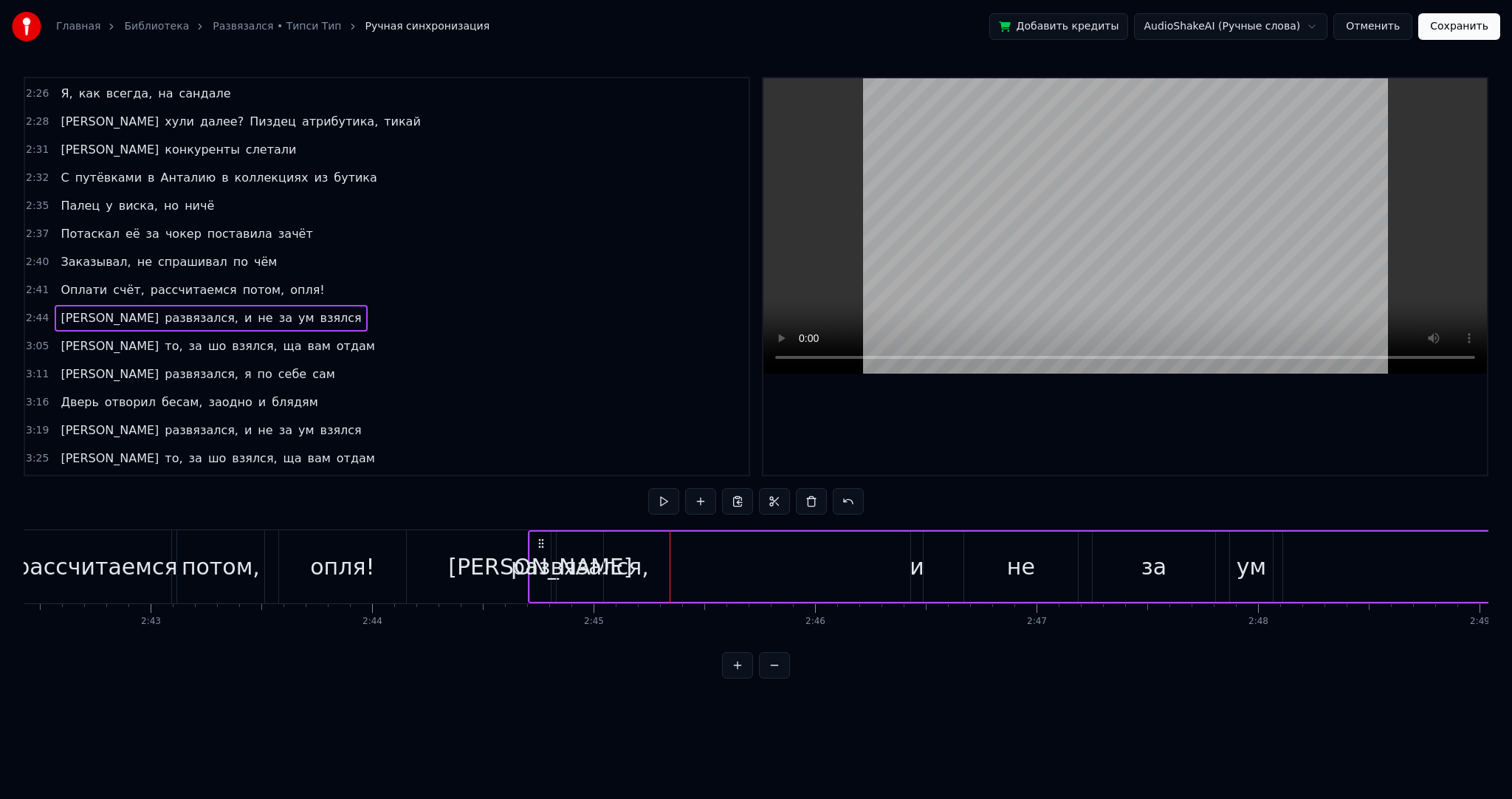
drag, startPoint x: 112, startPoint y: 538, endPoint x: 543, endPoint y: 542, distance: 431.0
drag, startPoint x: 564, startPoint y: 547, endPoint x: 612, endPoint y: 549, distance: 48.0
click at [589, 549] on div "развязался," at bounding box center [565, 566] width 47 height 70
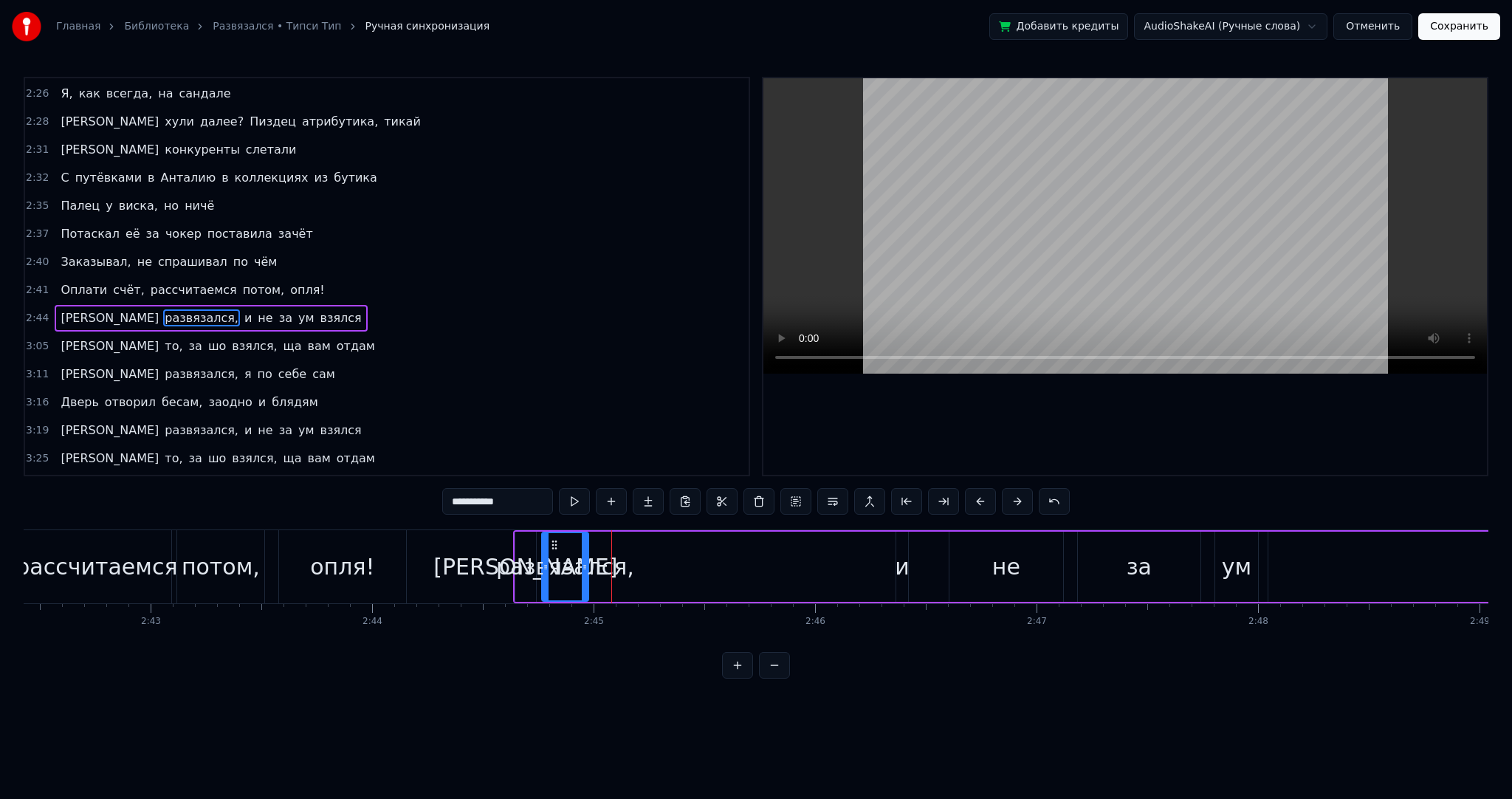
click at [243, 310] on span "и" at bounding box center [249, 318] width 11 height 17
click at [516, 566] on div "развязался," at bounding box center [565, 566] width 138 height 33
click at [60, 310] on span "[PERSON_NAME]" at bounding box center [109, 318] width 101 height 17
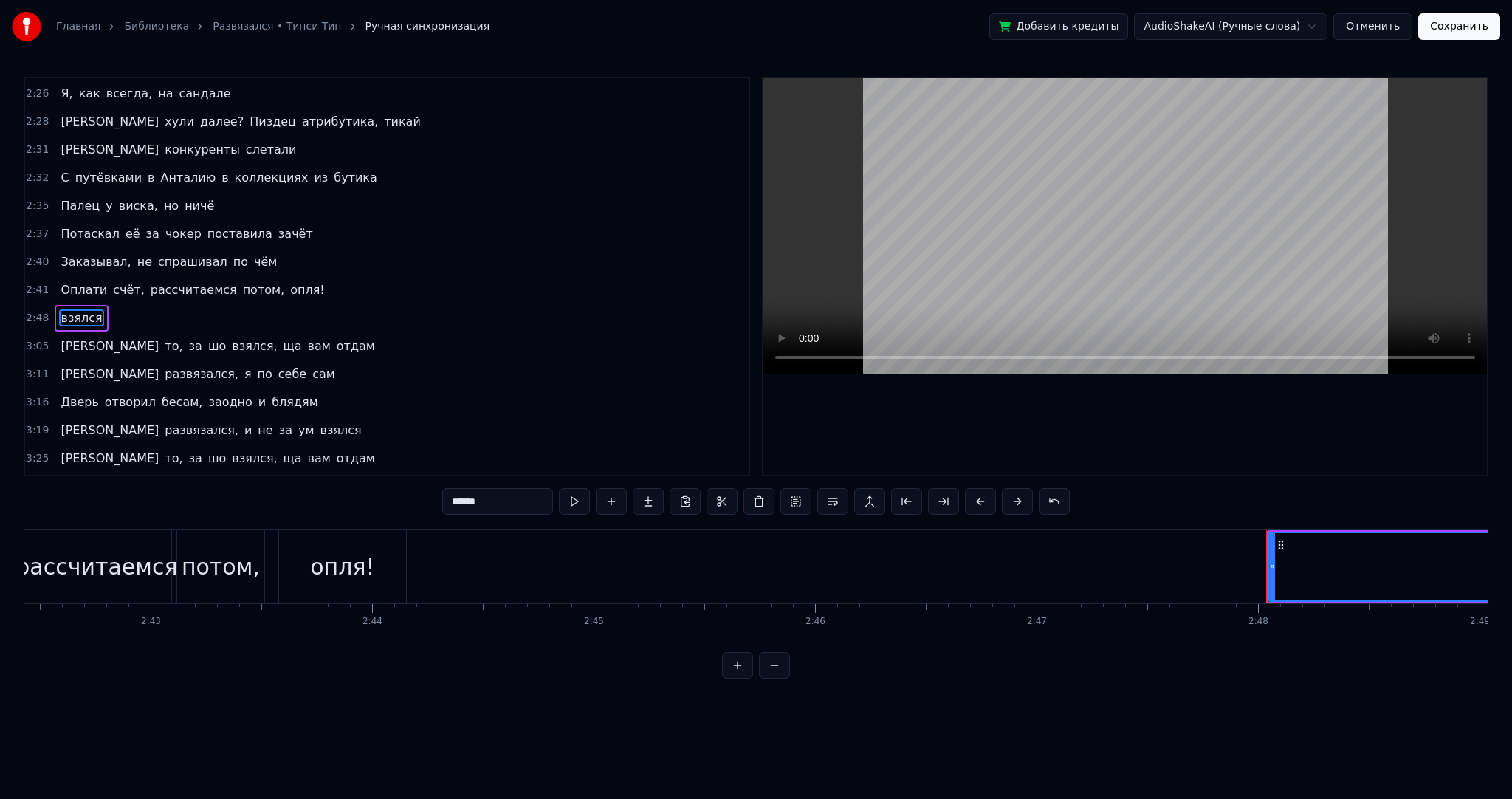
type input "*"
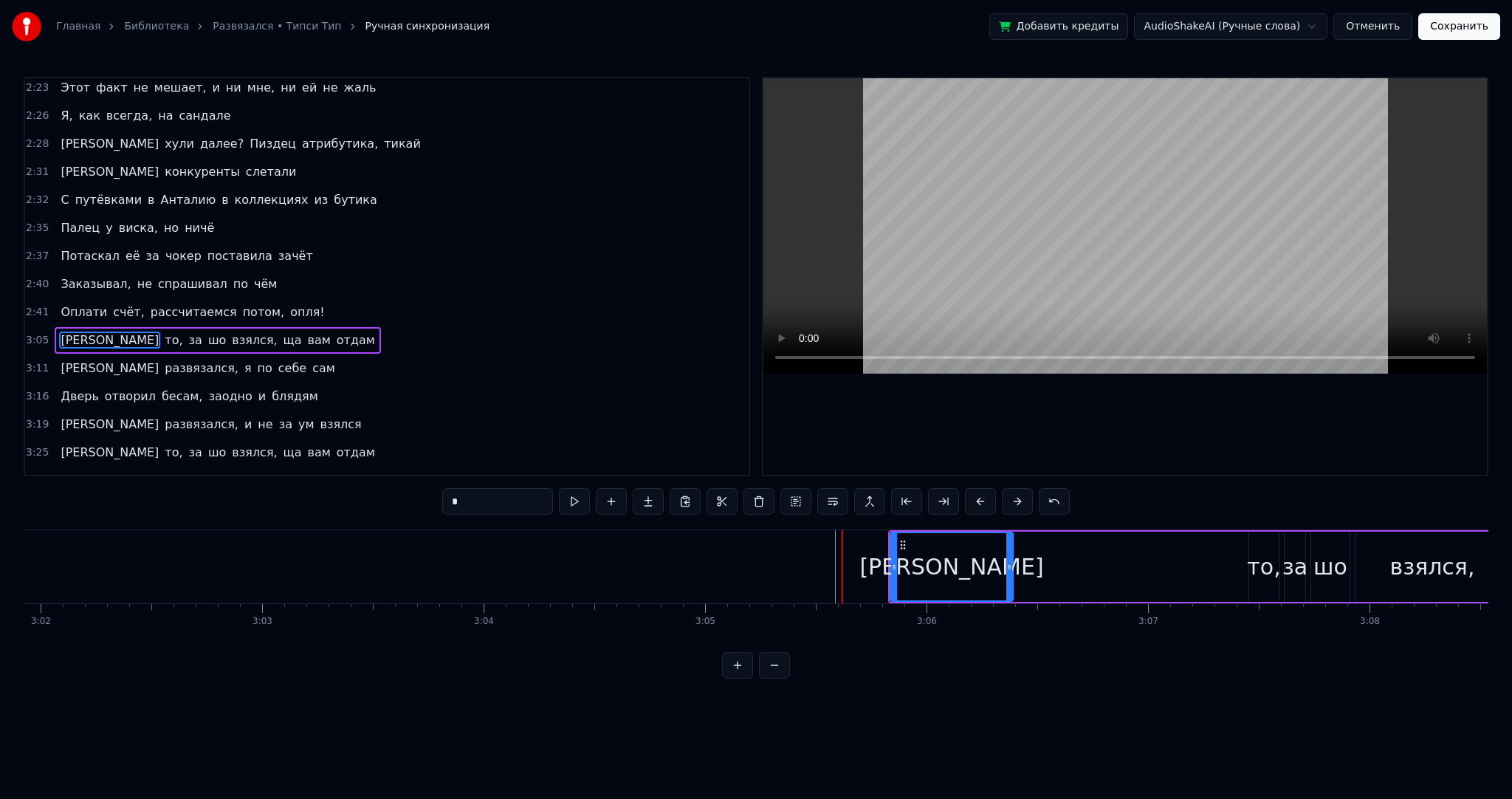
scroll to position [0, 40214]
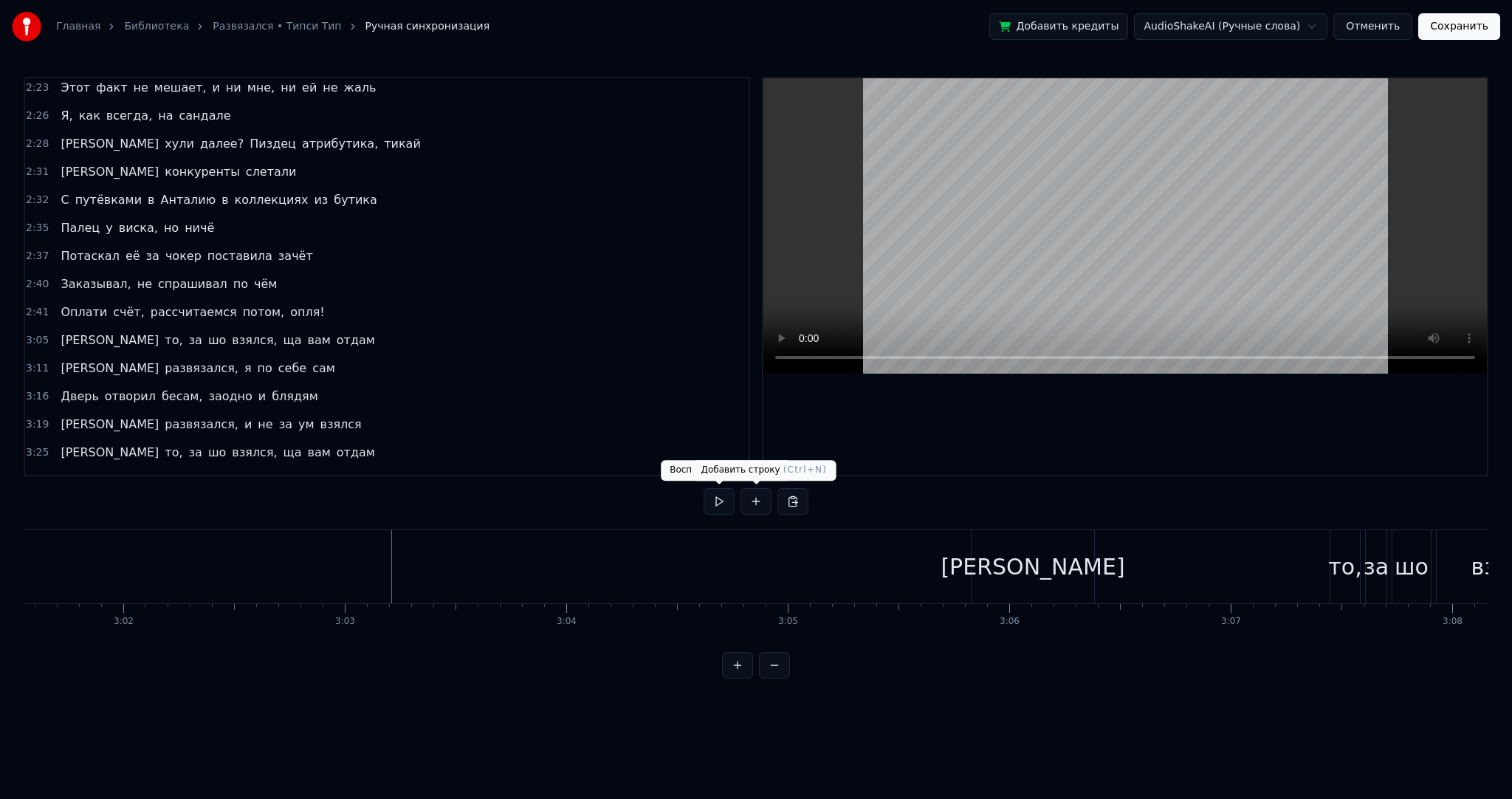
click at [752, 502] on button at bounding box center [756, 502] width 31 height 27
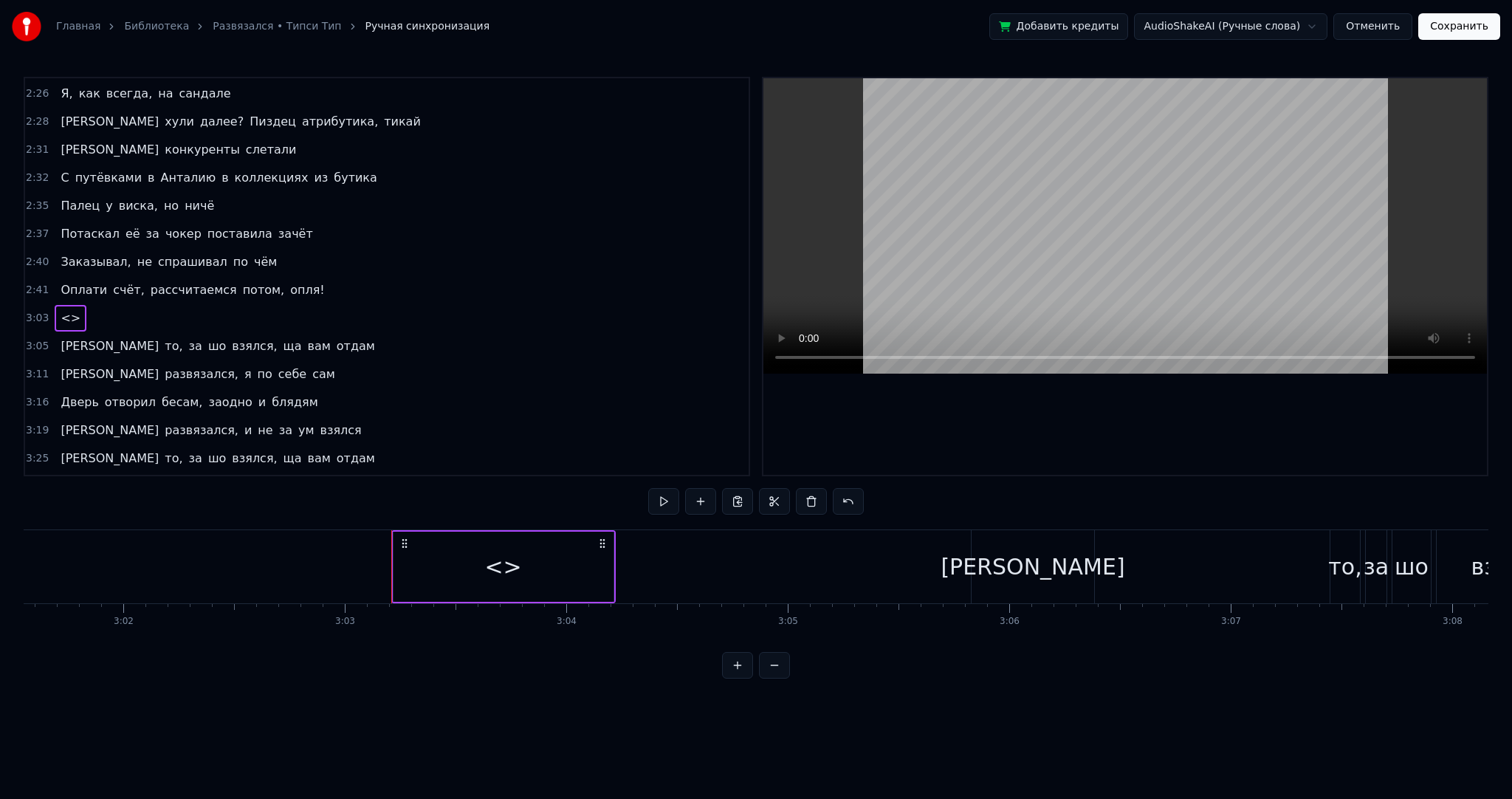
click at [398, 557] on div "<>" at bounding box center [503, 566] width 220 height 70
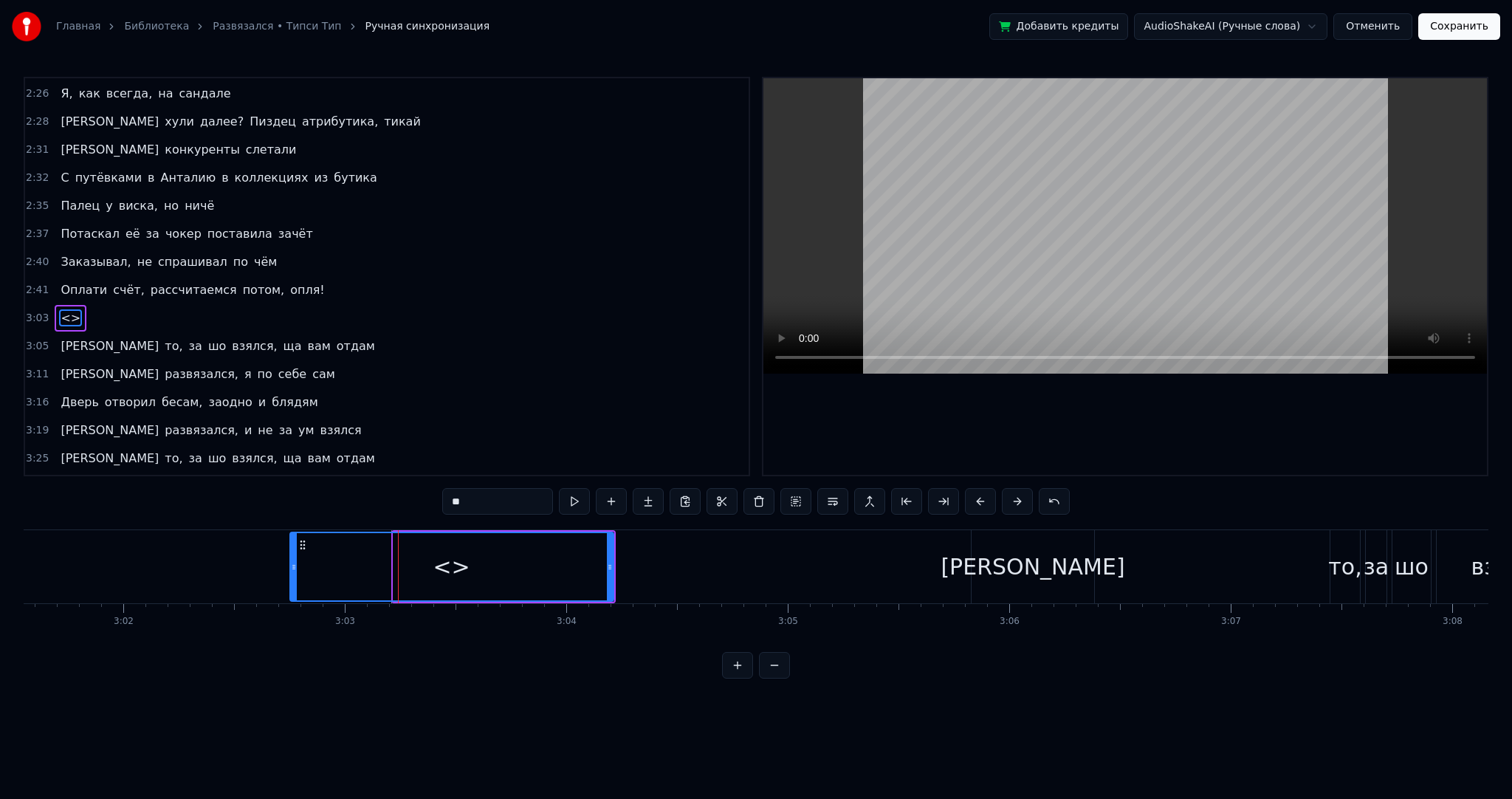
drag, startPoint x: 393, startPoint y: 557, endPoint x: 295, endPoint y: 559, distance: 98.0
click at [293, 561] on div at bounding box center [293, 566] width 6 height 67
drag, startPoint x: 607, startPoint y: 561, endPoint x: 554, endPoint y: 556, distance: 53.2
click at [554, 556] on div at bounding box center [556, 566] width 6 height 67
drag, startPoint x: 488, startPoint y: 501, endPoint x: 388, endPoint y: 499, distance: 100.0
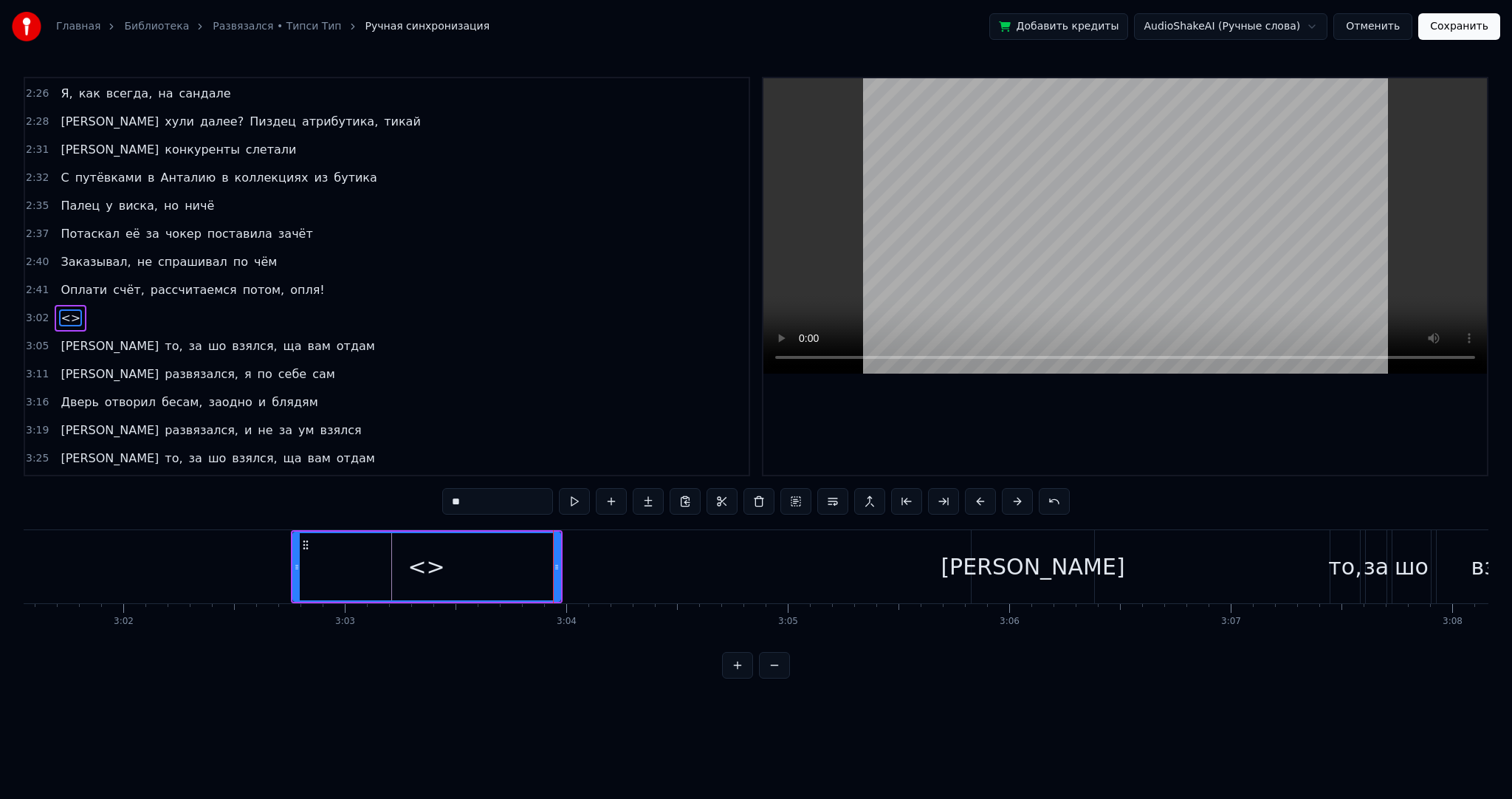
click at [394, 499] on div "0:17 Заметайтесь, девчонки 0:19 Я ж обещал чаепитие 0:21 Поздоровайтесь с Тёмко…" at bounding box center [756, 378] width 1464 height 602
paste input "**********"
type input "**********"
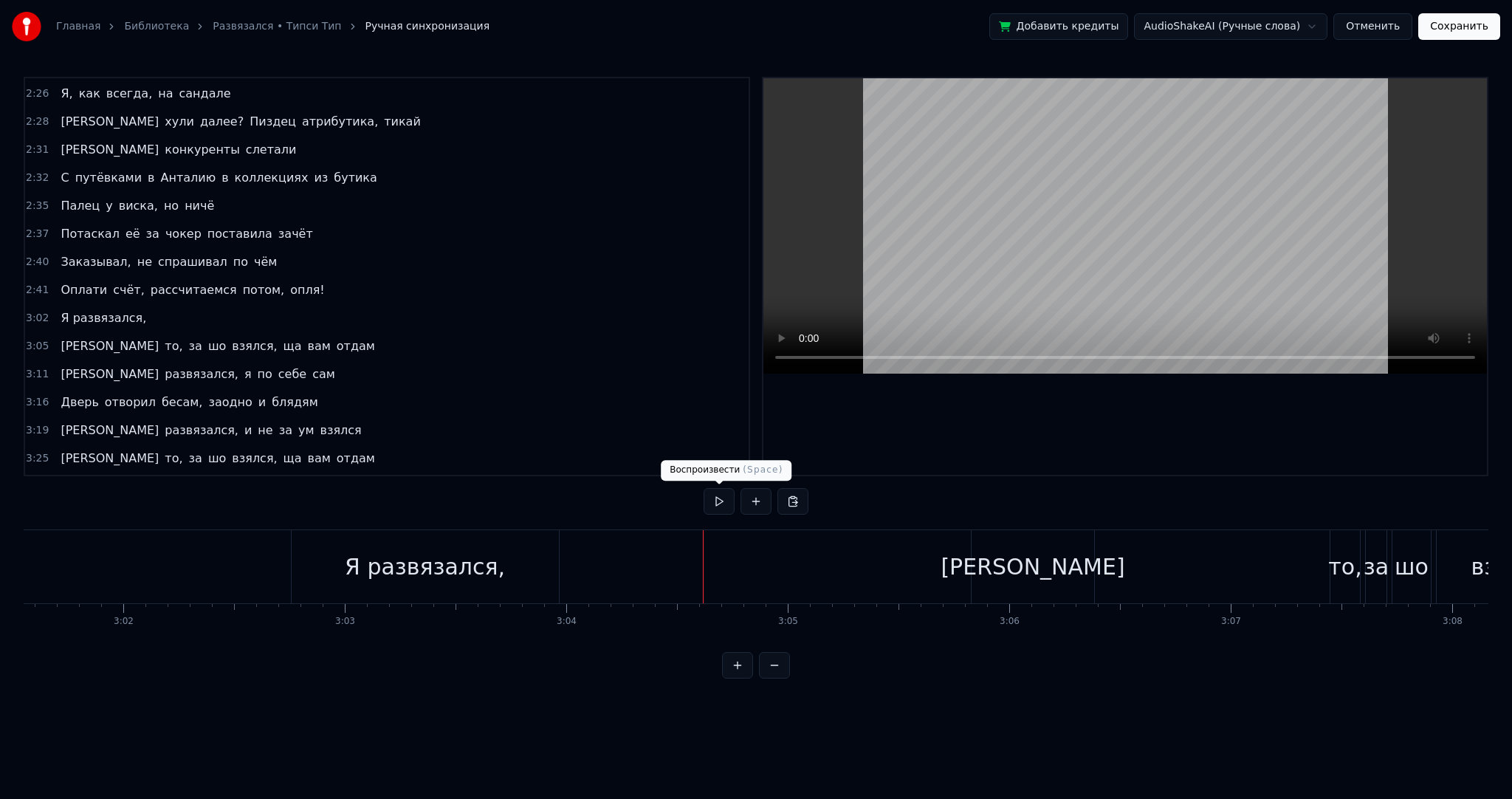
click at [721, 504] on button at bounding box center [719, 502] width 31 height 27
drag, startPoint x: 721, startPoint y: 503, endPoint x: 823, endPoint y: 521, distance: 103.6
click at [720, 503] on button at bounding box center [719, 502] width 31 height 27
click at [1041, 558] on div "[PERSON_NAME]" at bounding box center [1033, 566] width 123 height 73
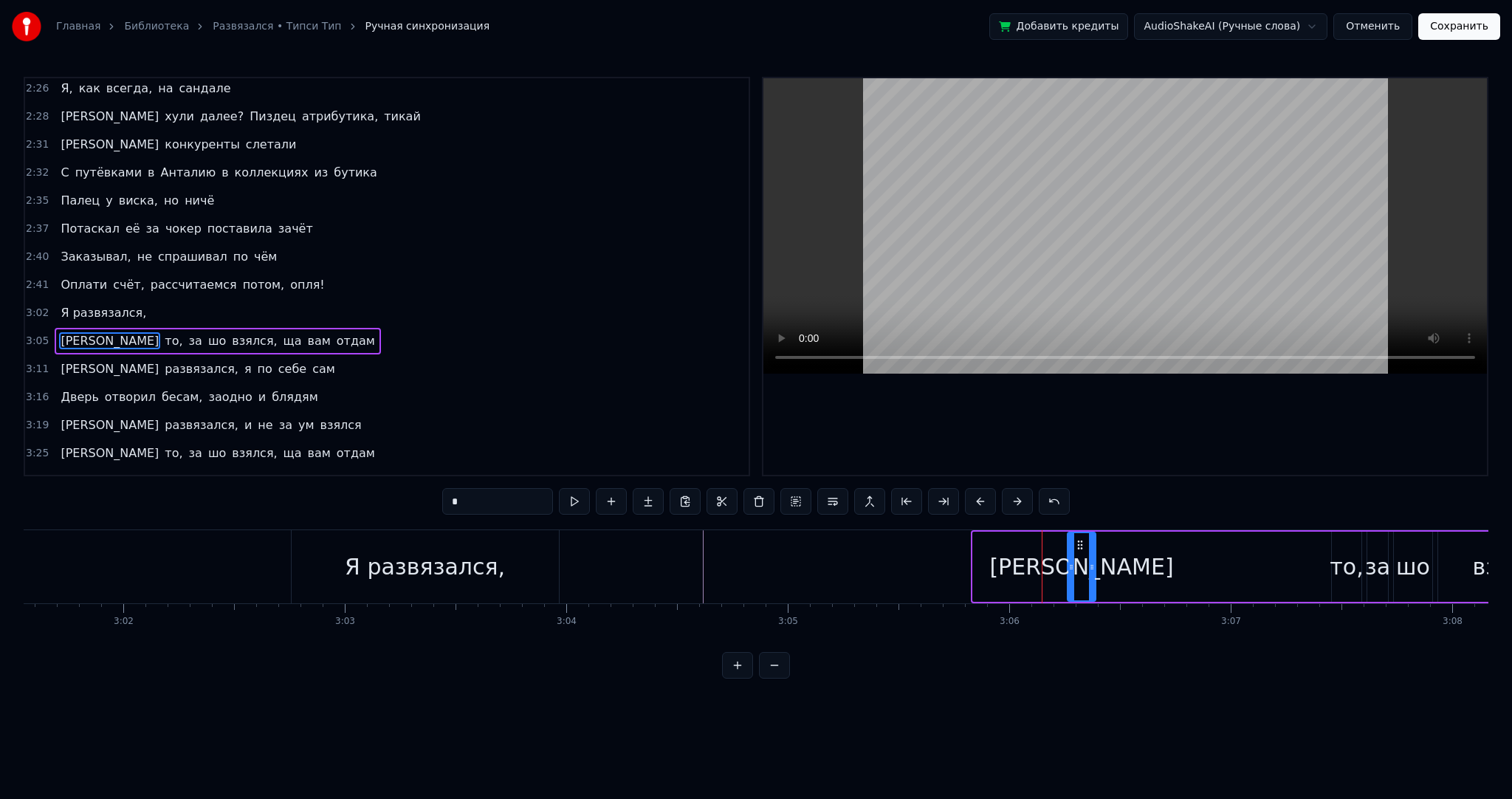
drag, startPoint x: 974, startPoint y: 559, endPoint x: 1067, endPoint y: 549, distance: 93.5
click at [1069, 553] on div at bounding box center [1071, 566] width 6 height 67
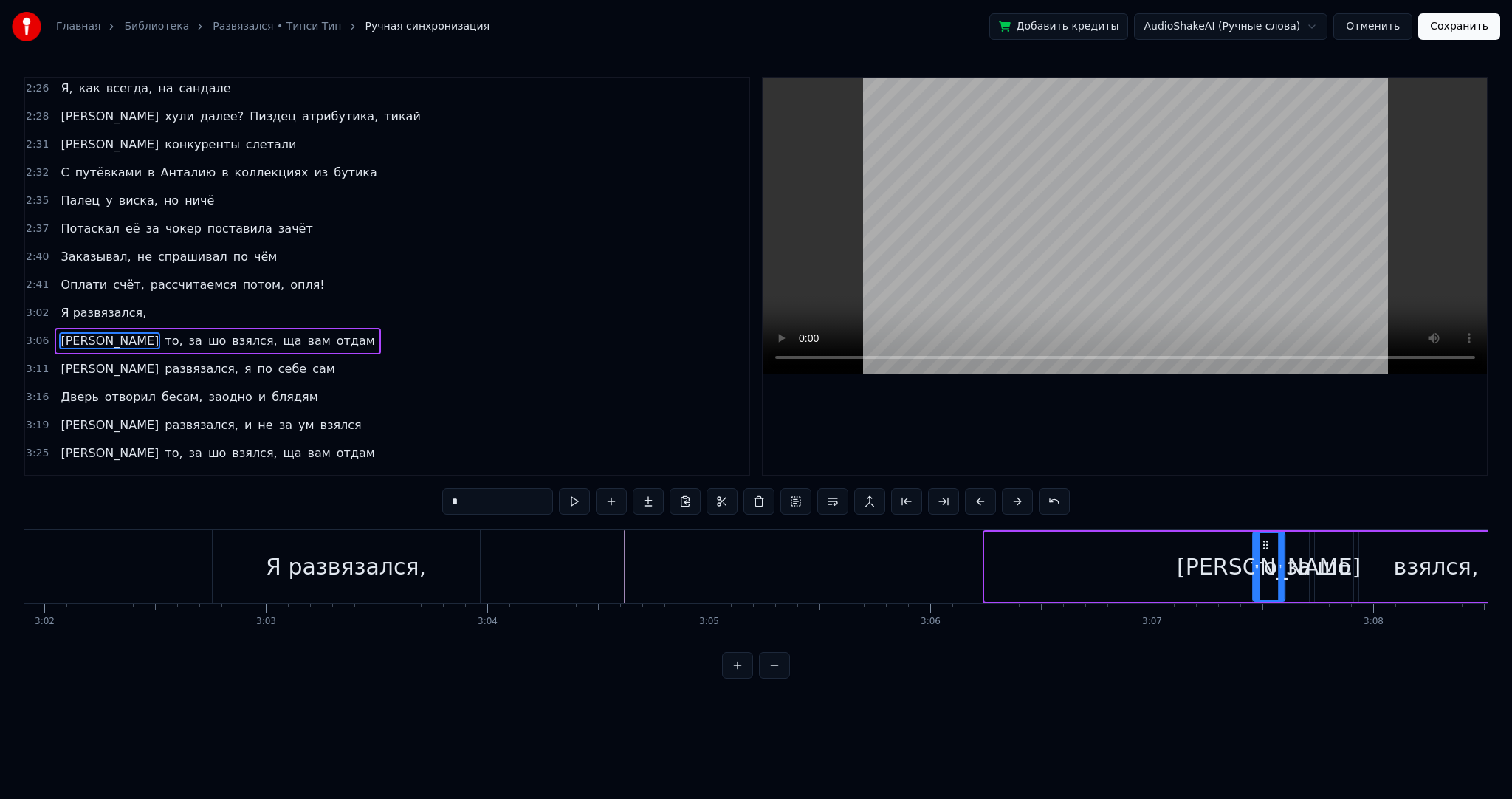
scroll to position [0, 40308]
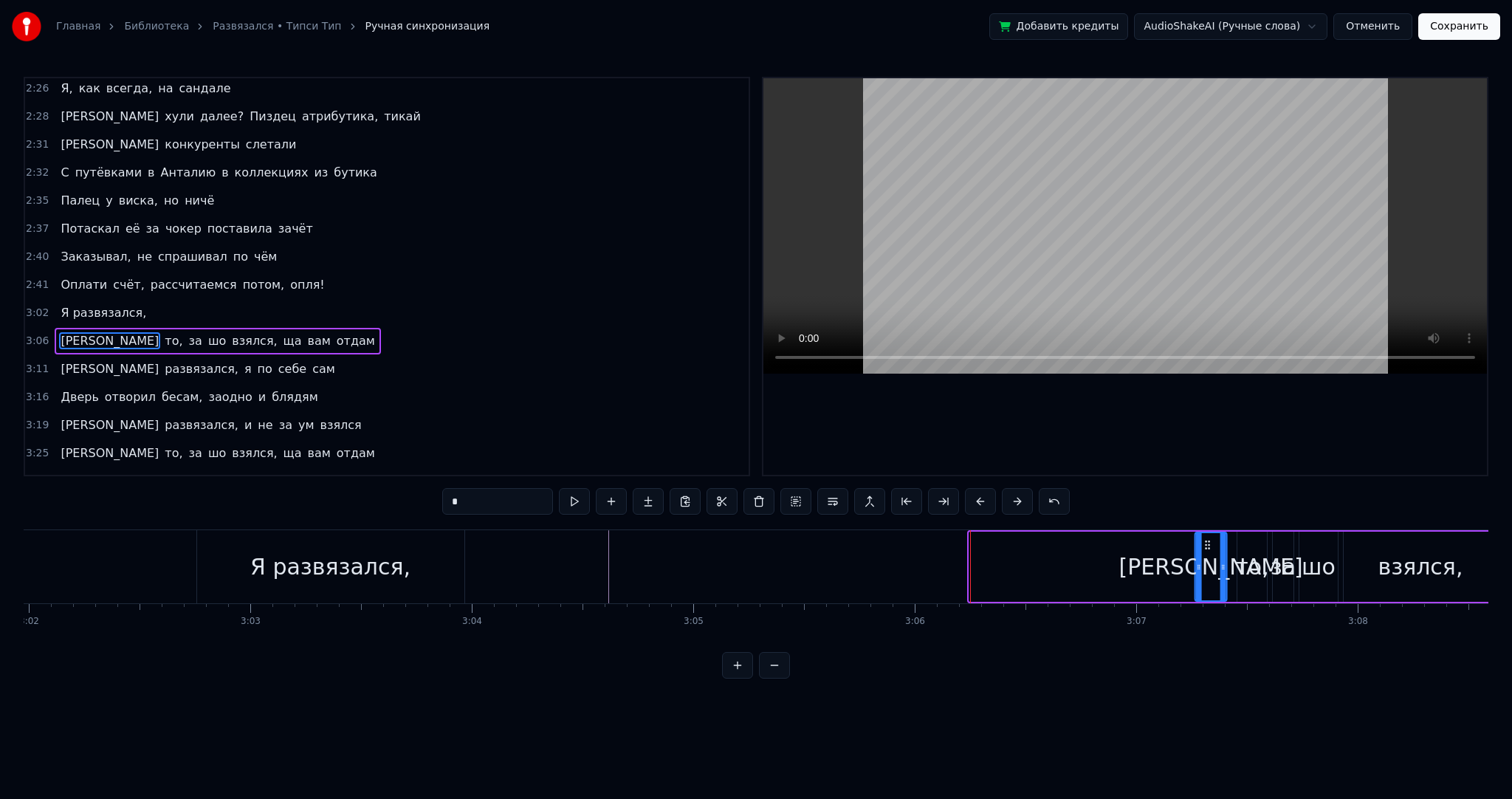
drag, startPoint x: 1075, startPoint y: 543, endPoint x: 1206, endPoint y: 540, distance: 131.0
click at [1206, 540] on icon at bounding box center [1208, 545] width 12 height 12
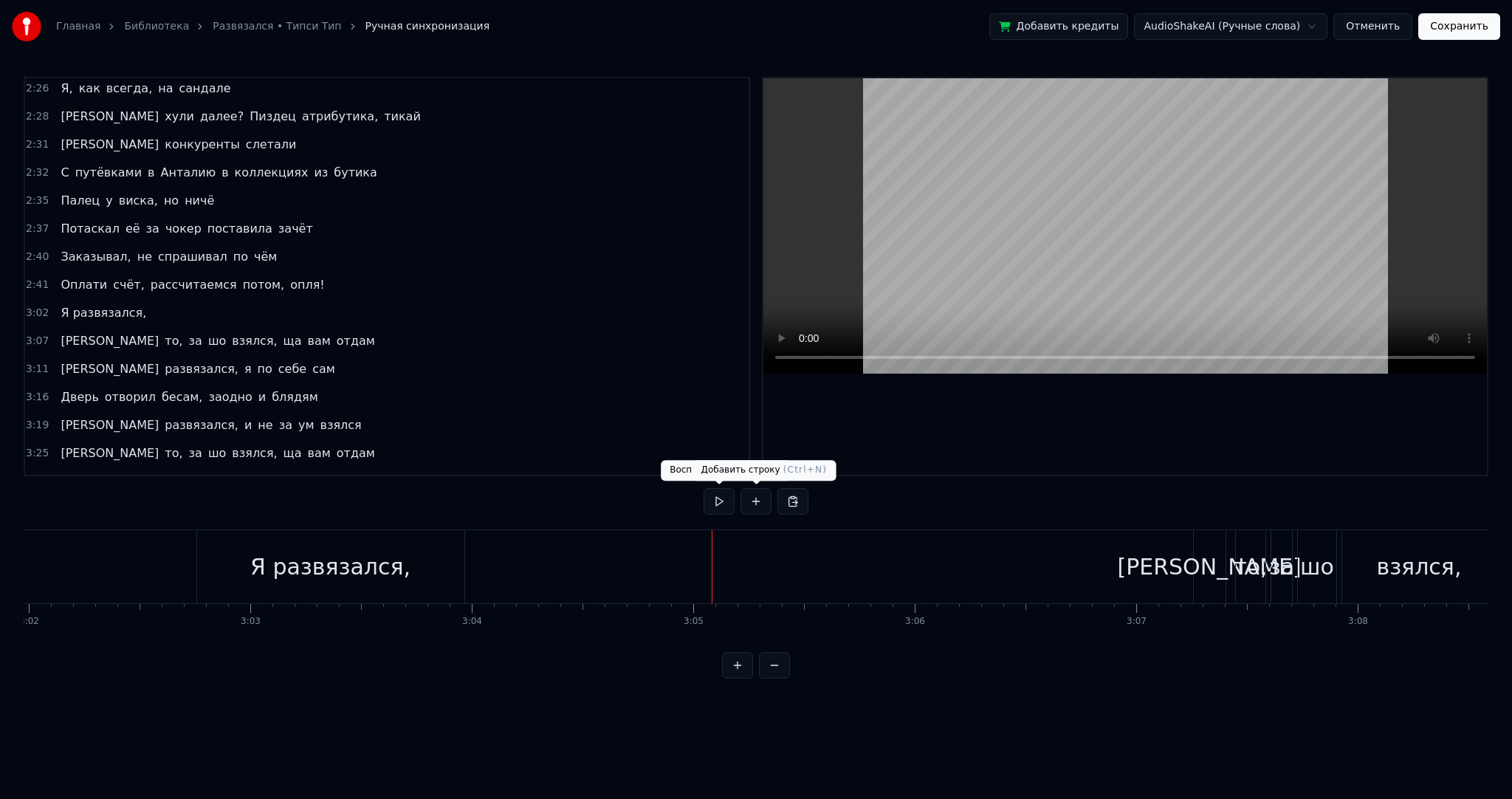
click at [758, 501] on button at bounding box center [756, 502] width 31 height 27
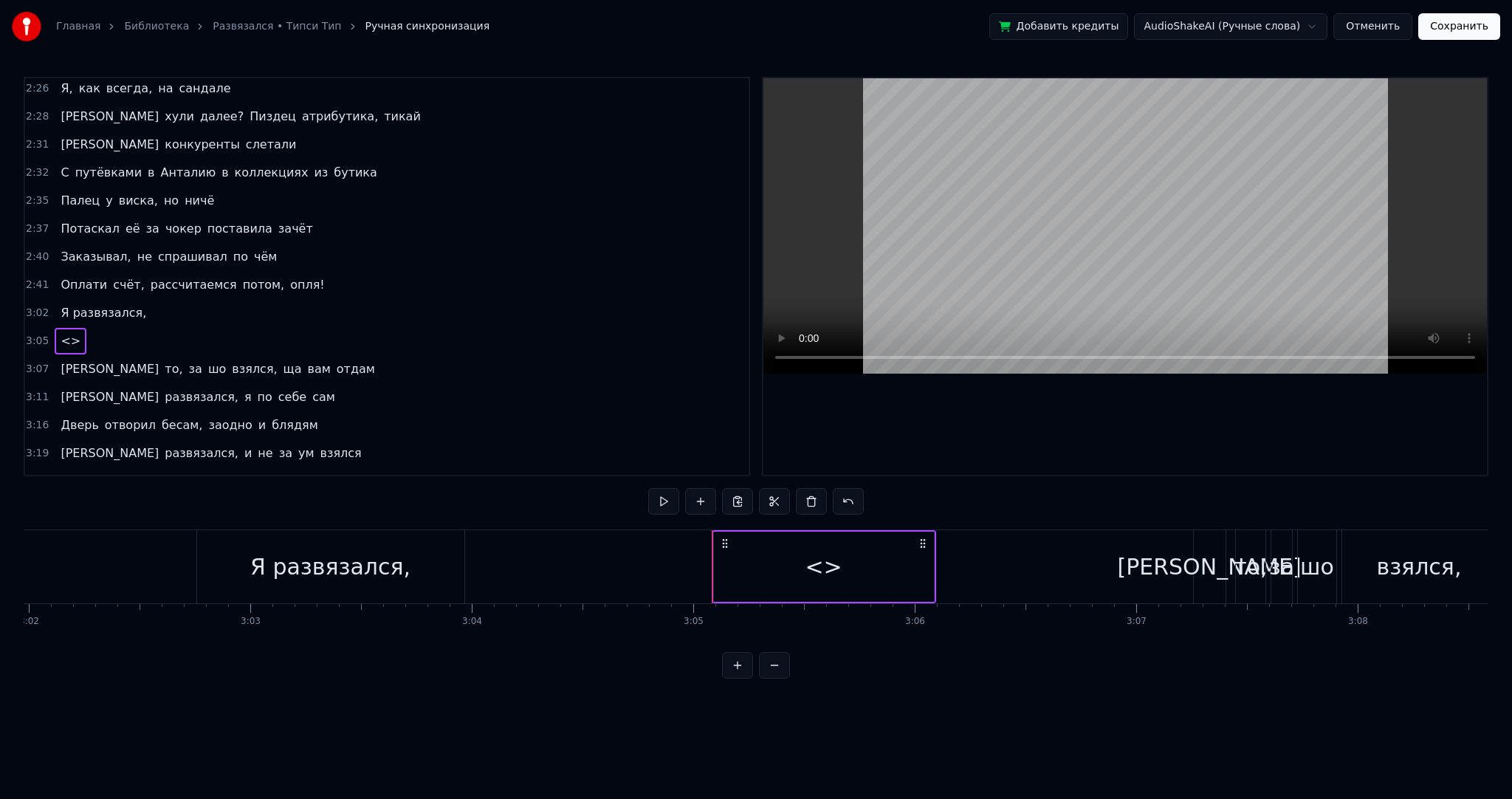
click at [714, 558] on div "<>" at bounding box center [824, 566] width 220 height 70
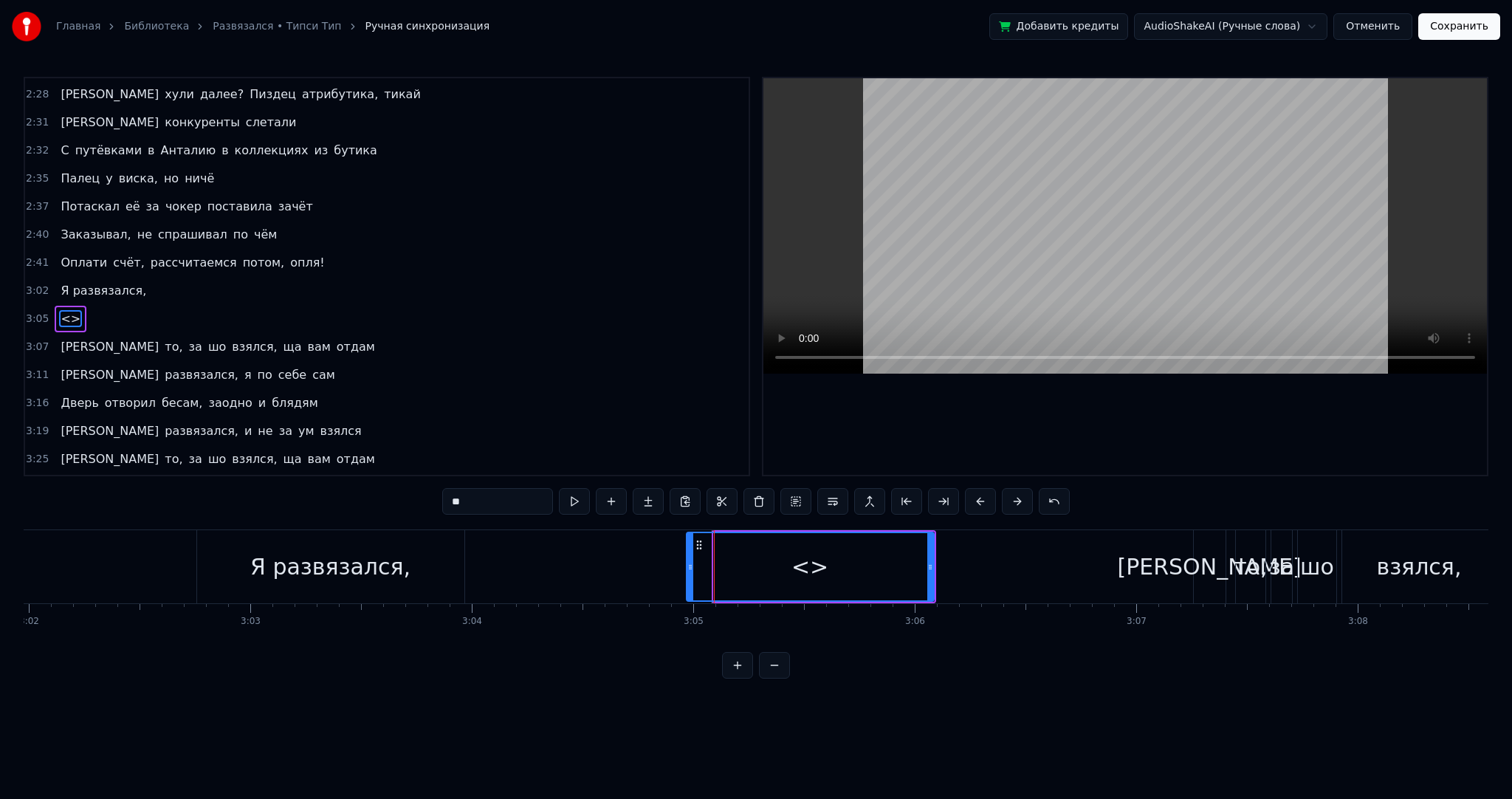
drag, startPoint x: 714, startPoint y: 560, endPoint x: 680, endPoint y: 558, distance: 34.1
click at [687, 558] on div at bounding box center [690, 566] width 6 height 67
drag, startPoint x: 419, startPoint y: 498, endPoint x: 366, endPoint y: 493, distance: 53.2
click at [383, 496] on div "0:17 Заметайтесь, девчонки 0:19 Я ж обещал чаепитие 0:21 Поздоровайтесь с Тёмко…" at bounding box center [756, 378] width 1464 height 602
paste input "**********"
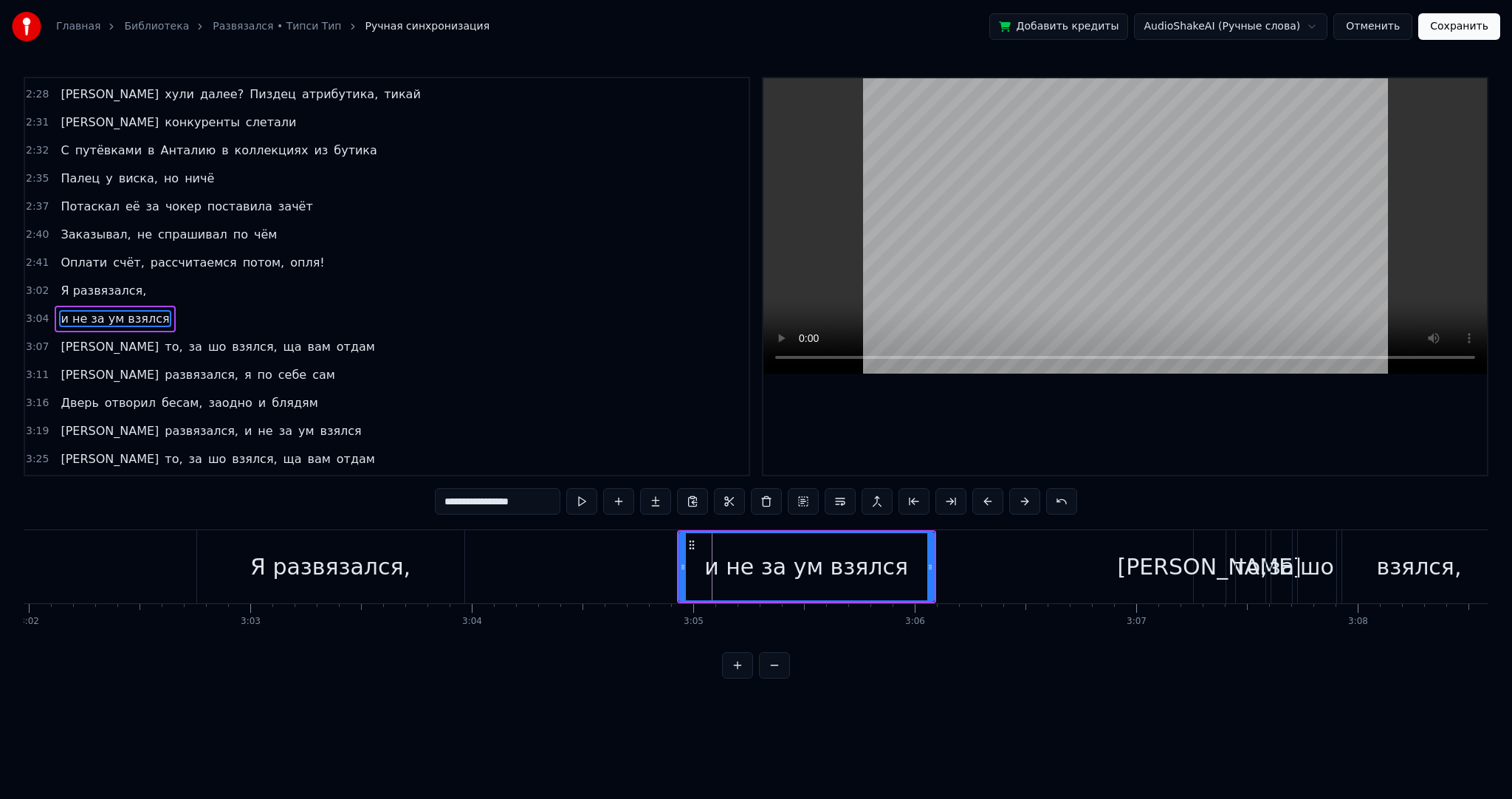
type input "**********"
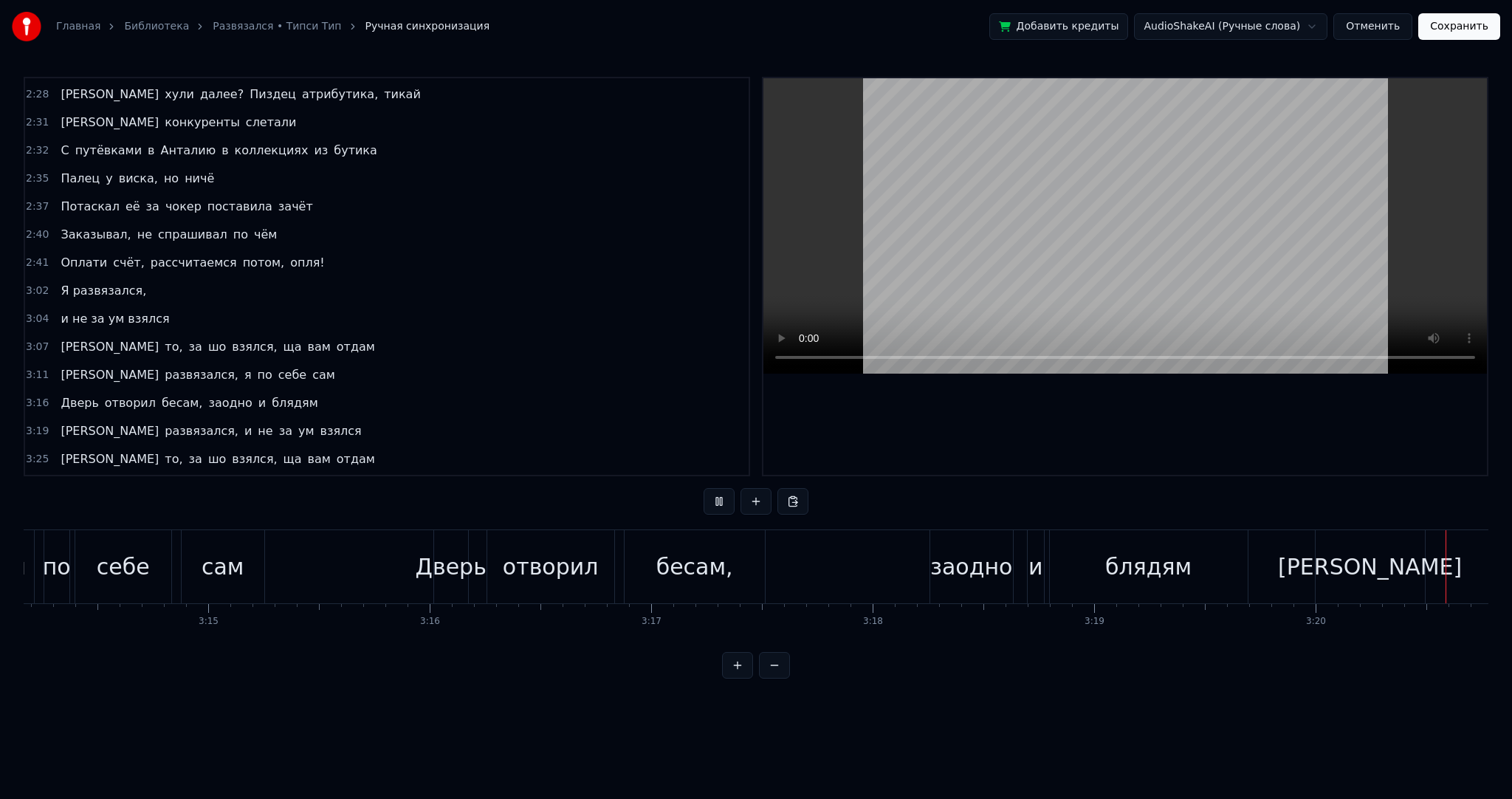
scroll to position [0, 44360]
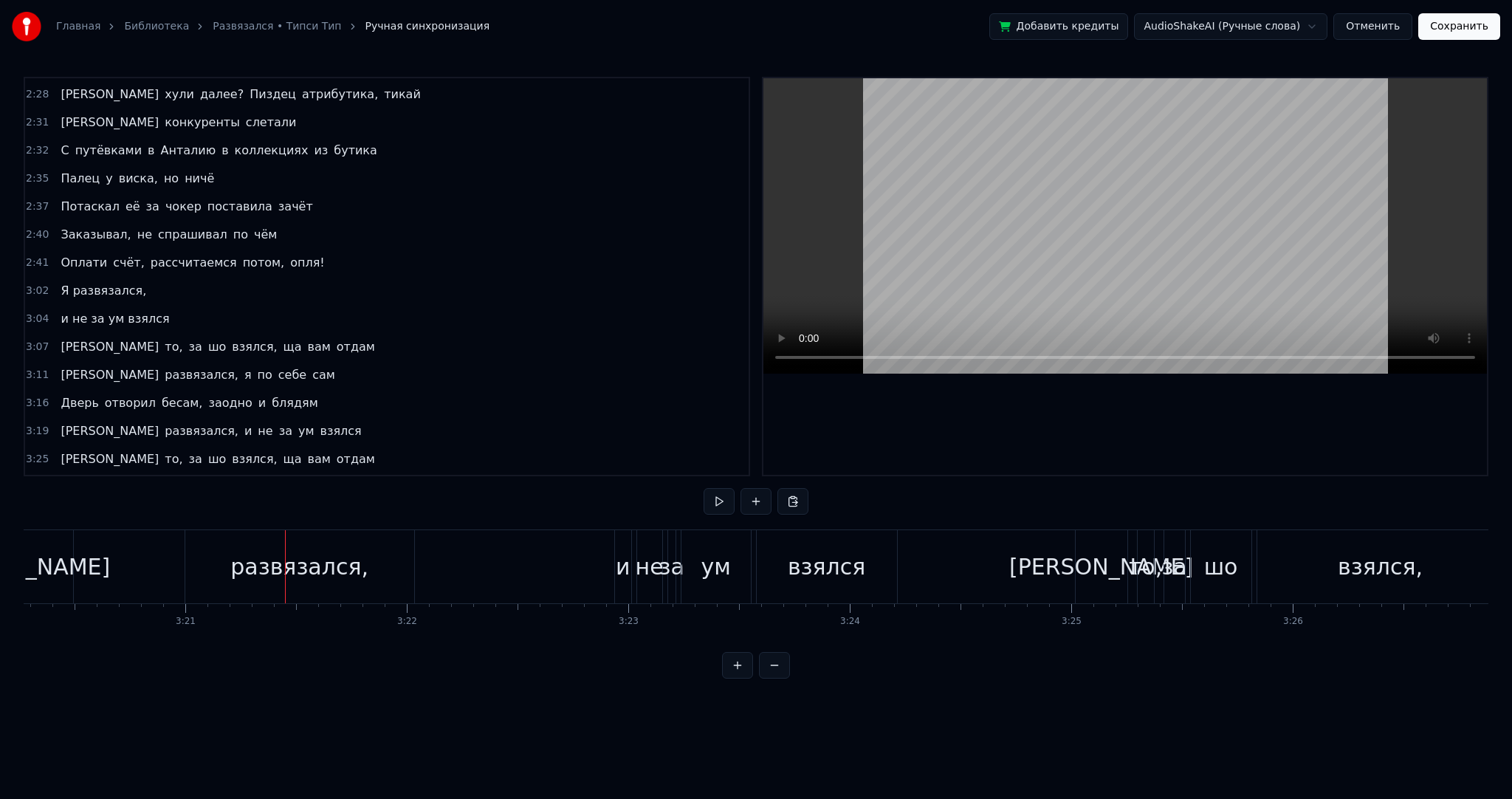
drag, startPoint x: 1308, startPoint y: 639, endPoint x: 1299, endPoint y: 643, distance: 9.8
click at [1299, 640] on div "Заметайтесь, девчонки Я ж обещал чаепитие Поздоровайтесь с Тёмкой Только в его …" at bounding box center [756, 584] width 1464 height 110
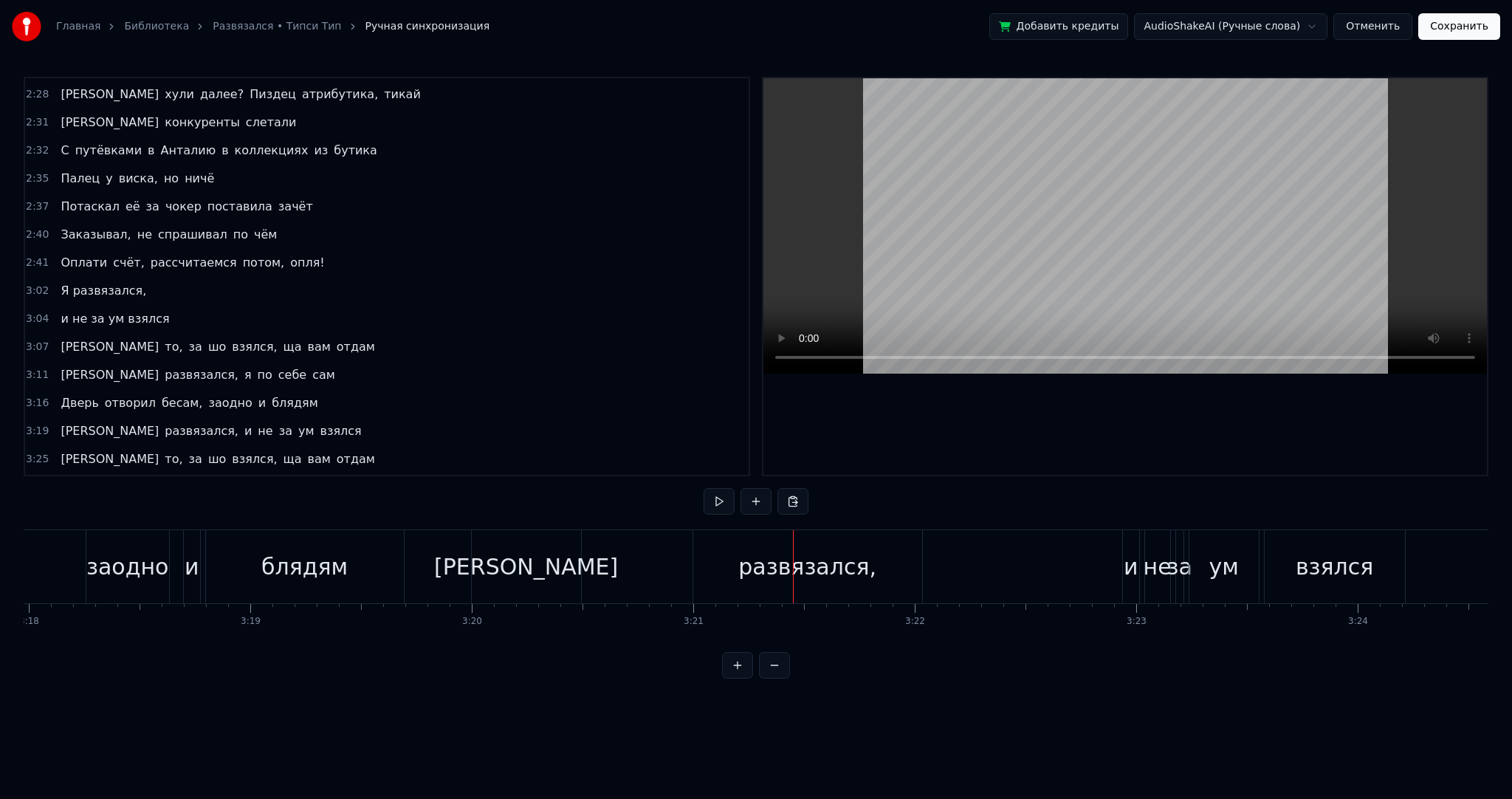
scroll to position [0, 43770]
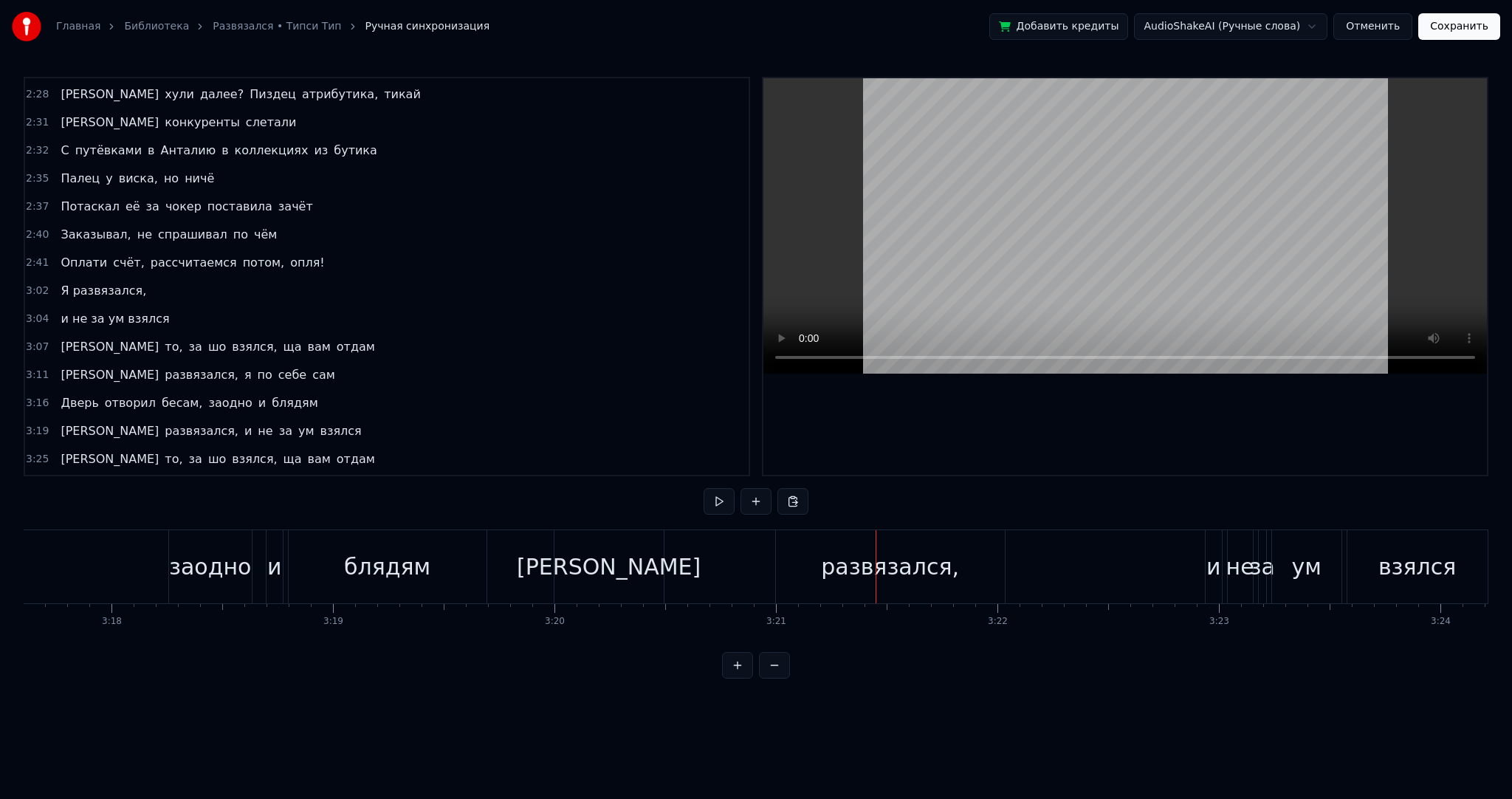
click at [579, 575] on div "[PERSON_NAME]" at bounding box center [609, 566] width 109 height 73
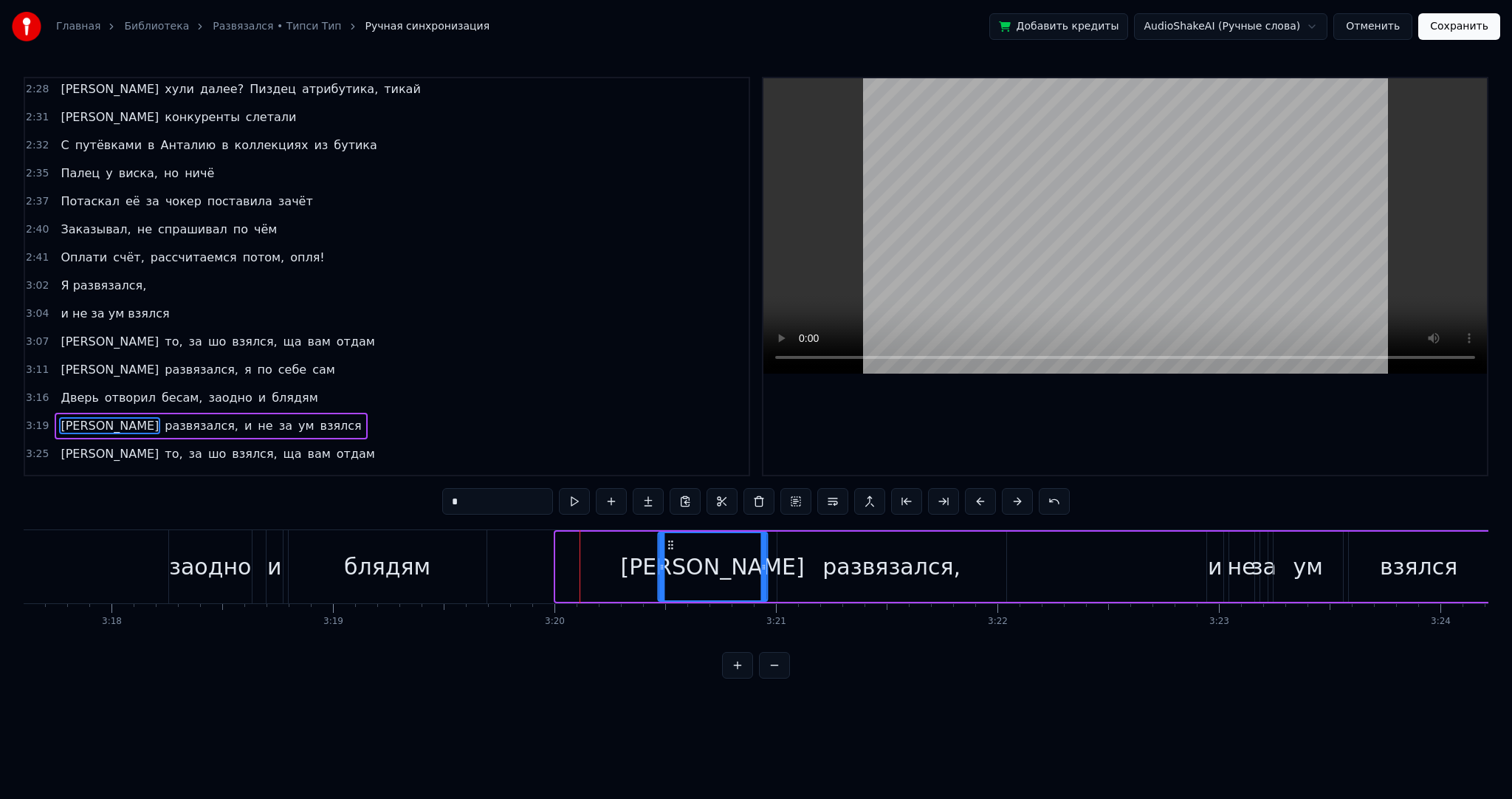
drag, startPoint x: 565, startPoint y: 544, endPoint x: 676, endPoint y: 544, distance: 111.0
click at [669, 544] on circle at bounding box center [669, 544] width 1 height 1
drag, startPoint x: 668, startPoint y: 559, endPoint x: 733, endPoint y: 560, distance: 65.0
click at [733, 560] on div at bounding box center [735, 566] width 6 height 67
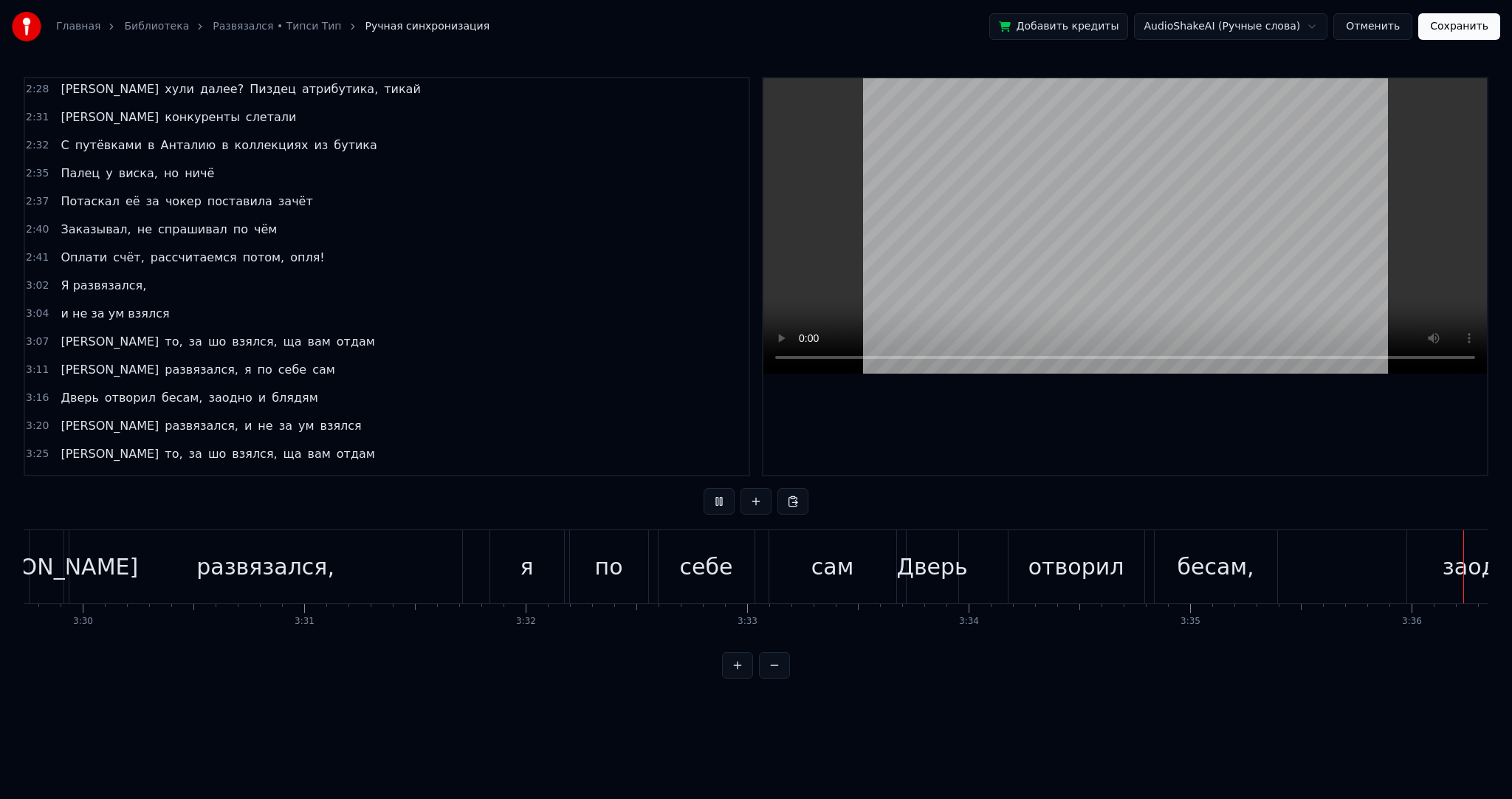
scroll to position [0, 47809]
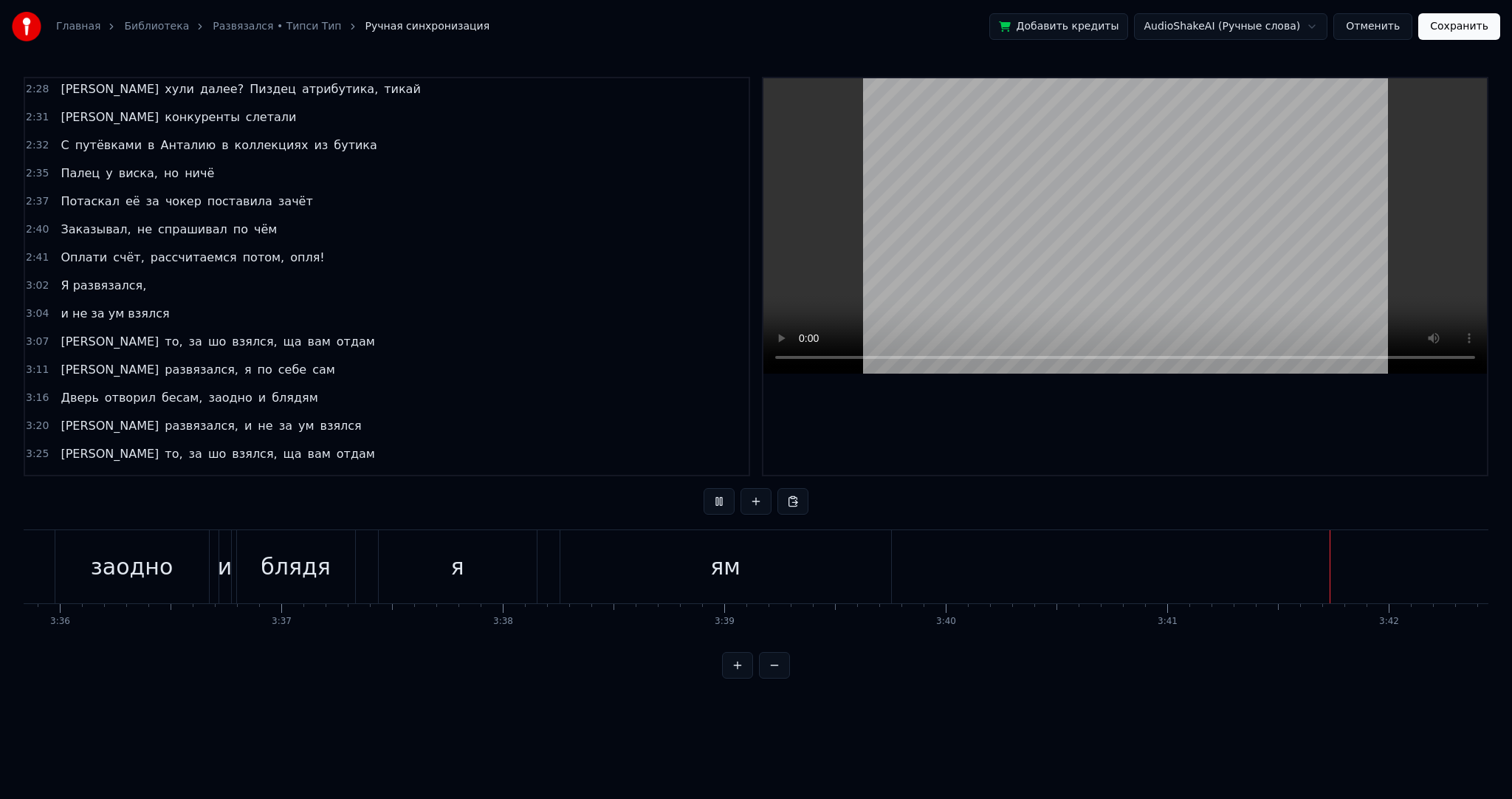
click at [1456, 31] on button "Сохранить" at bounding box center [1459, 27] width 82 height 27
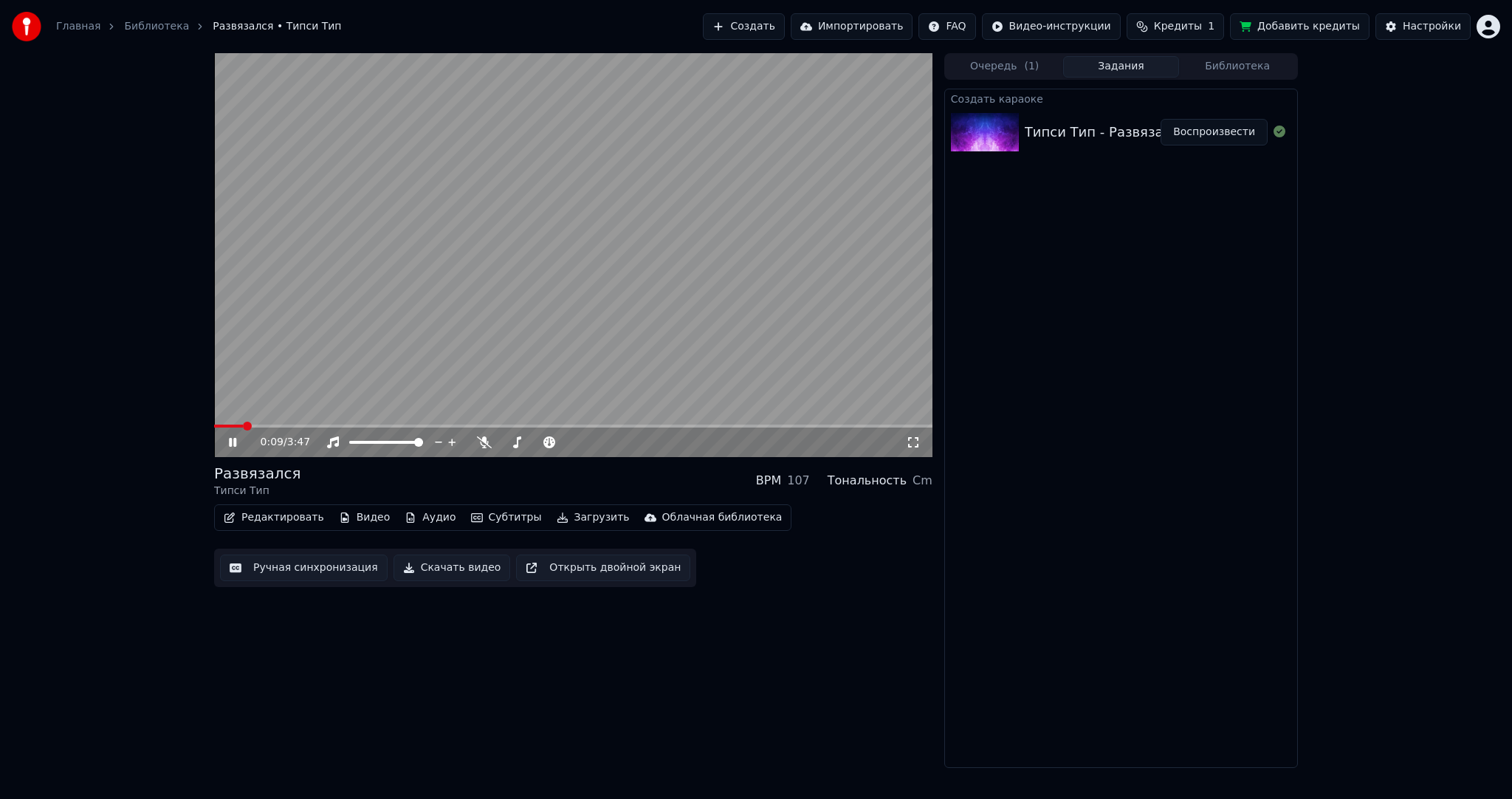
click at [737, 267] on video at bounding box center [573, 255] width 719 height 404
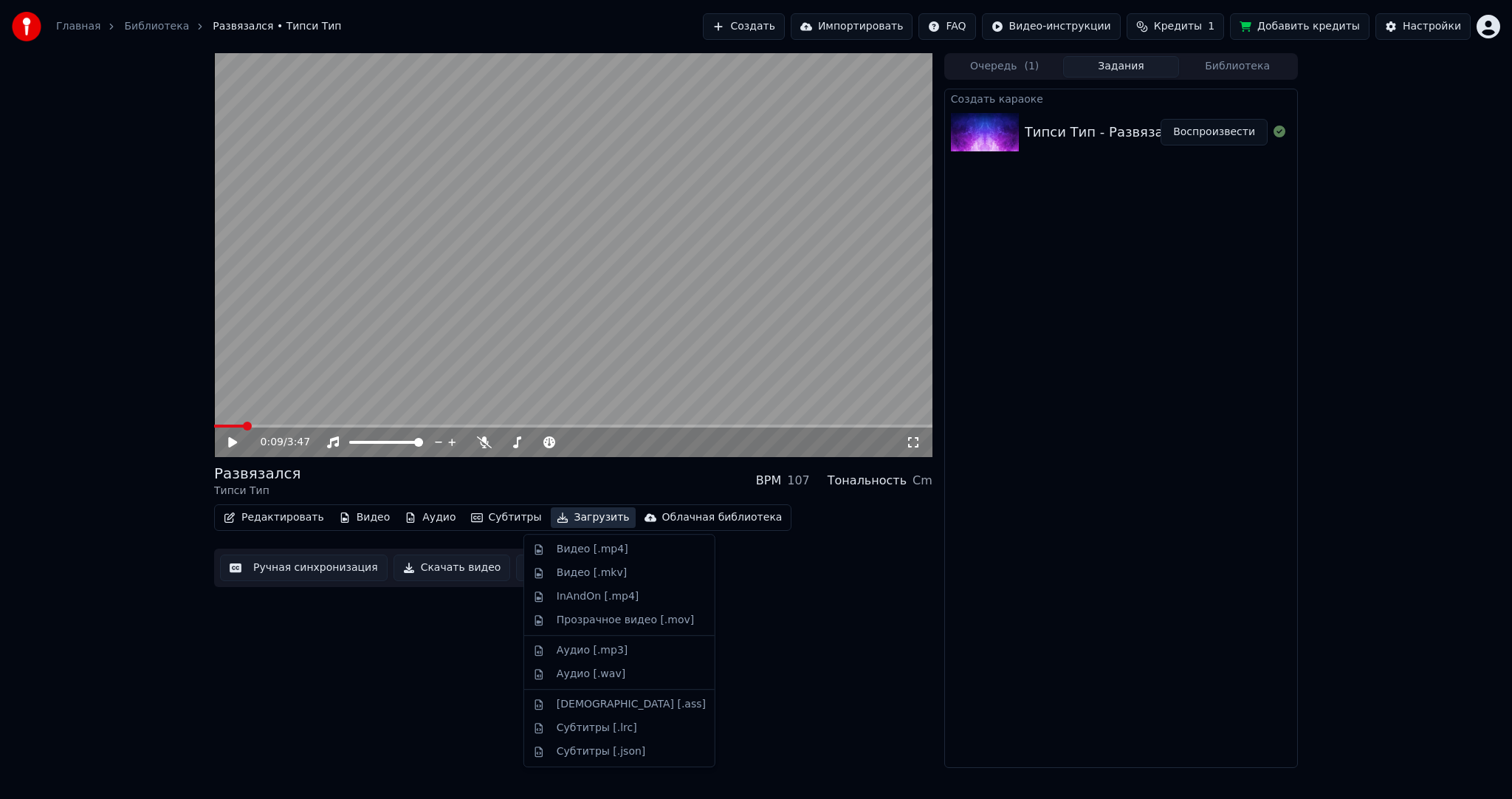
click at [577, 514] on button "Загрузить" at bounding box center [593, 517] width 85 height 21
click at [585, 544] on div "Видео [.mp4]" at bounding box center [592, 549] width 72 height 14
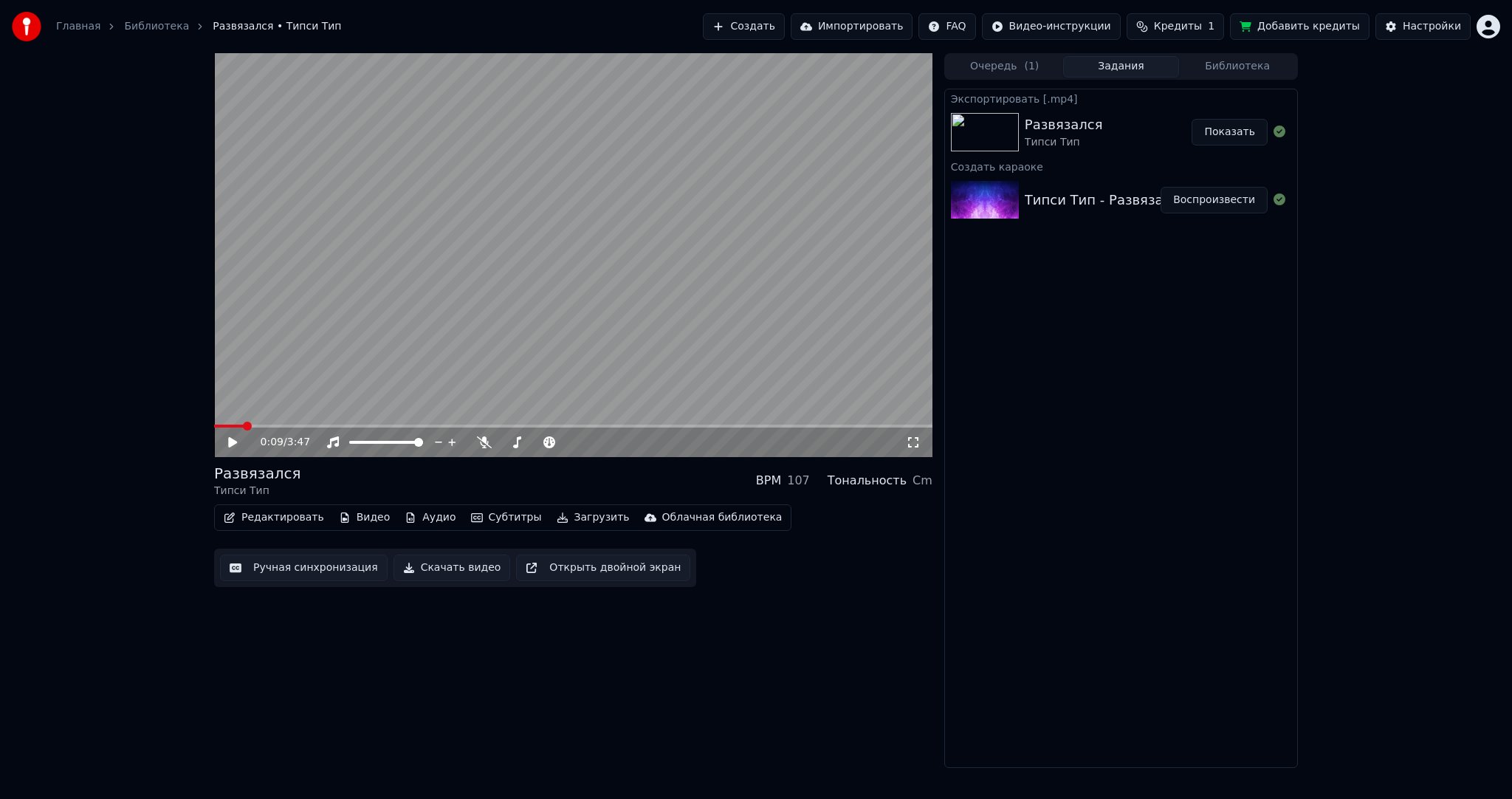
click at [1231, 124] on button "Показать" at bounding box center [1229, 132] width 76 height 27
click at [1485, 30] on html "Главная Библиотека Развязался • Типси Тип Создать Импортировать FAQ Видео-инстр…" at bounding box center [756, 400] width 1512 height 799
click at [1390, 178] on span "Выйти" at bounding box center [1385, 185] width 35 height 14
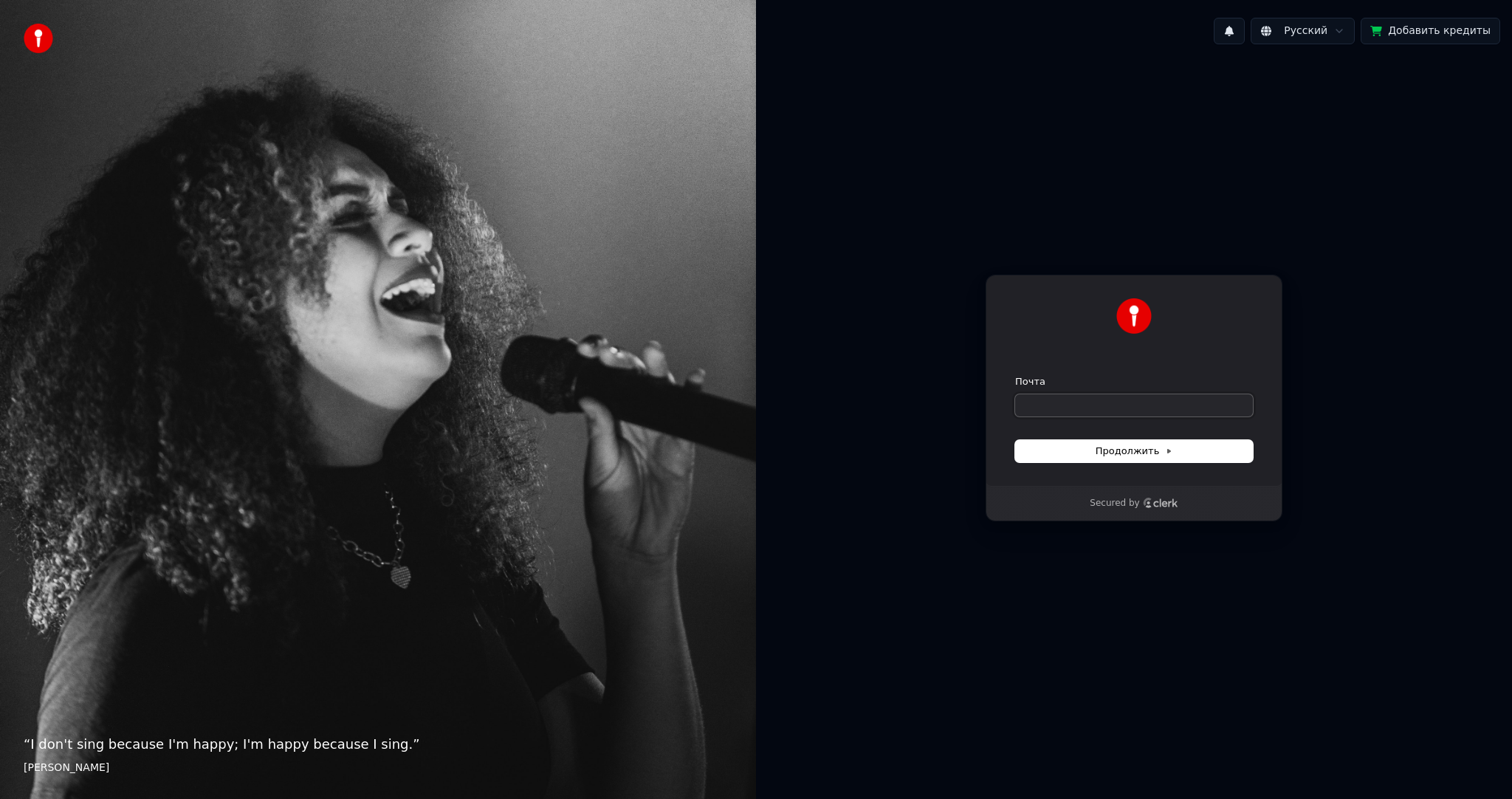
click at [1092, 408] on input "Почта" at bounding box center [1133, 405] width 238 height 22
paste input "**********"
click at [1087, 444] on button "Продолжить" at bounding box center [1133, 451] width 238 height 22
type input "**********"
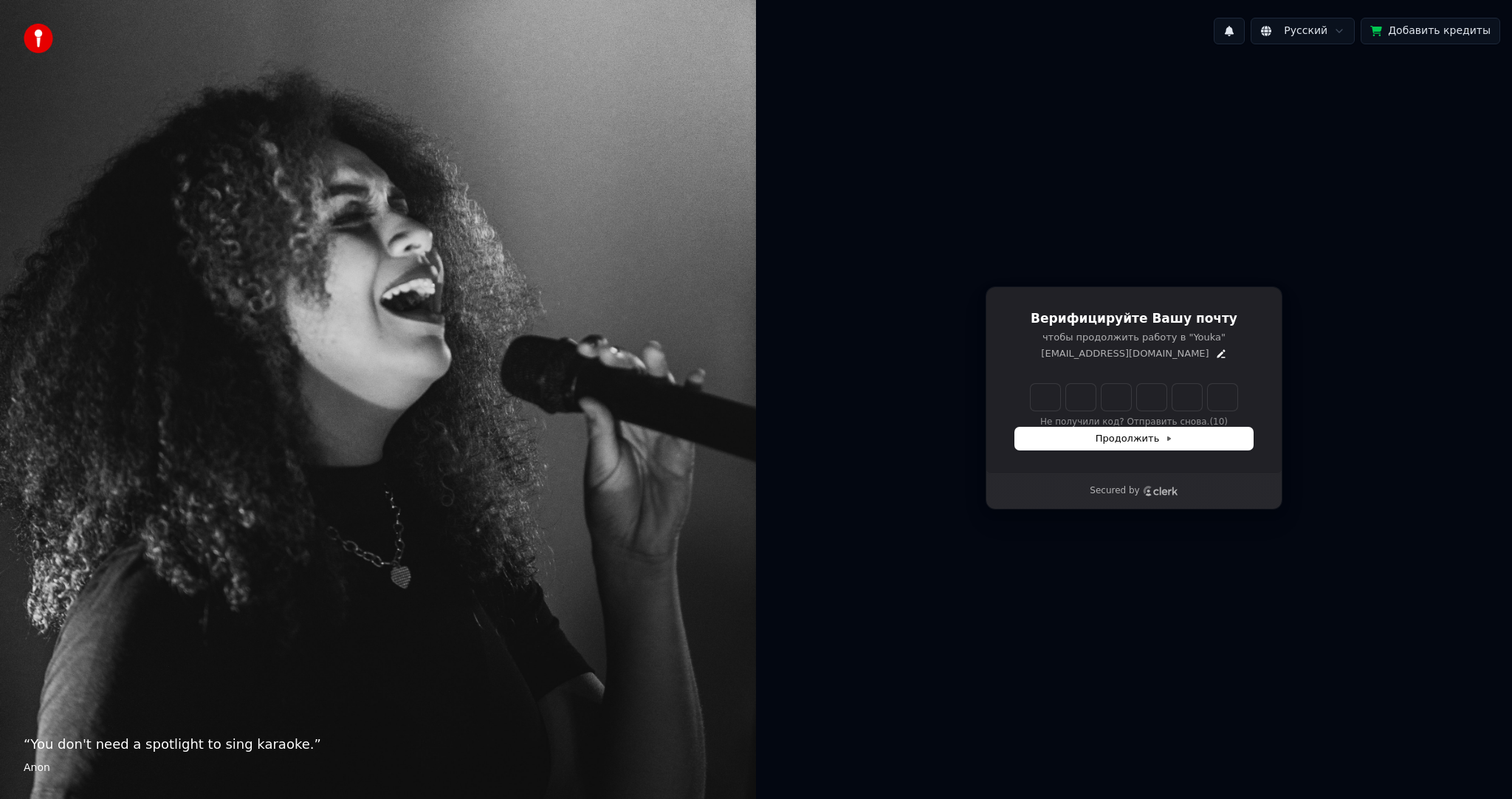
click at [1048, 391] on input "Enter verification code" at bounding box center [1134, 398] width 206 height 27
paste input "******"
type input "******"
